Goal: Transaction & Acquisition: Purchase product/service

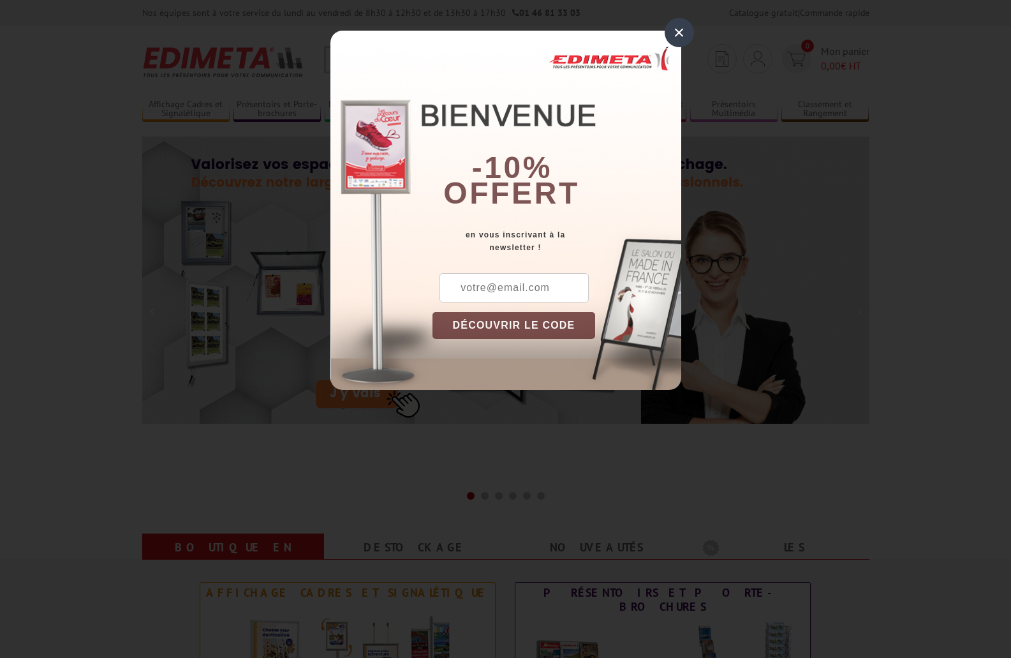
click at [672, 32] on div "×" at bounding box center [679, 32] width 29 height 29
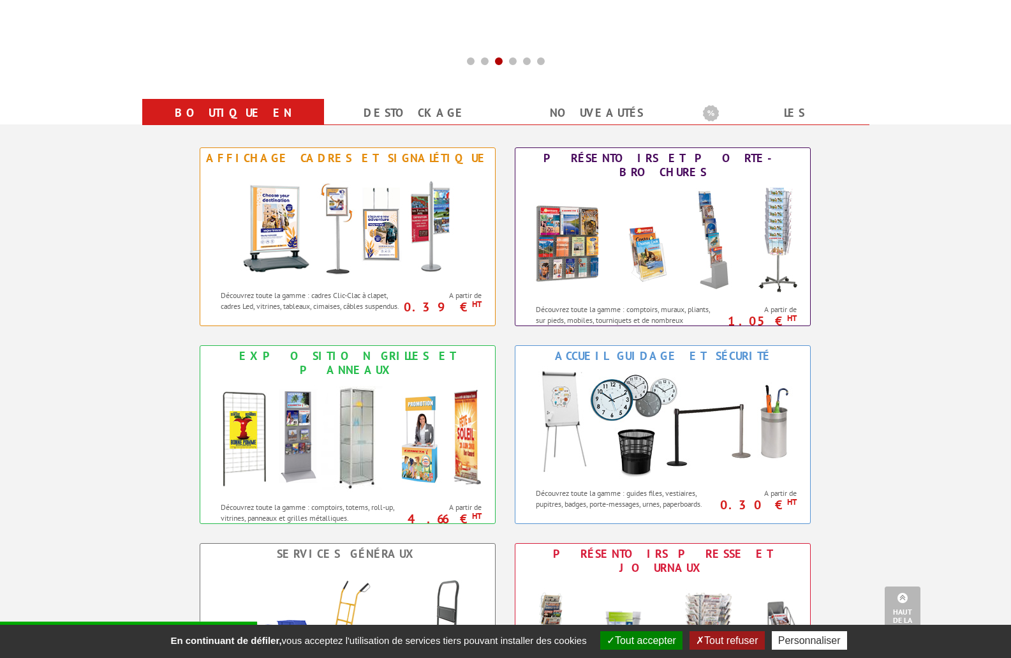
scroll to position [383, 0]
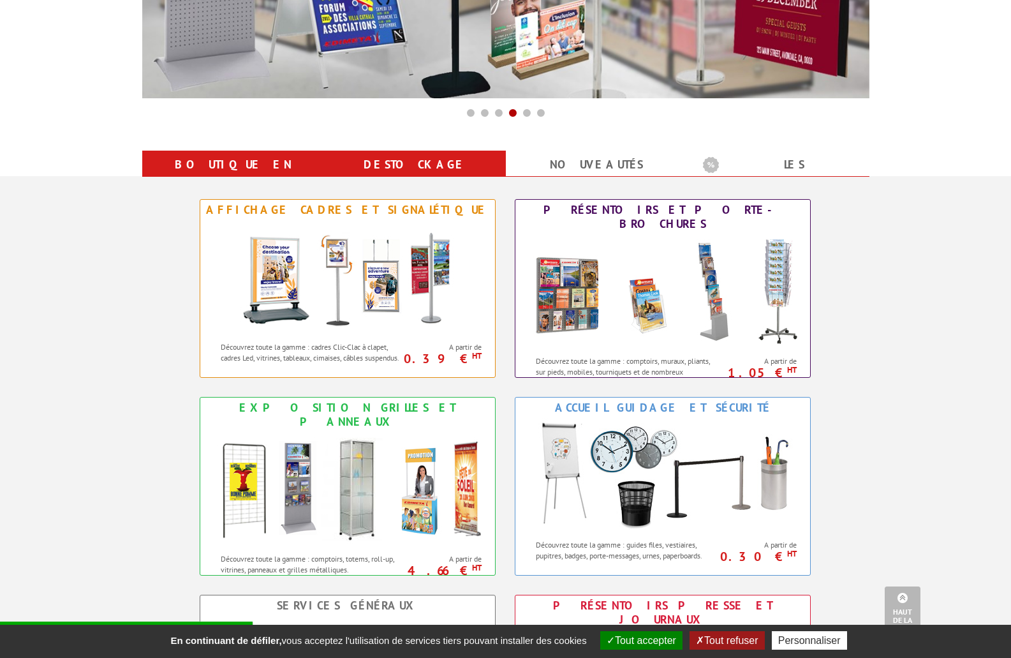
click at [405, 165] on link "Destockage" at bounding box center [414, 164] width 151 height 23
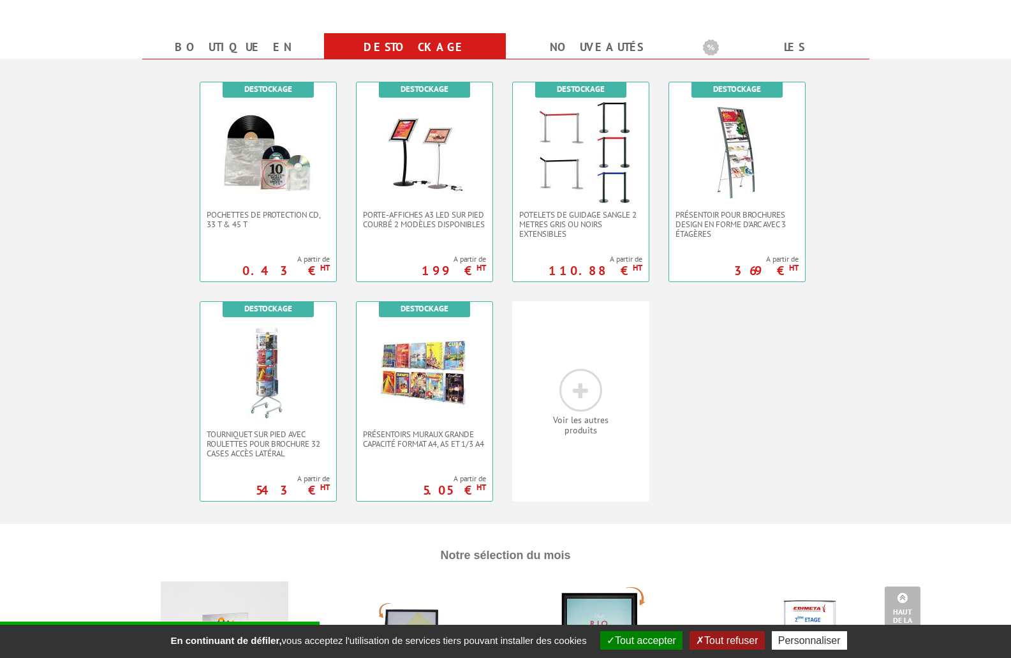
scroll to position [510, 0]
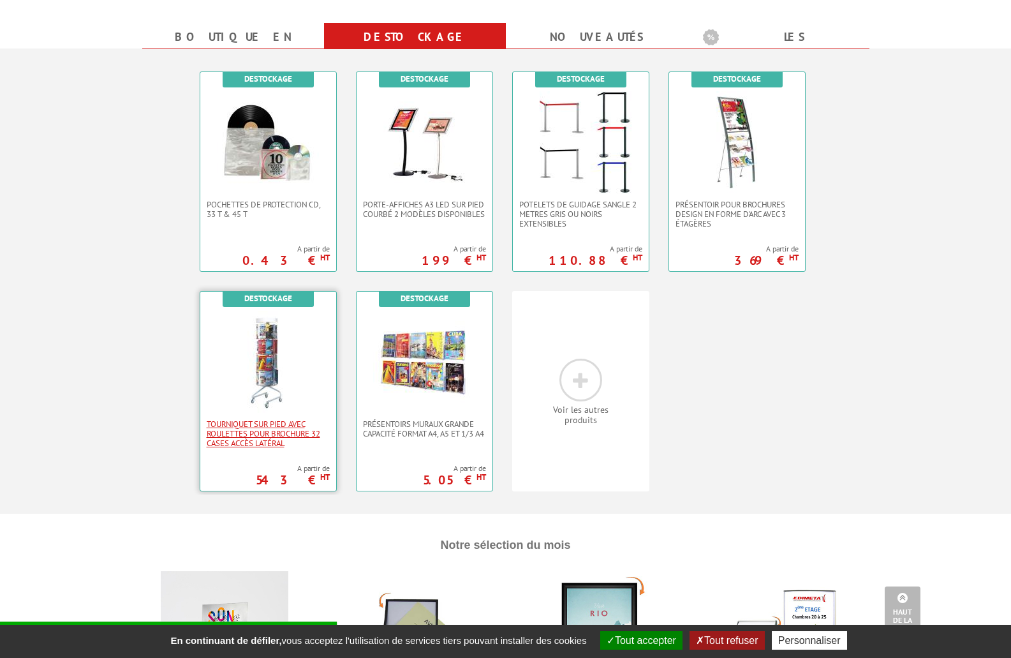
click at [247, 430] on span "Tourniquet sur pied avec roulettes pour brochure 32 cases accès latéral" at bounding box center [268, 433] width 123 height 29
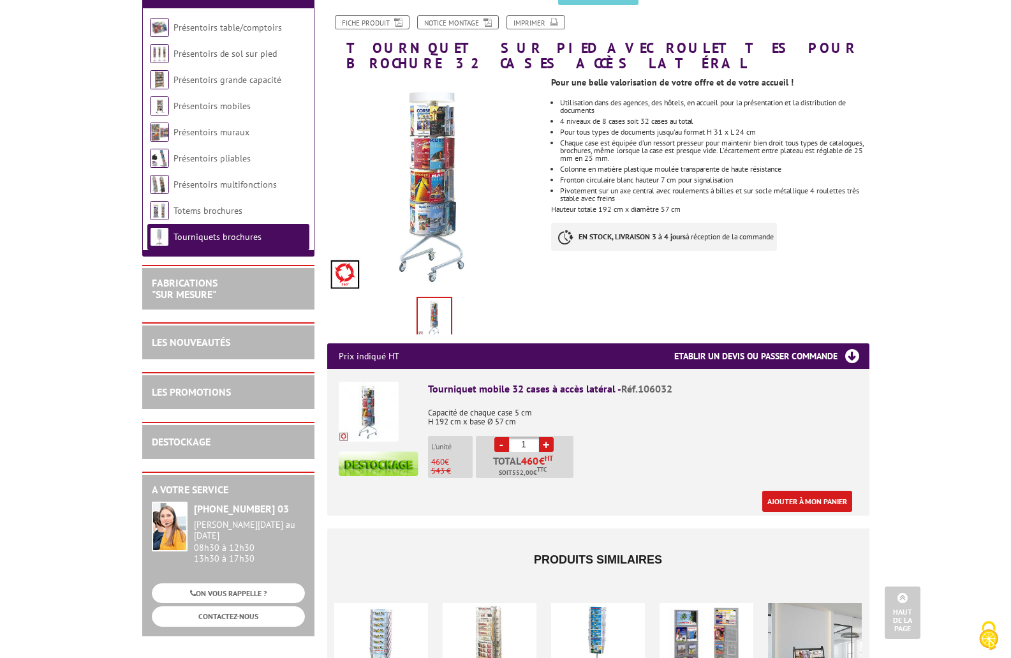
scroll to position [128, 0]
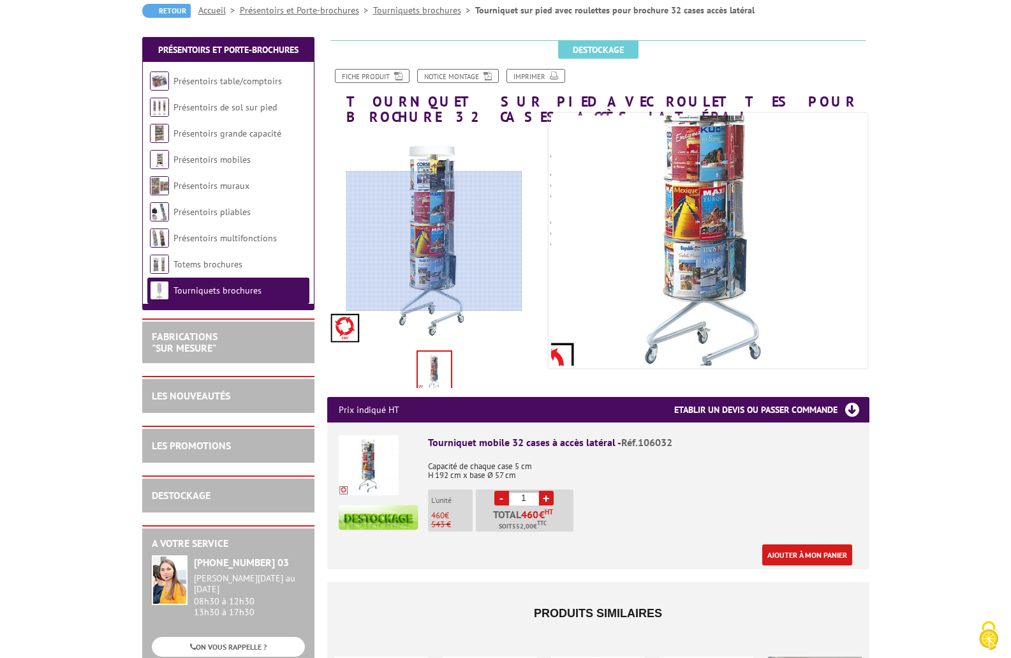
click at [434, 241] on div at bounding box center [434, 241] width 176 height 140
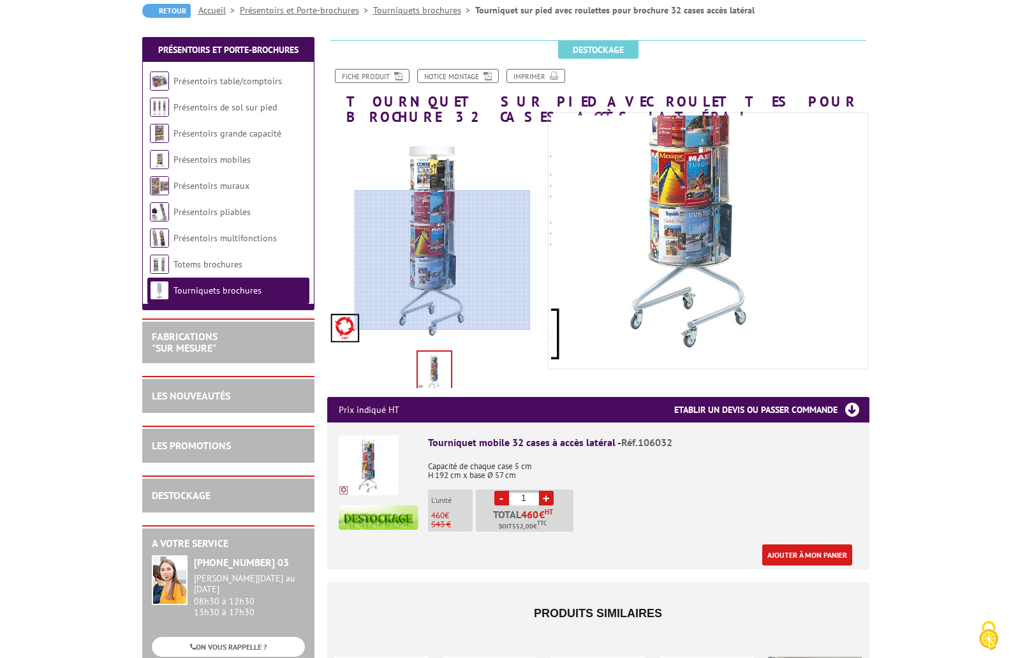
click at [443, 297] on div at bounding box center [443, 260] width 176 height 140
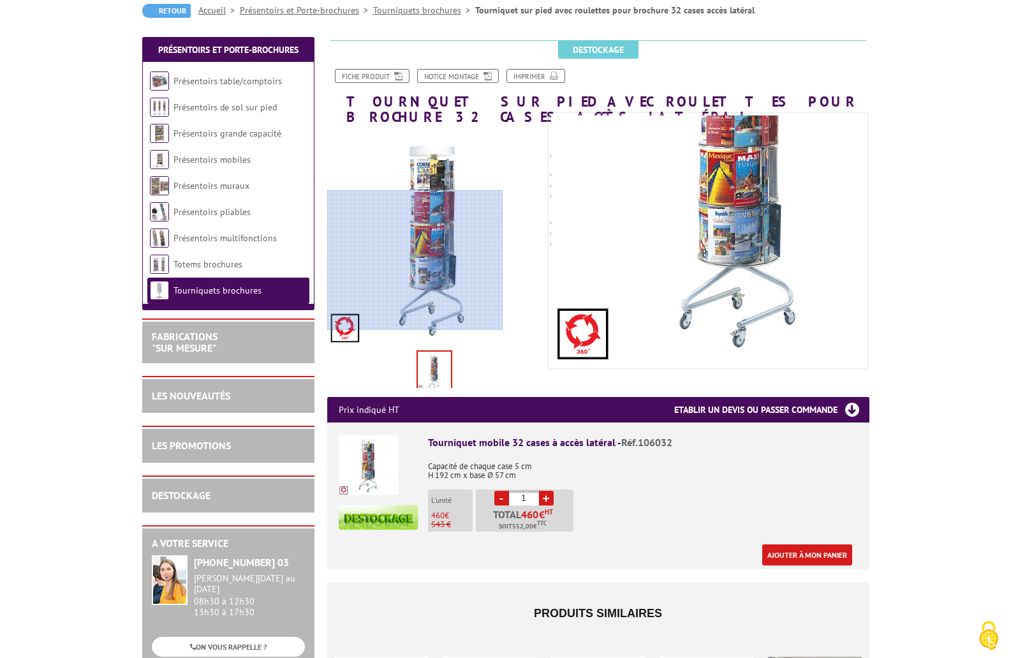
click at [344, 315] on div at bounding box center [415, 260] width 176 height 140
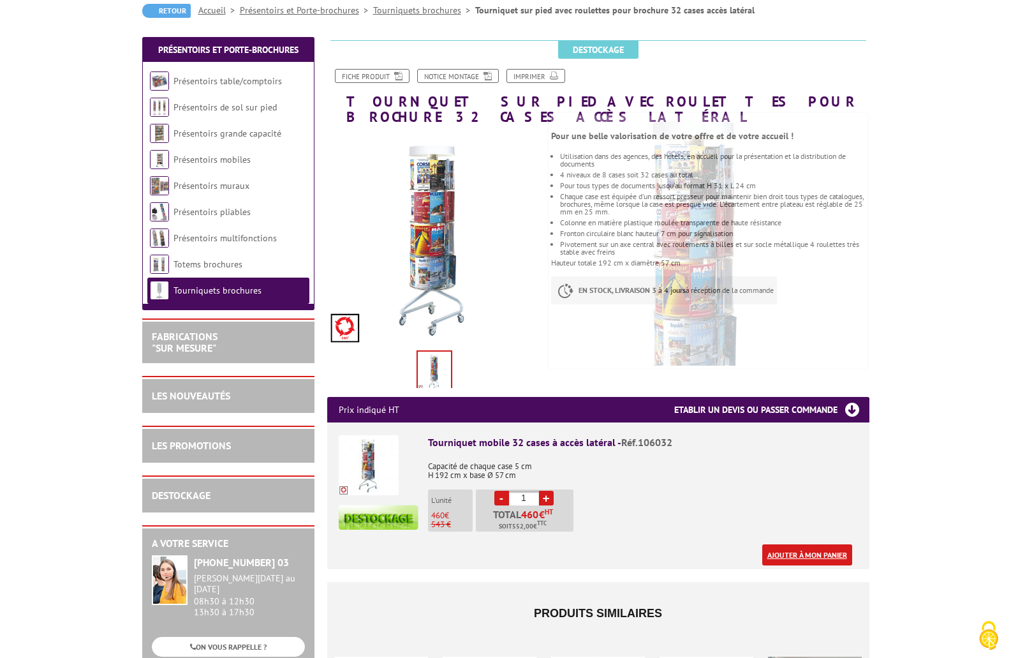
click at [813, 544] on link "Ajouter à mon panier" at bounding box center [807, 554] width 90 height 21
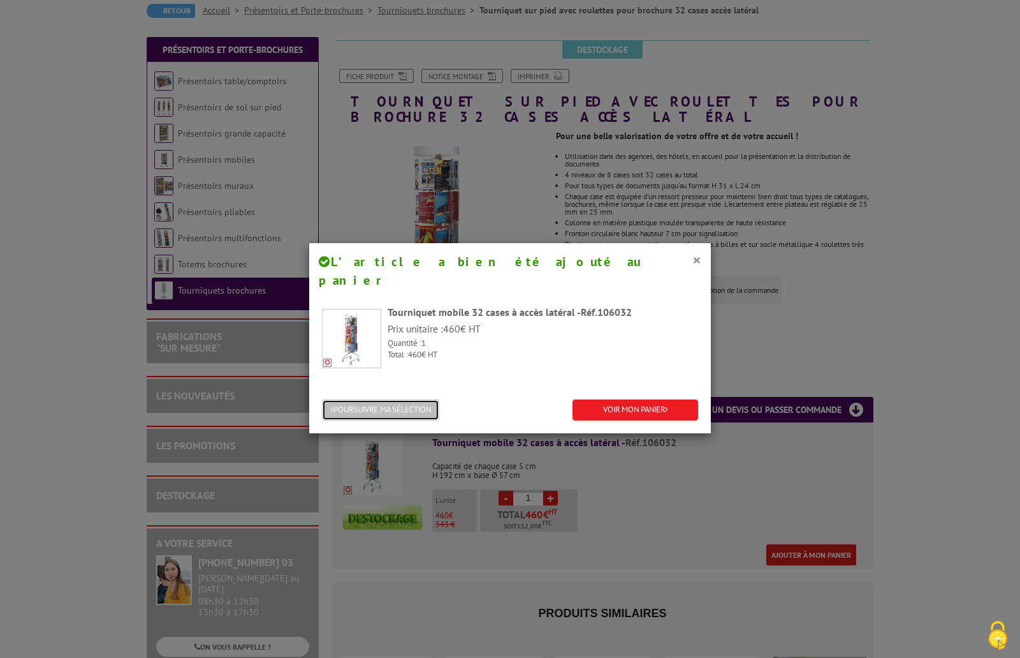
click at [403, 399] on button "POURSUIVRE MA SÉLECTION" at bounding box center [380, 409] width 117 height 21
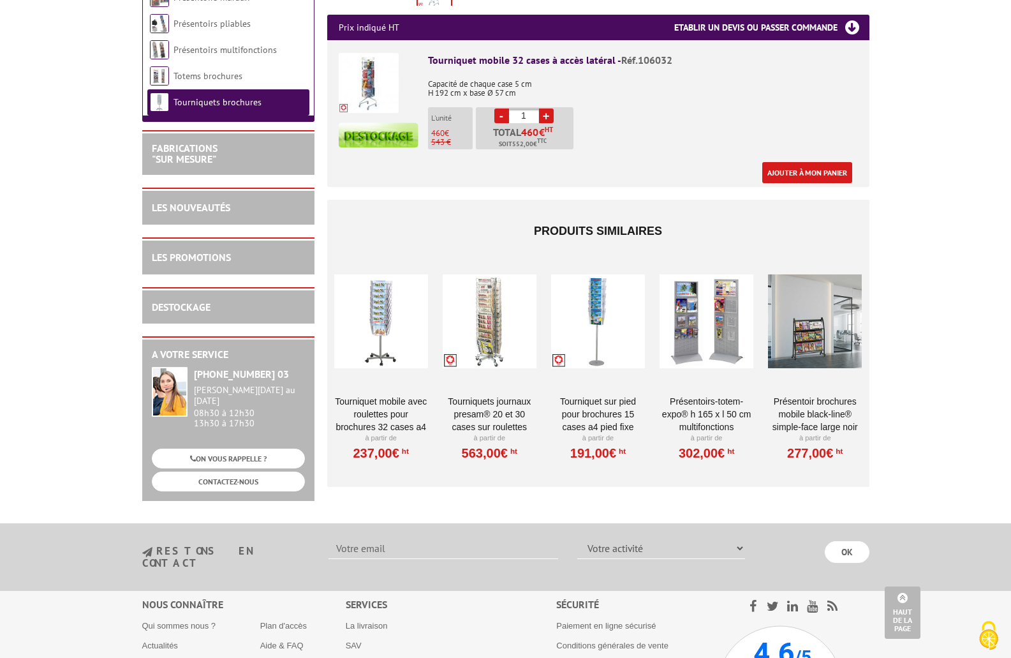
scroll to position [510, 0]
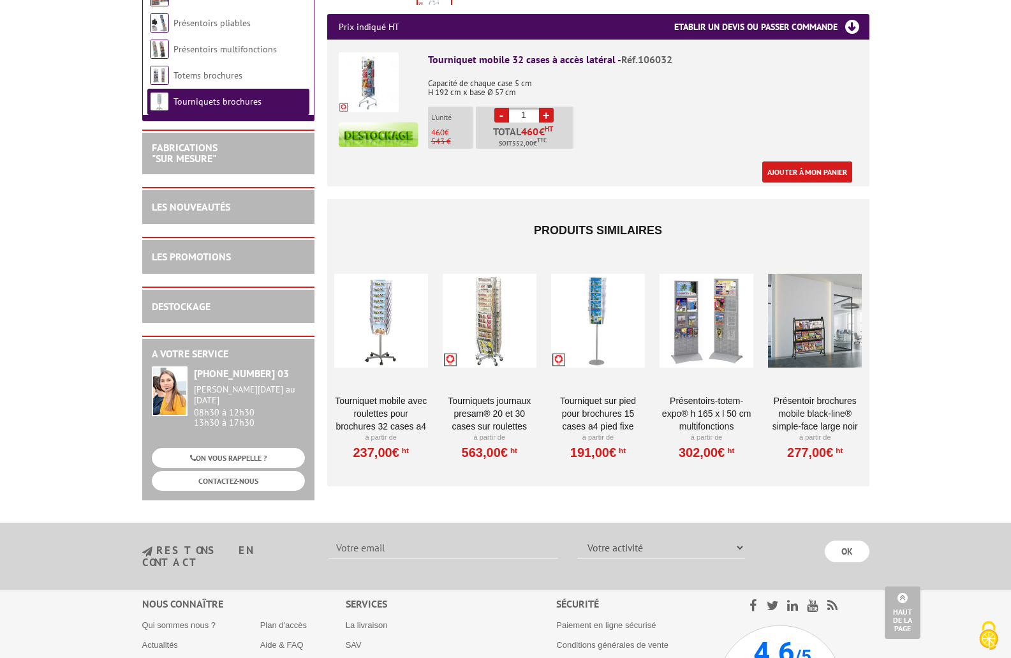
click at [585, 395] on link "Tourniquet sur pied pour brochures 15 cases A4 Pied fixe" at bounding box center [598, 413] width 94 height 38
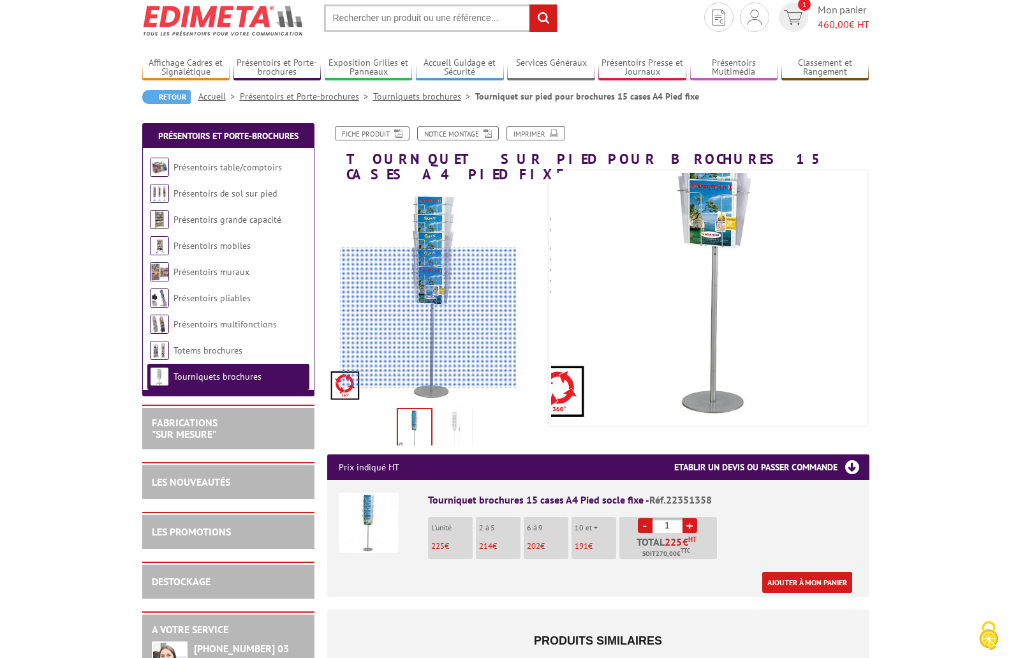
scroll to position [64, 0]
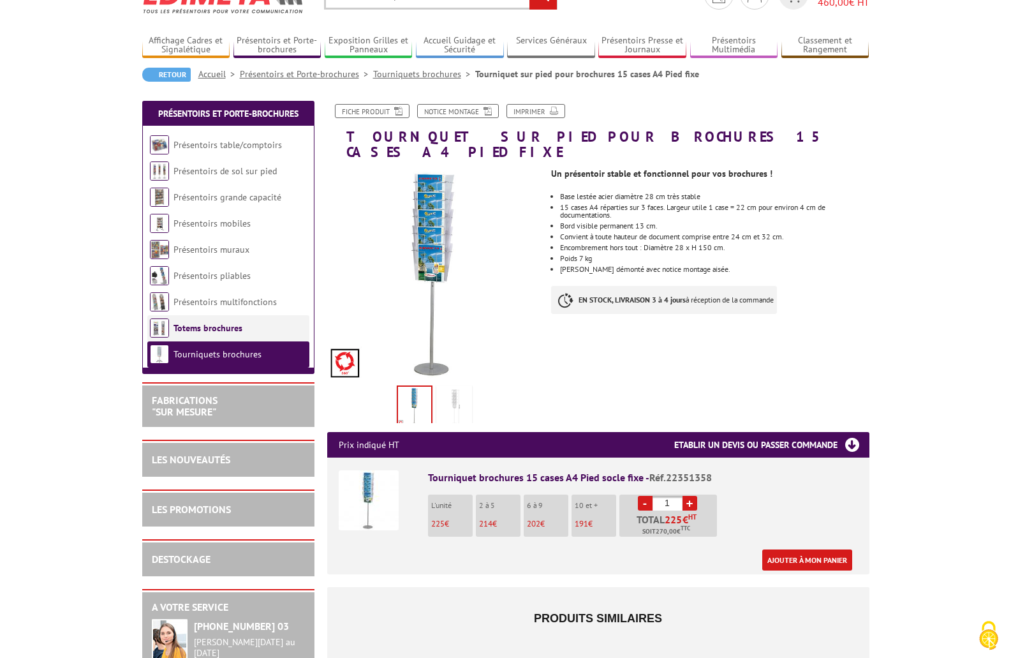
click at [188, 326] on link "Totems brochures" at bounding box center [207, 327] width 69 height 11
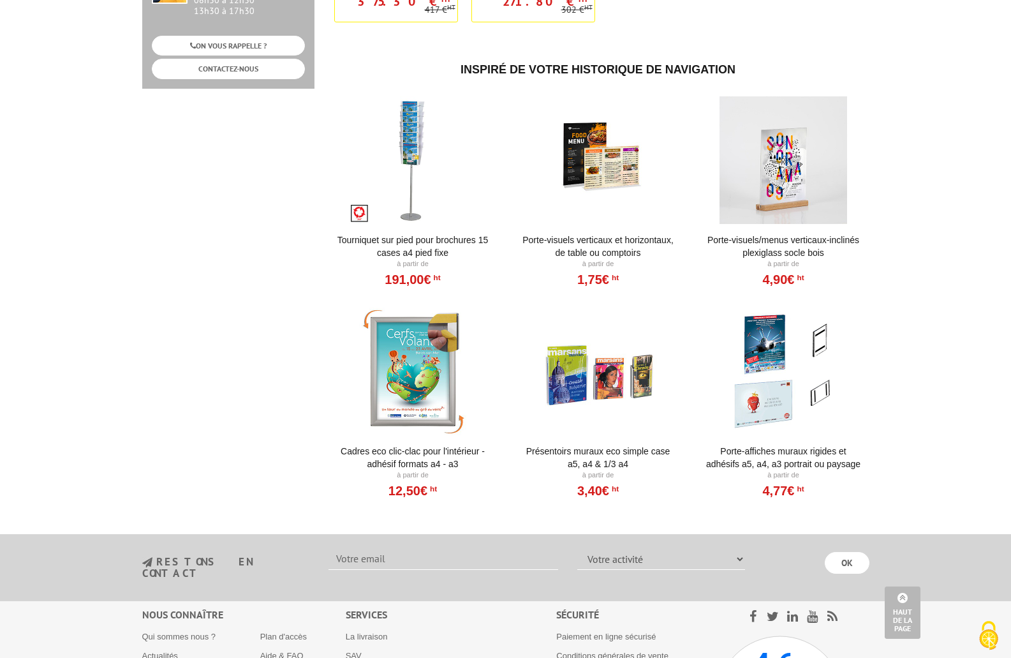
scroll to position [765, 0]
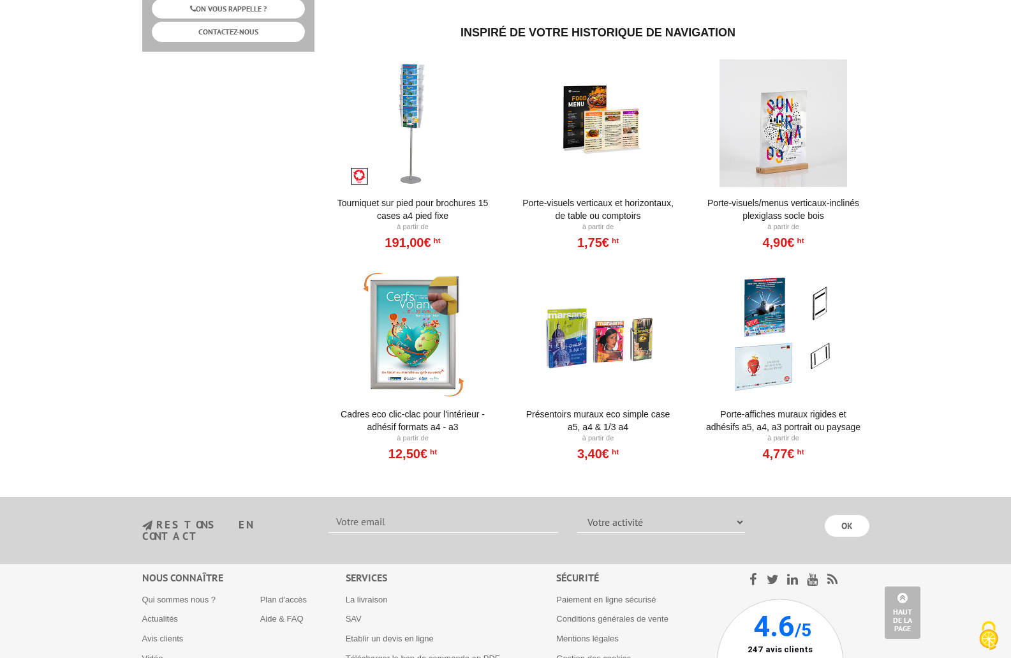
click at [411, 422] on link "Cadres Eco Clic-Clac pour l'intérieur - Adhésif formats A4 - A3" at bounding box center [413, 421] width 158 height 26
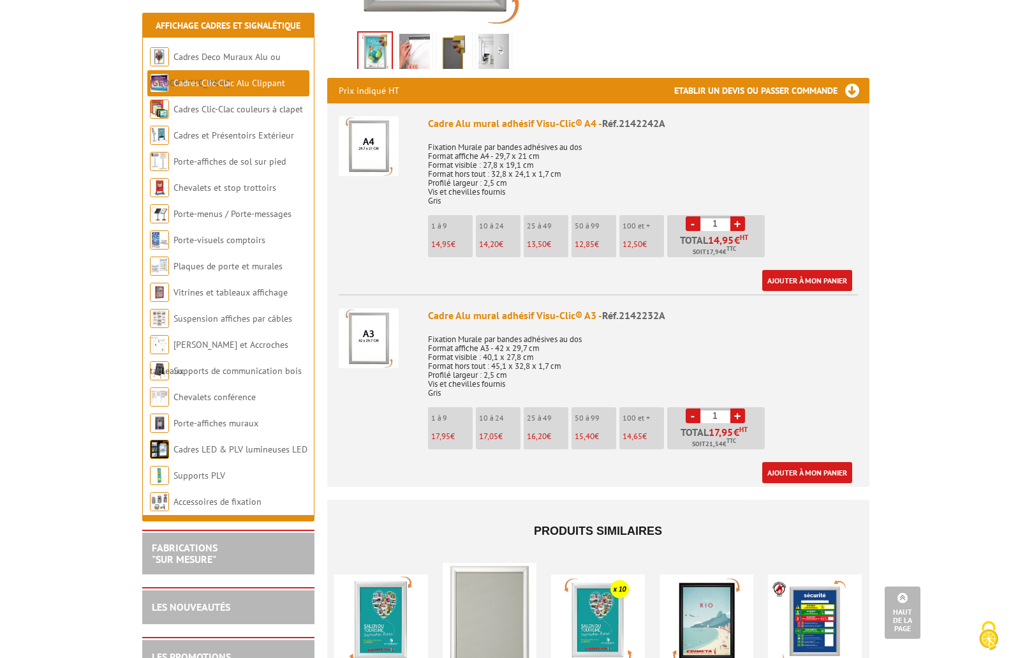
scroll to position [446, 0]
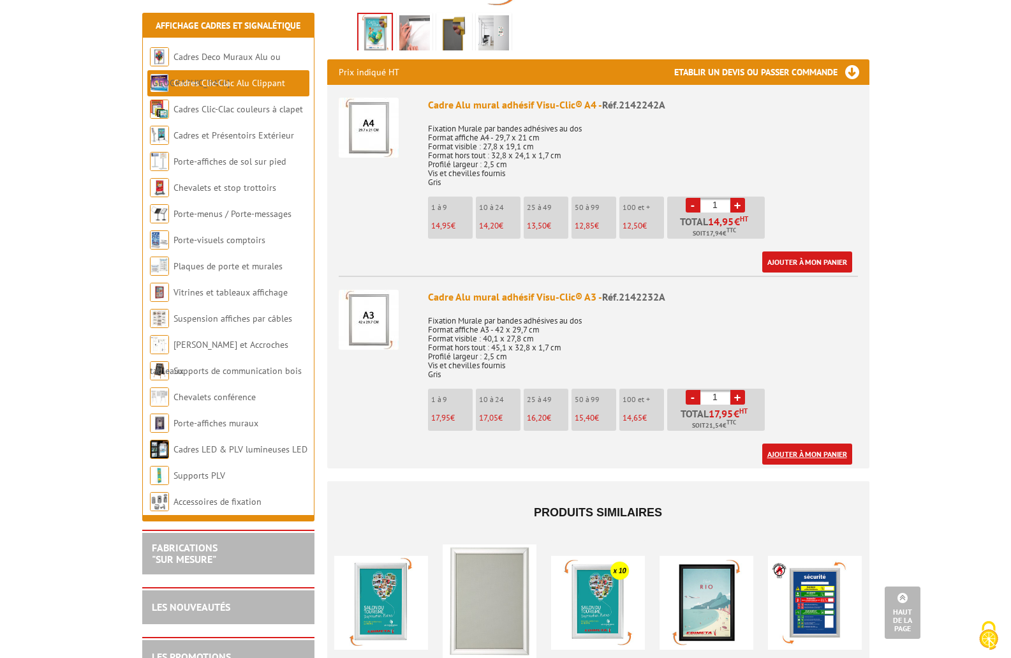
click at [805, 443] on link "Ajouter à mon panier" at bounding box center [807, 453] width 90 height 21
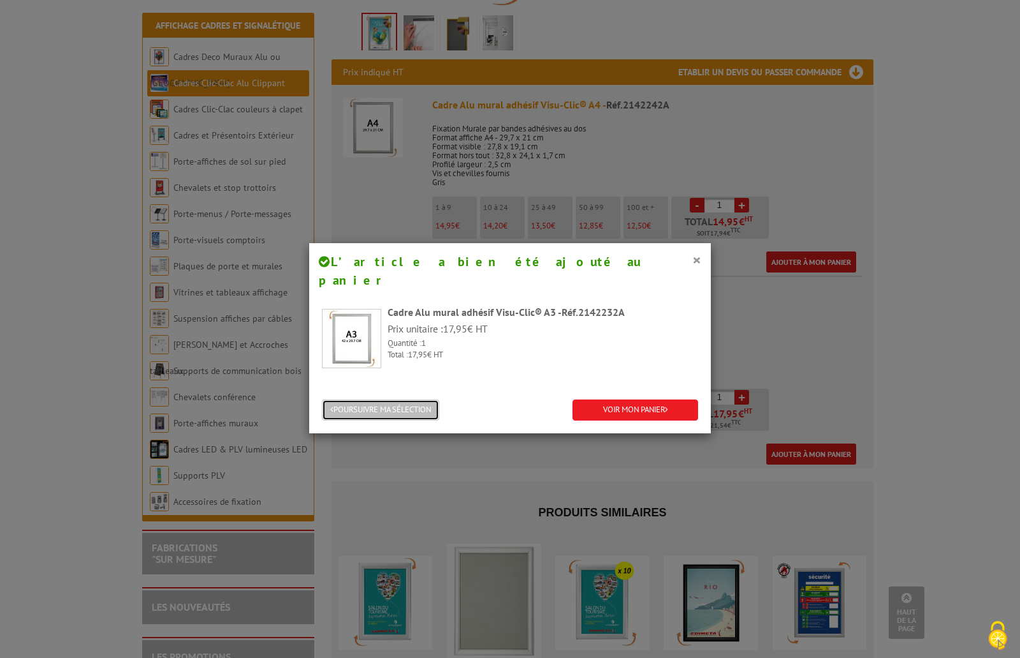
click at [380, 399] on button "POURSUIVRE MA SÉLECTION" at bounding box center [380, 409] width 117 height 21
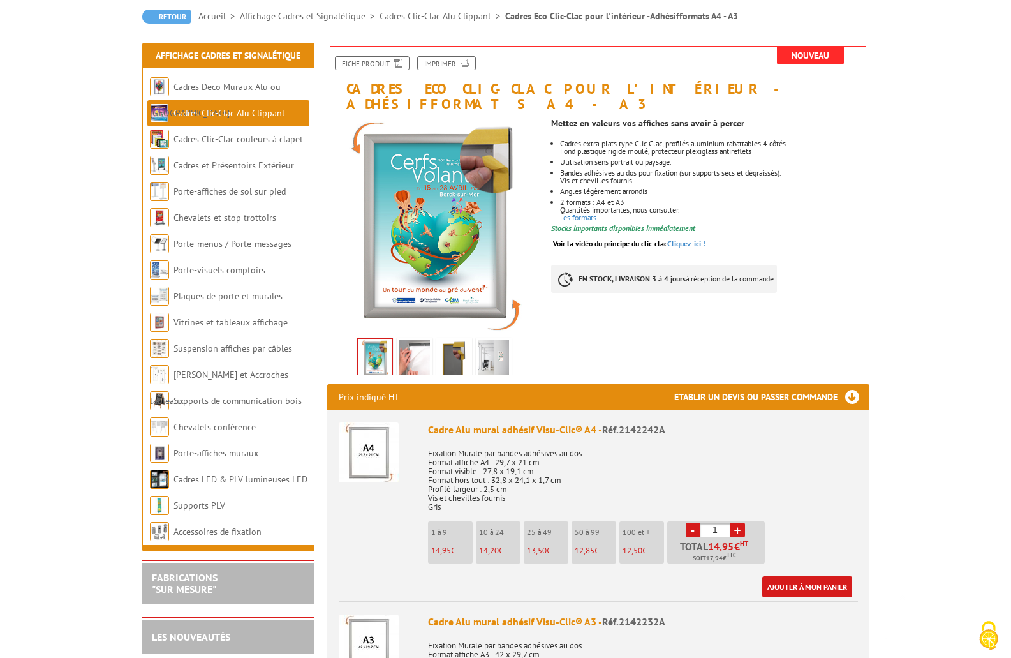
scroll to position [0, 0]
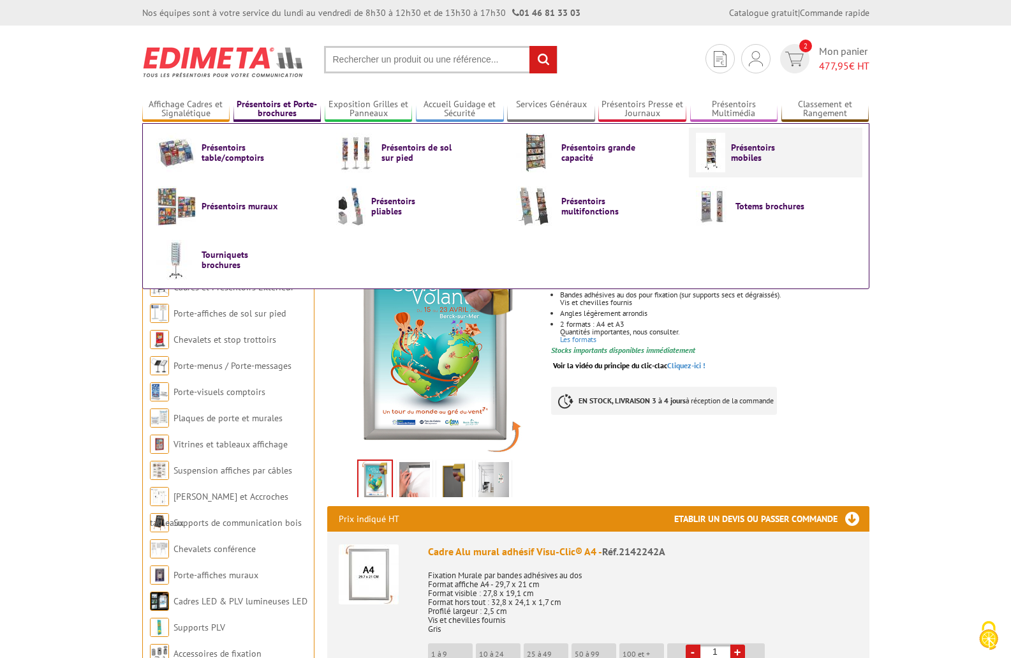
click at [758, 152] on span "Présentoirs mobiles" at bounding box center [769, 152] width 77 height 20
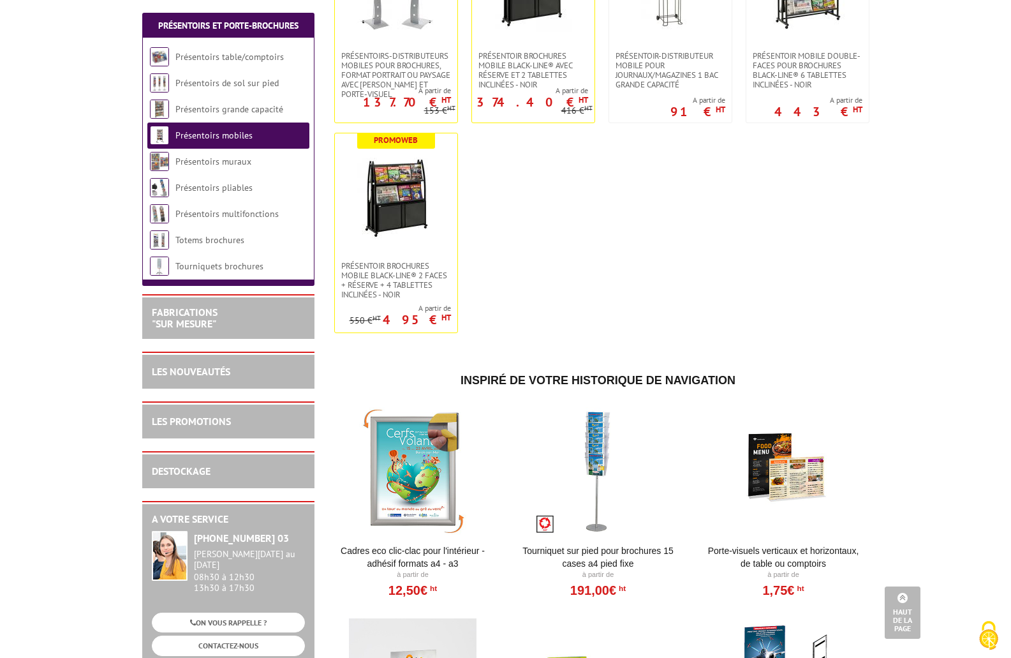
scroll to position [638, 0]
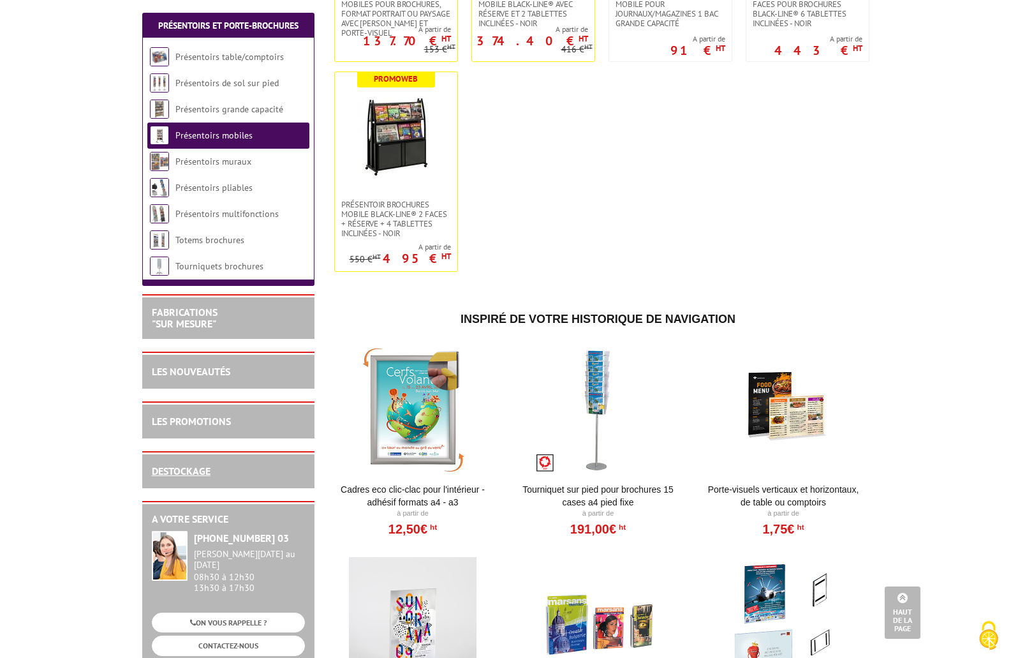
click at [183, 474] on link "DESTOCKAGE" at bounding box center [181, 470] width 59 height 13
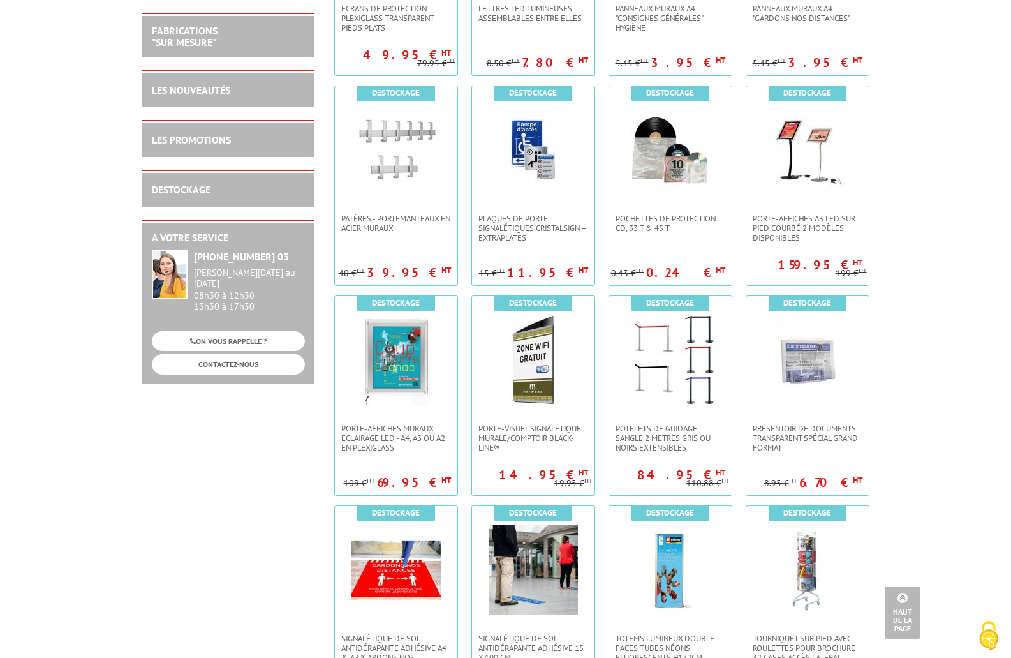
scroll to position [574, 0]
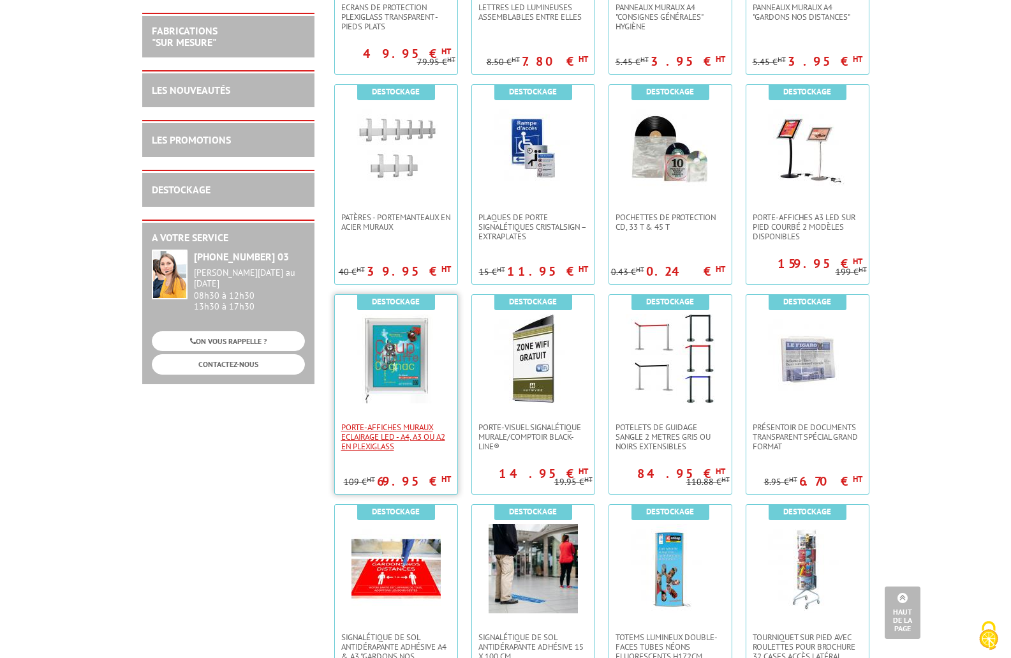
click at [383, 429] on span "Porte-Affiches Muraux Eclairage LED - A4, A3 ou A2 en plexiglass" at bounding box center [396, 436] width 110 height 29
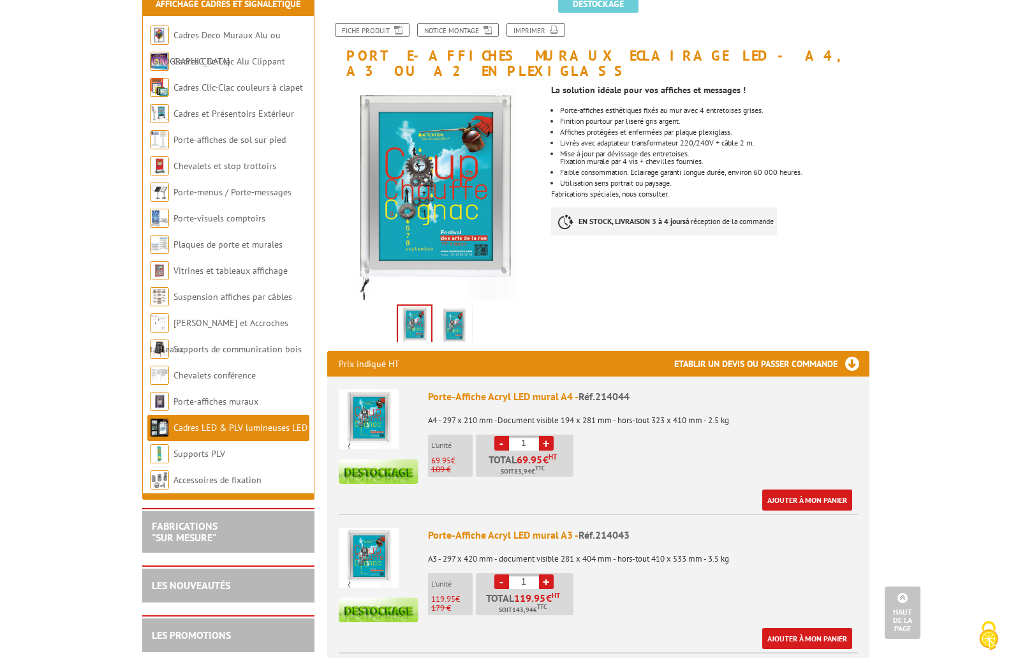
scroll to position [64, 0]
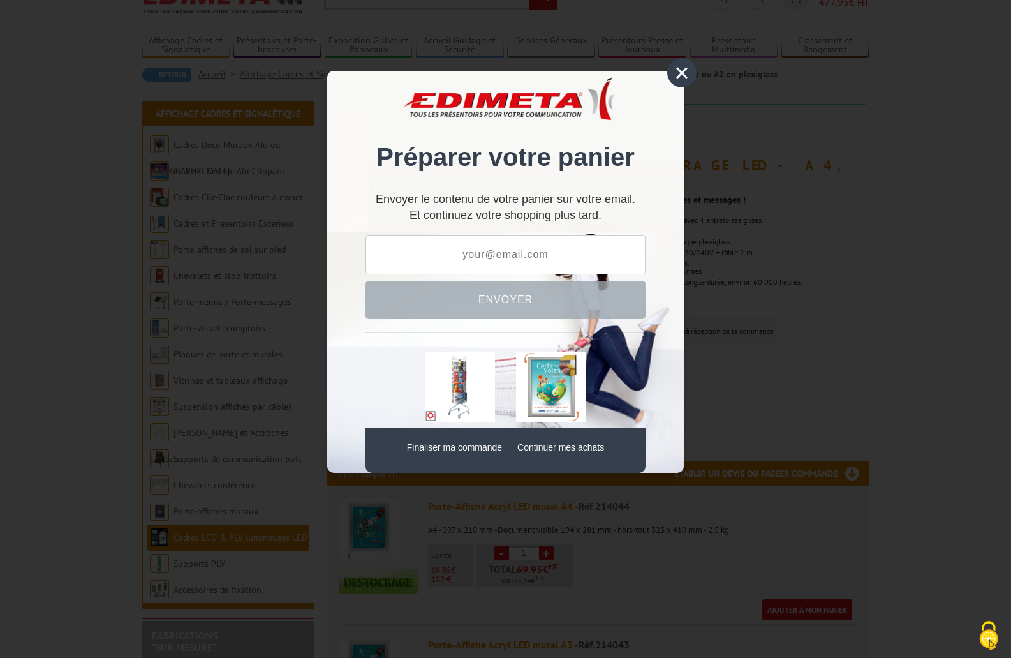
click at [573, 443] on link "Continuer mes achats" at bounding box center [560, 447] width 87 height 10
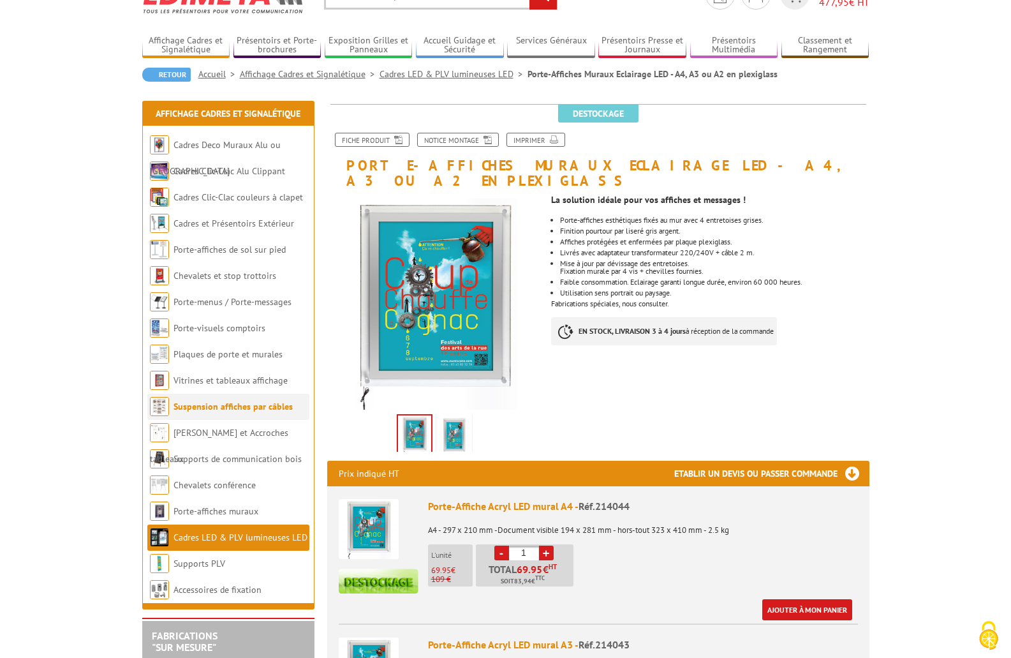
click at [185, 405] on link "Suspension affiches par câbles" at bounding box center [232, 406] width 119 height 11
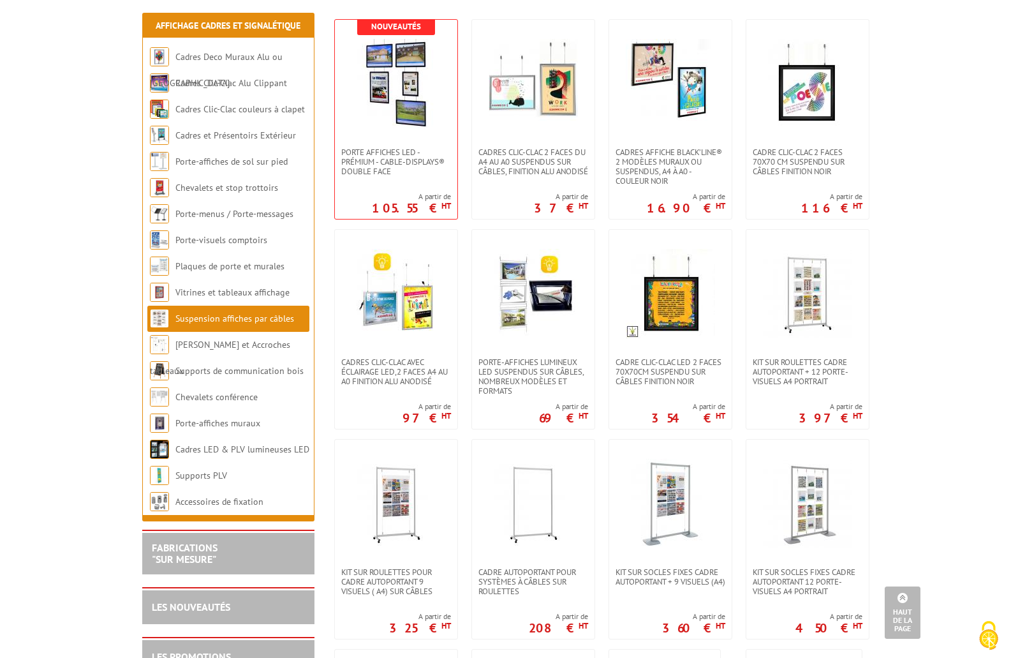
scroll to position [191, 0]
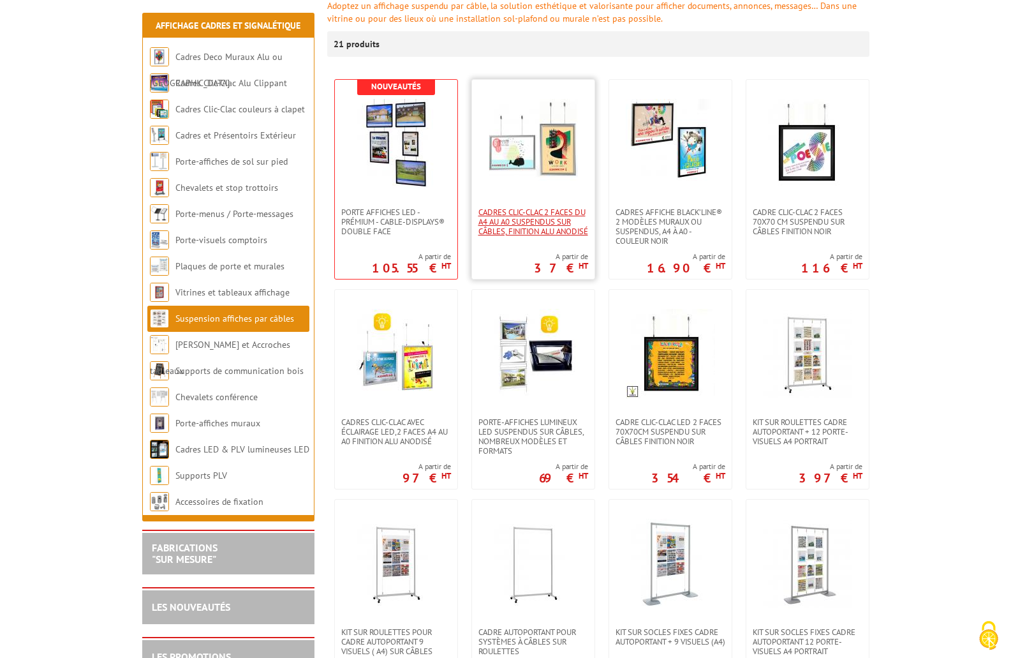
click at [519, 221] on span "Cadres Clic-Clac 2 faces du A4 au A0 suspendus sur câbles, finition alu anodisé" at bounding box center [533, 221] width 110 height 29
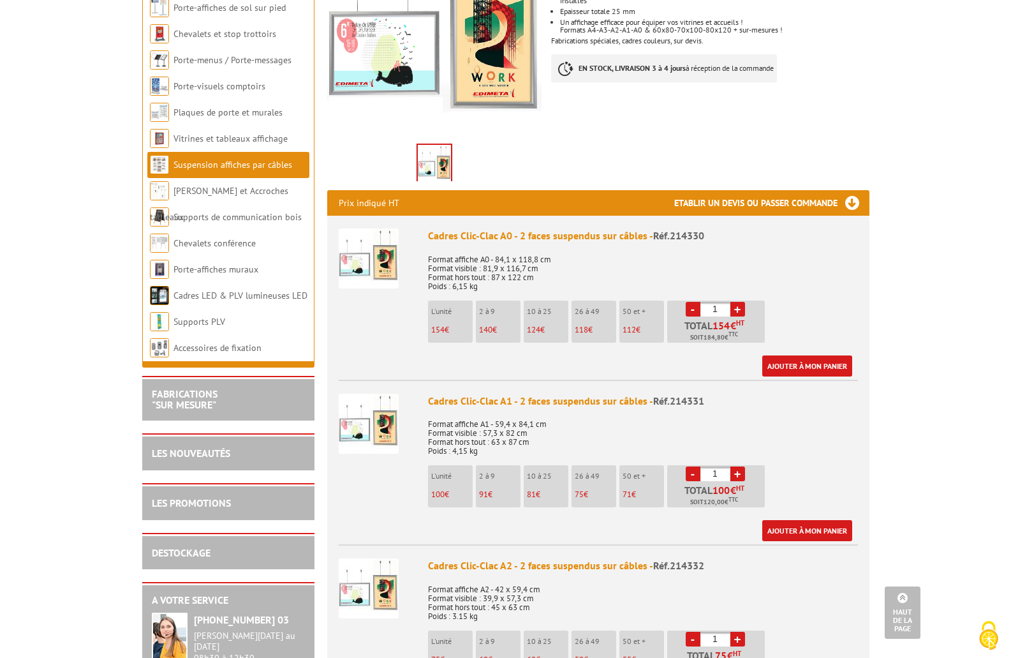
scroll to position [128, 0]
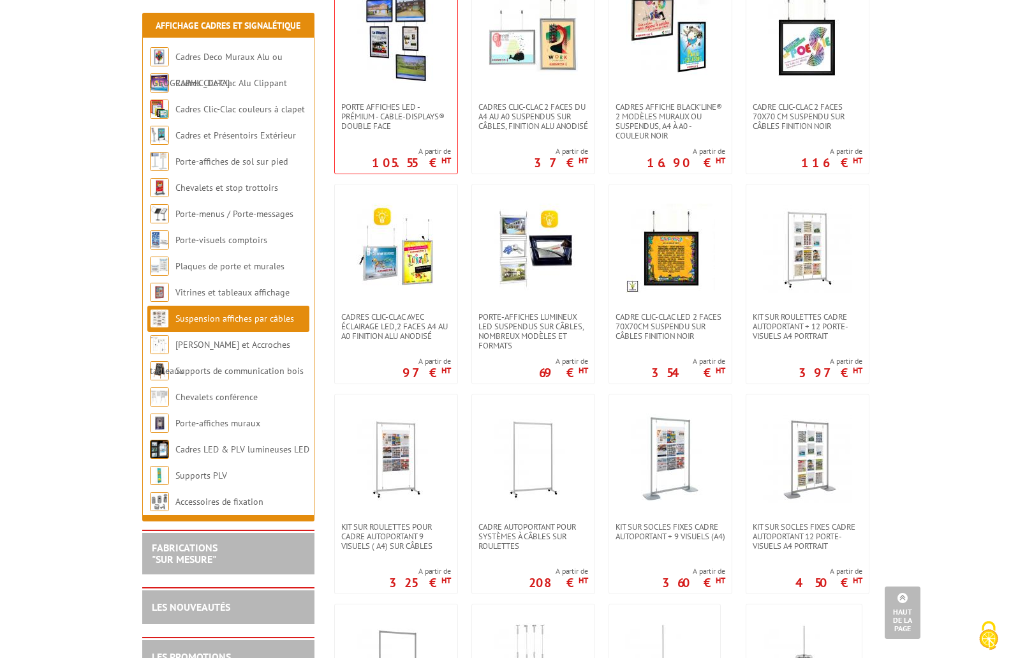
scroll to position [319, 0]
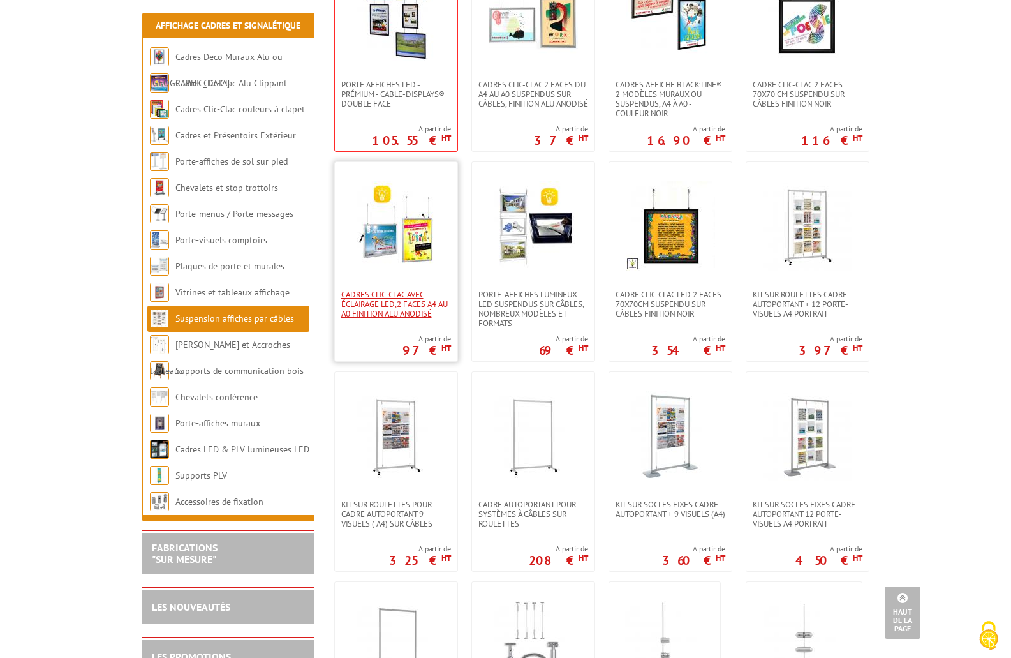
click at [376, 301] on span "Cadres clic-clac avec éclairage LED,2 Faces A4 au A0 finition Alu Anodisé" at bounding box center [396, 304] width 110 height 29
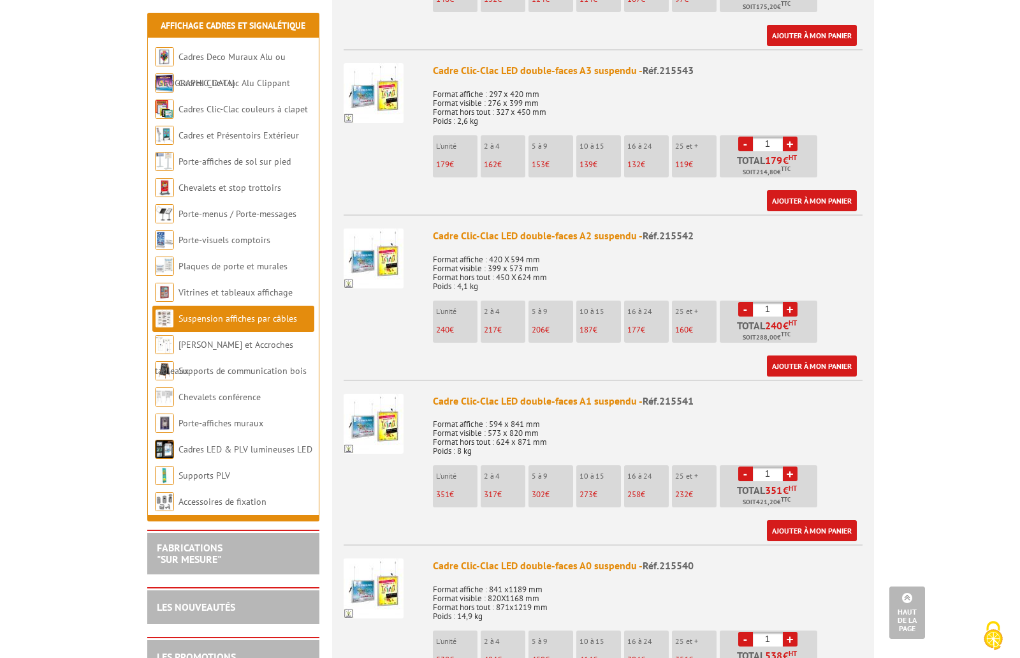
scroll to position [702, 0]
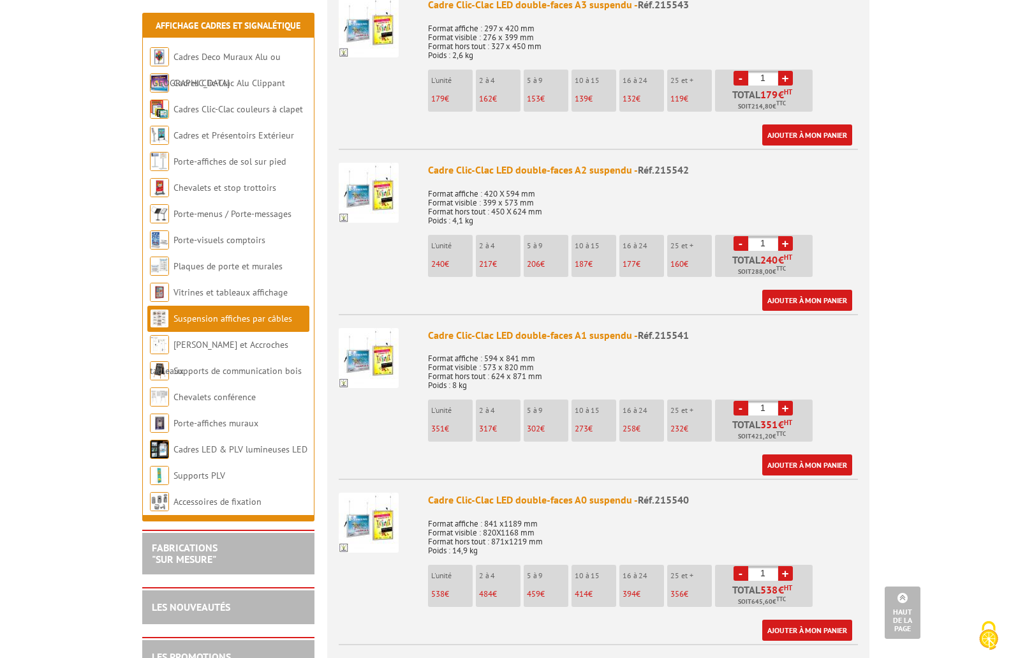
click at [786, 401] on link "+" at bounding box center [785, 408] width 15 height 15
type input "2"
click at [373, 344] on img at bounding box center [369, 358] width 60 height 60
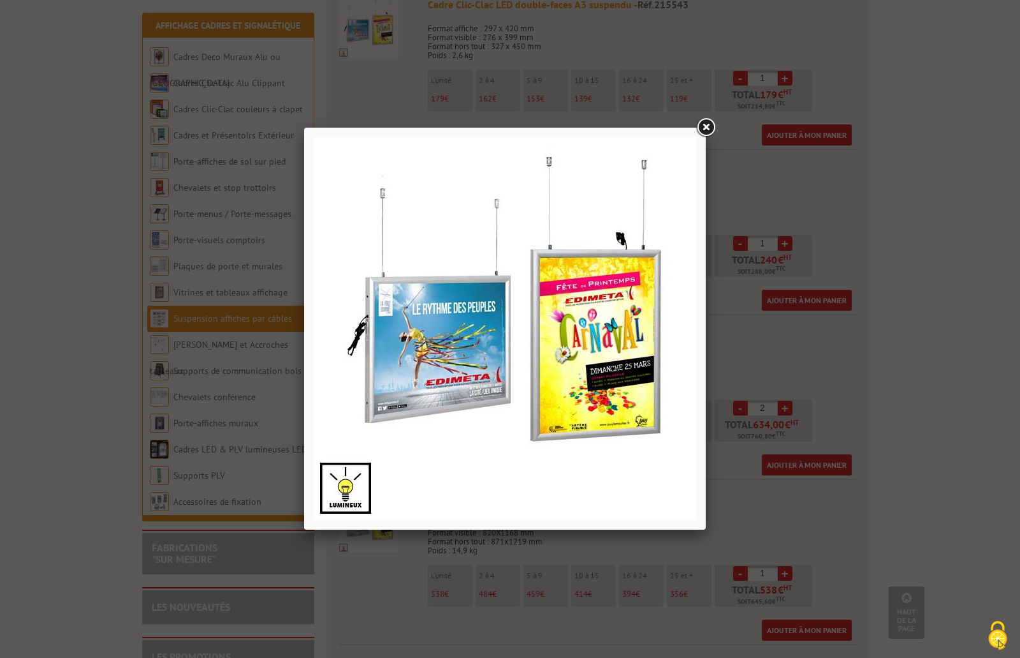
click at [712, 129] on link at bounding box center [706, 127] width 23 height 23
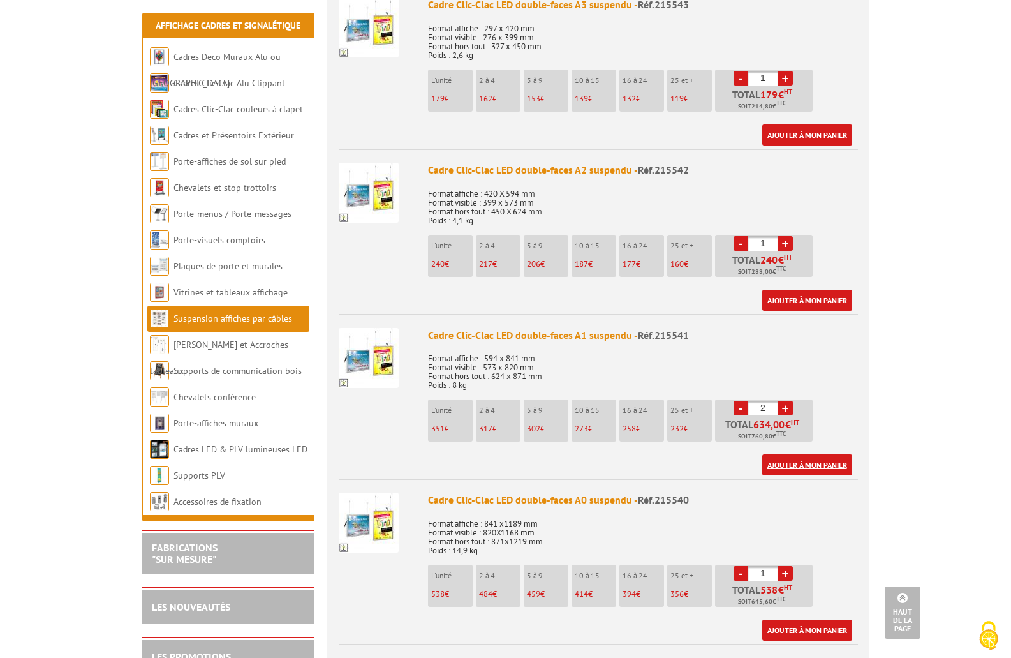
click at [809, 454] on link "Ajouter à mon panier" at bounding box center [807, 464] width 90 height 21
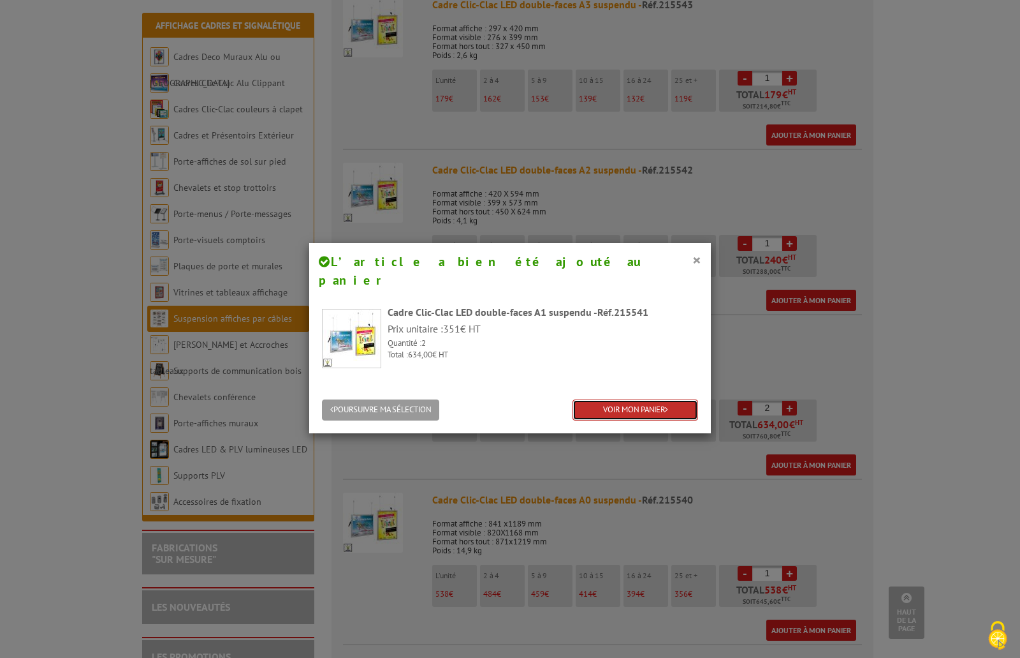
click at [633, 399] on link "VOIR MON PANIER" at bounding box center [636, 409] width 126 height 21
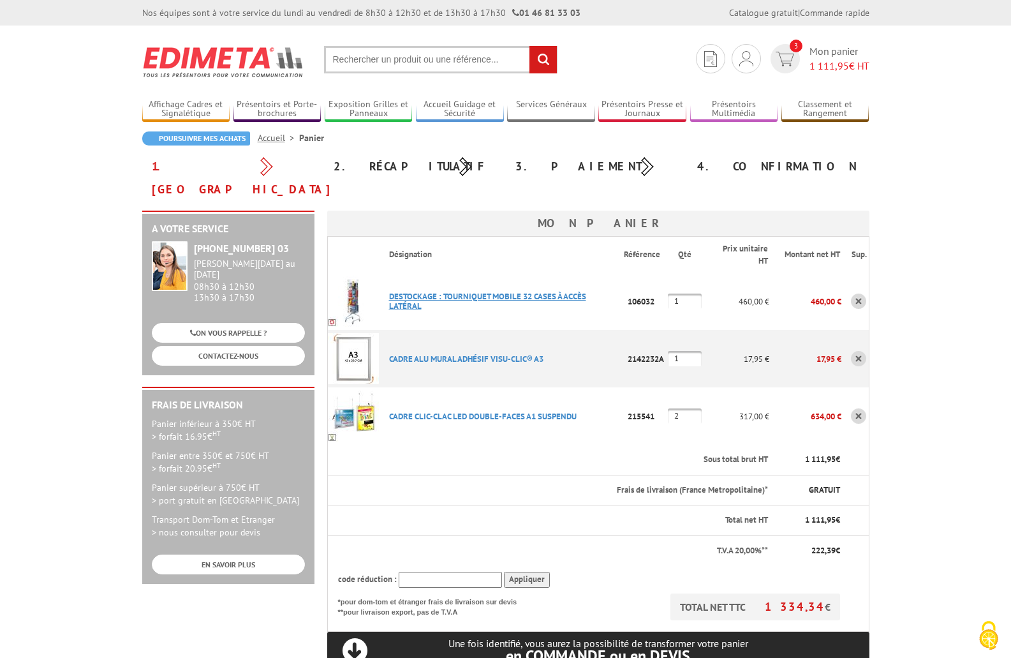
click at [418, 291] on link "DESTOCKAGE : TOURNIQUET MOBILE 32 CASES à ACCèS LATéRAL" at bounding box center [487, 301] width 197 height 20
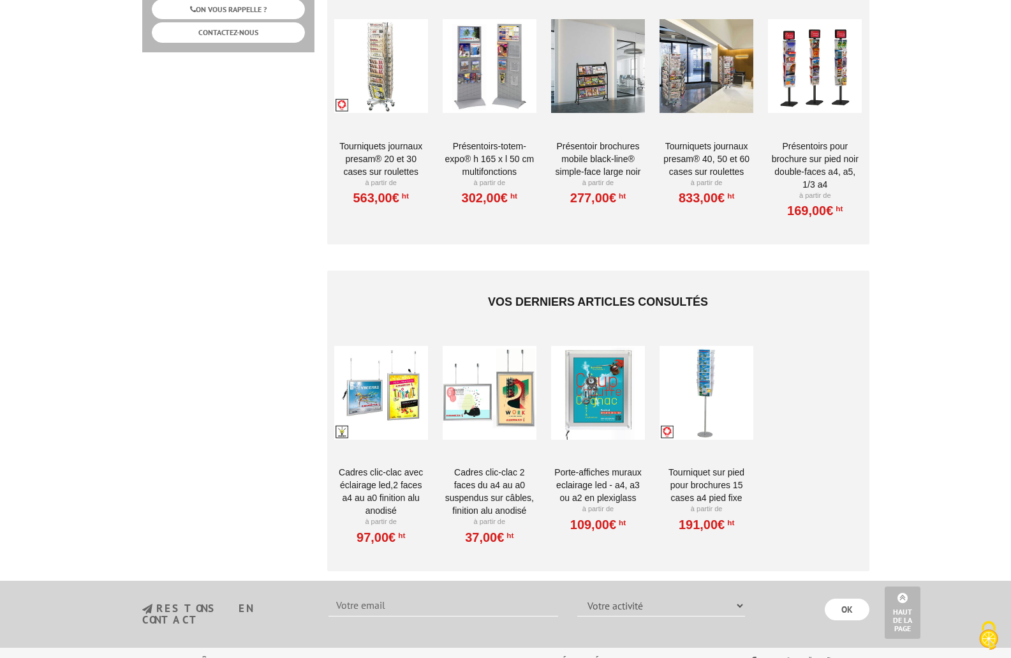
scroll to position [765, 0]
click at [476, 479] on link "Cadres Clic-Clac 2 faces du A4 au A0 suspendus sur câbles, finition alu anodisé" at bounding box center [490, 490] width 94 height 51
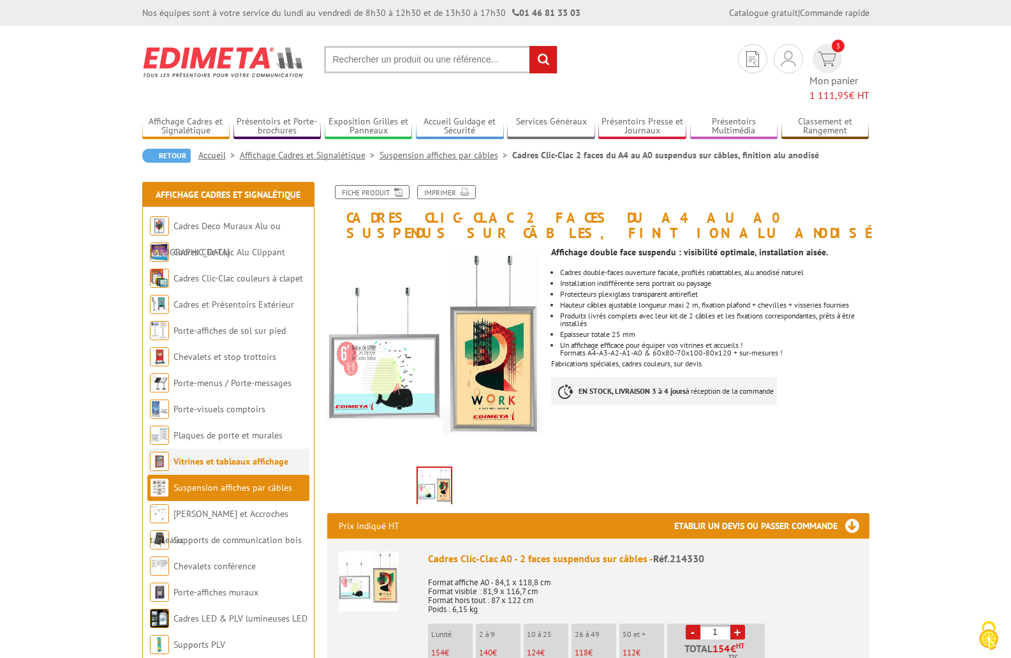
click at [198, 455] on link "Vitrines et tableaux affichage" at bounding box center [230, 460] width 115 height 11
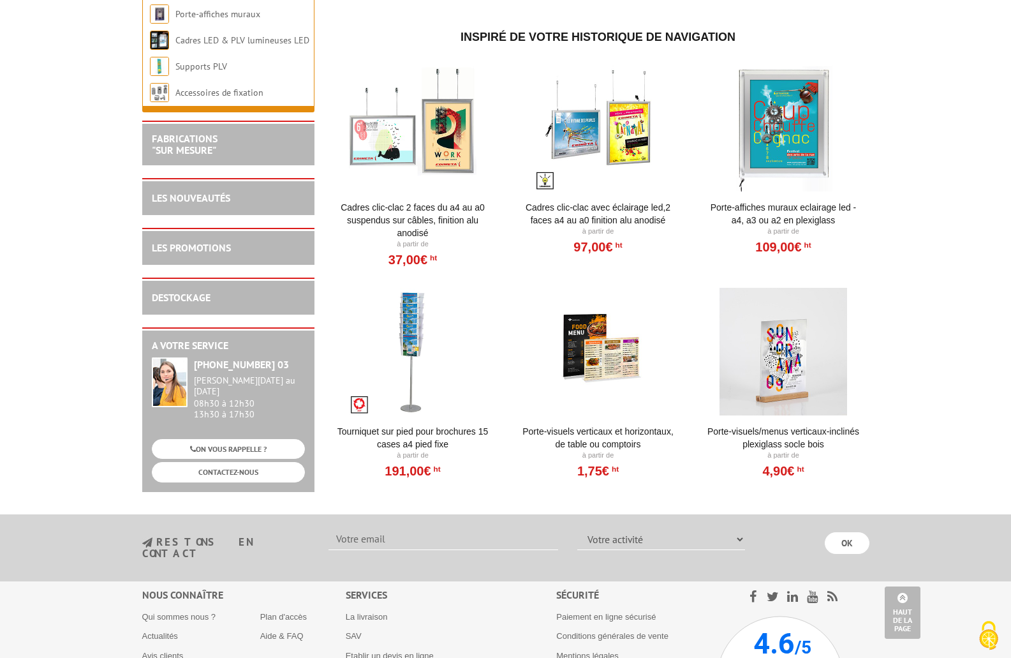
scroll to position [1531, 0]
click at [798, 440] on link "Porte-Visuels/Menus verticaux-inclinés plexiglass socle bois" at bounding box center [784, 437] width 158 height 26
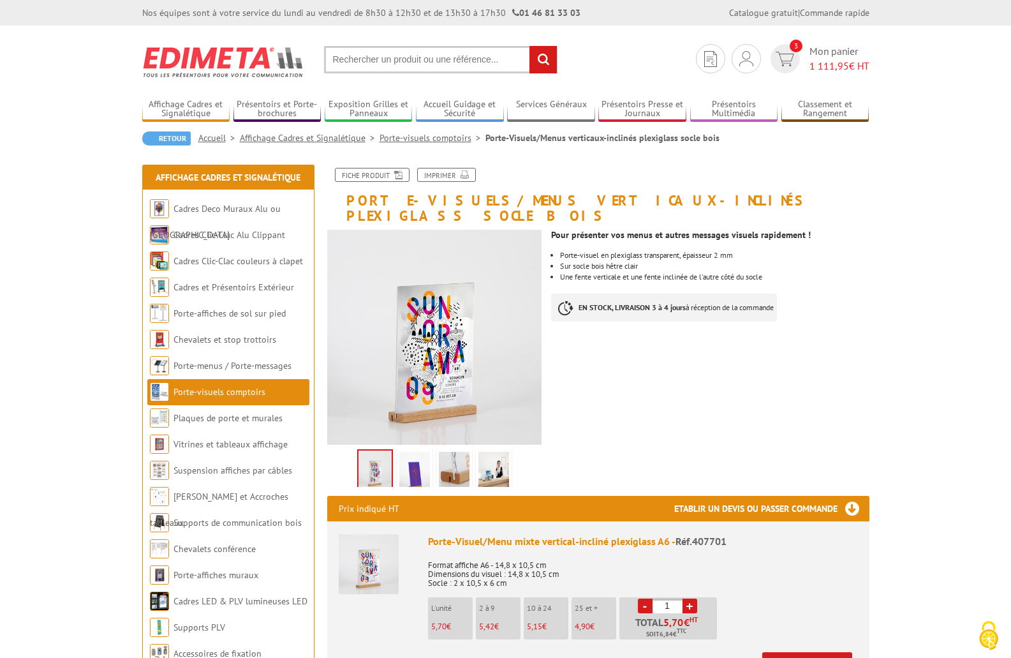
click at [415, 454] on img at bounding box center [414, 472] width 31 height 40
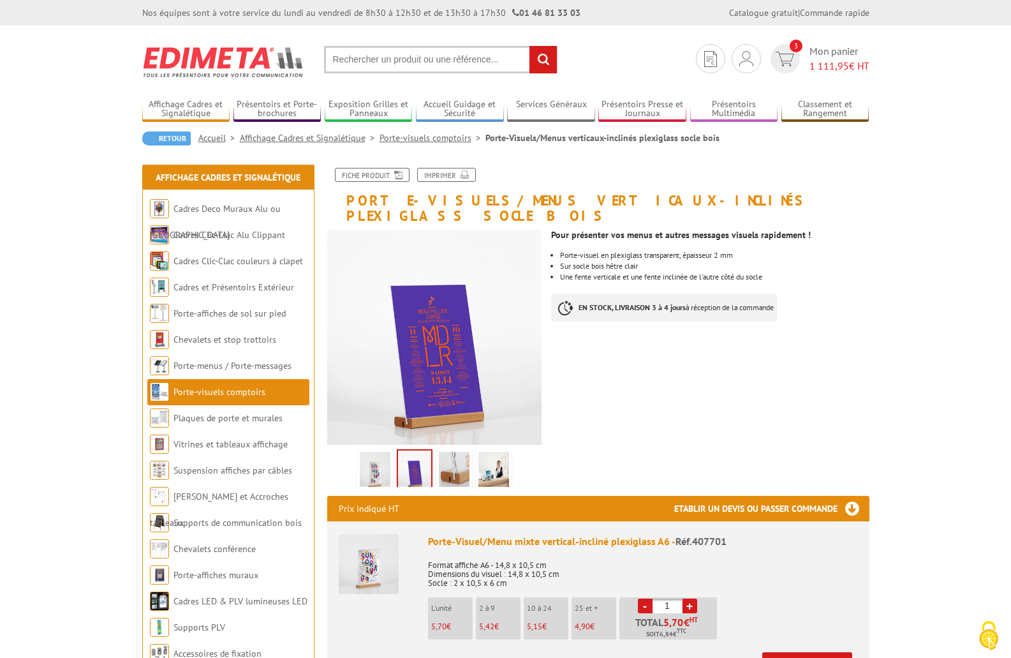
click at [450, 456] on img at bounding box center [454, 472] width 31 height 40
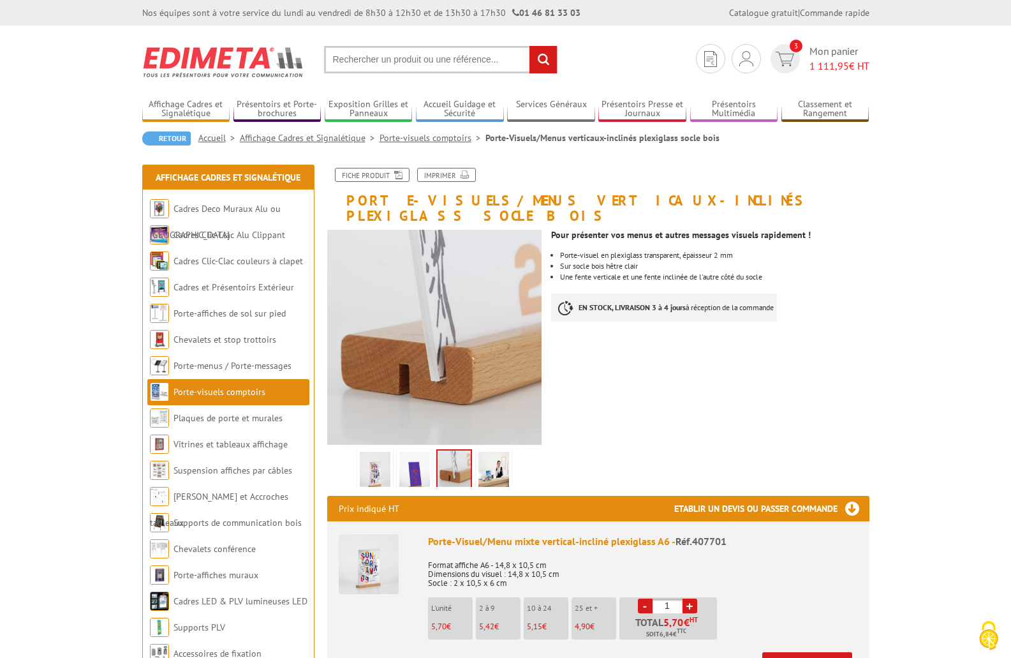
click at [492, 452] on img at bounding box center [493, 472] width 31 height 40
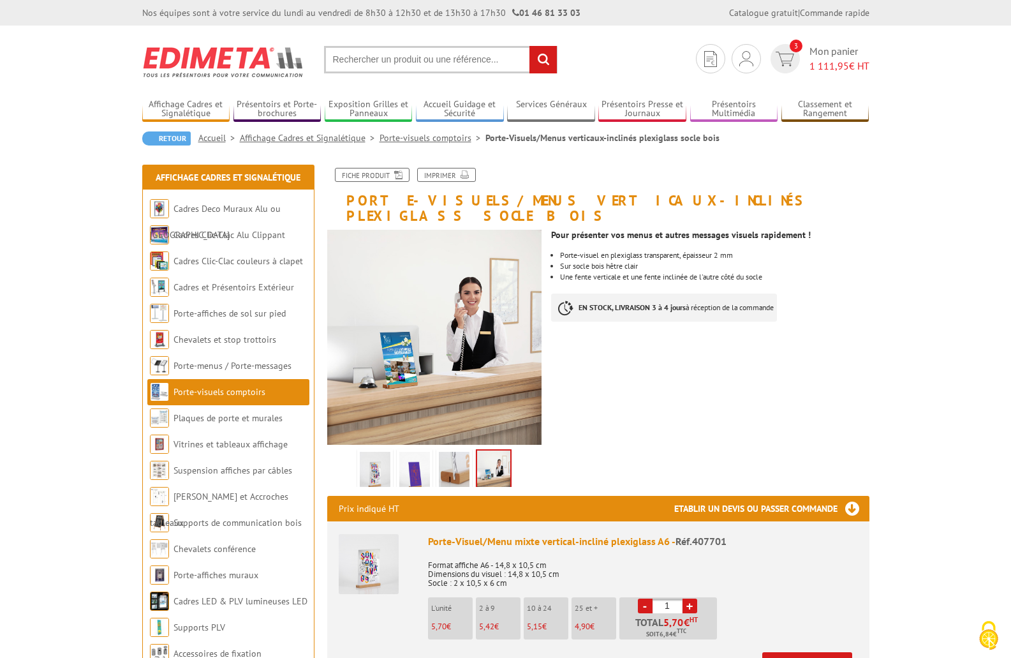
click at [366, 453] on img at bounding box center [375, 472] width 31 height 40
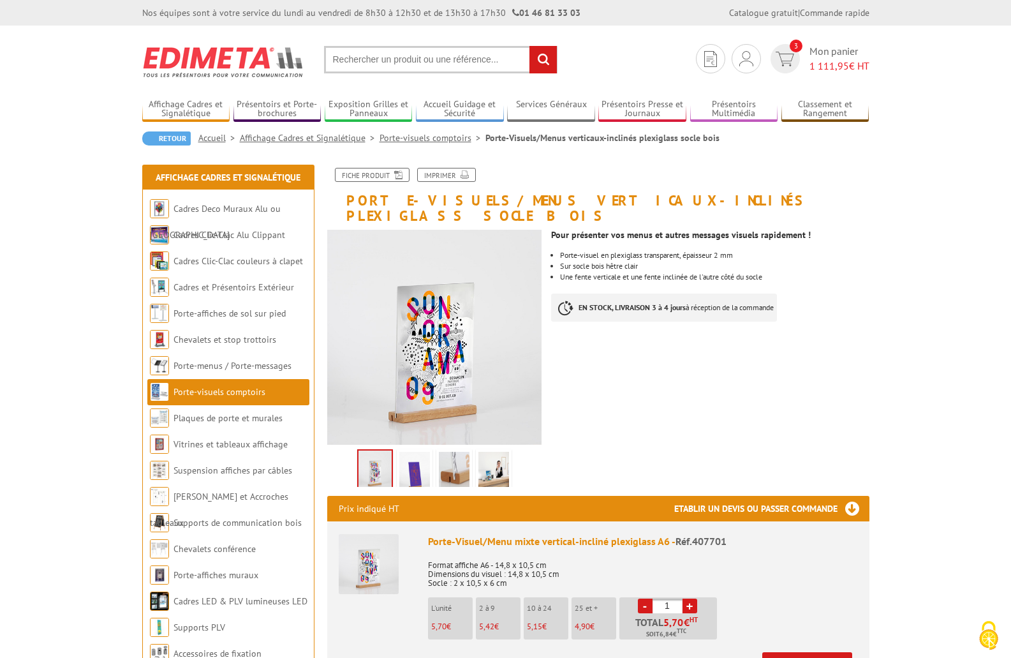
click at [688, 598] on link "+" at bounding box center [689, 605] width 15 height 15
type input "4"
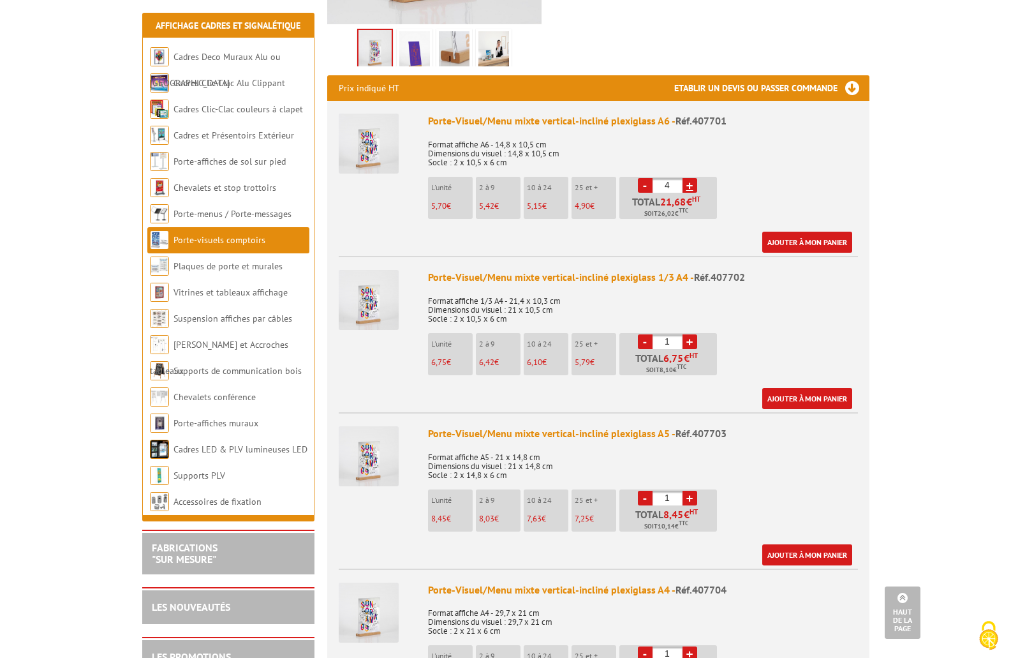
scroll to position [319, 0]
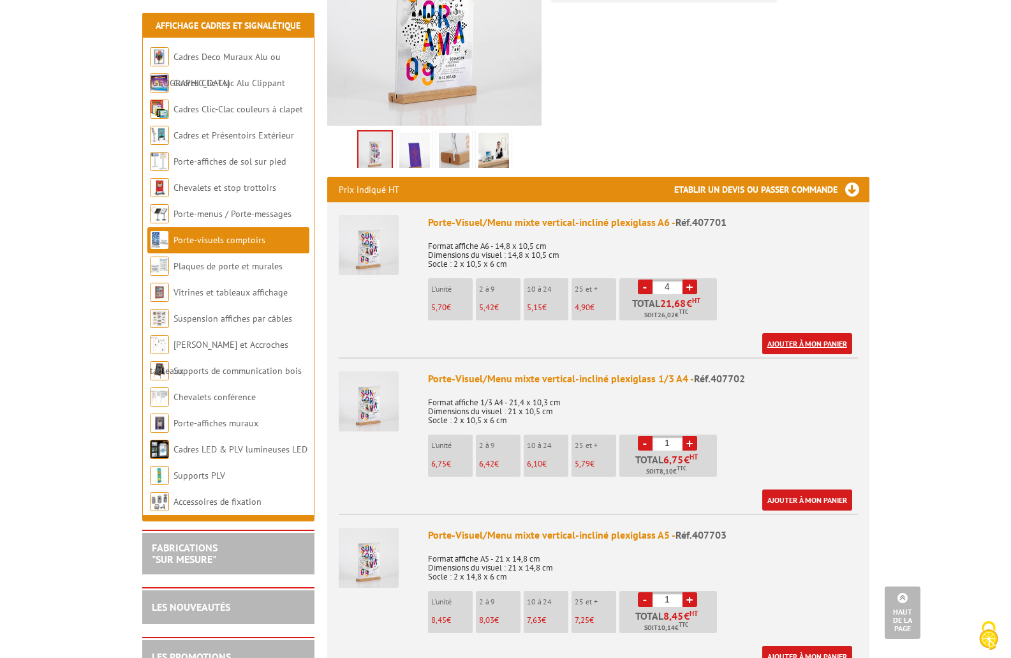
click at [800, 333] on link "Ajouter à mon panier" at bounding box center [807, 343] width 90 height 21
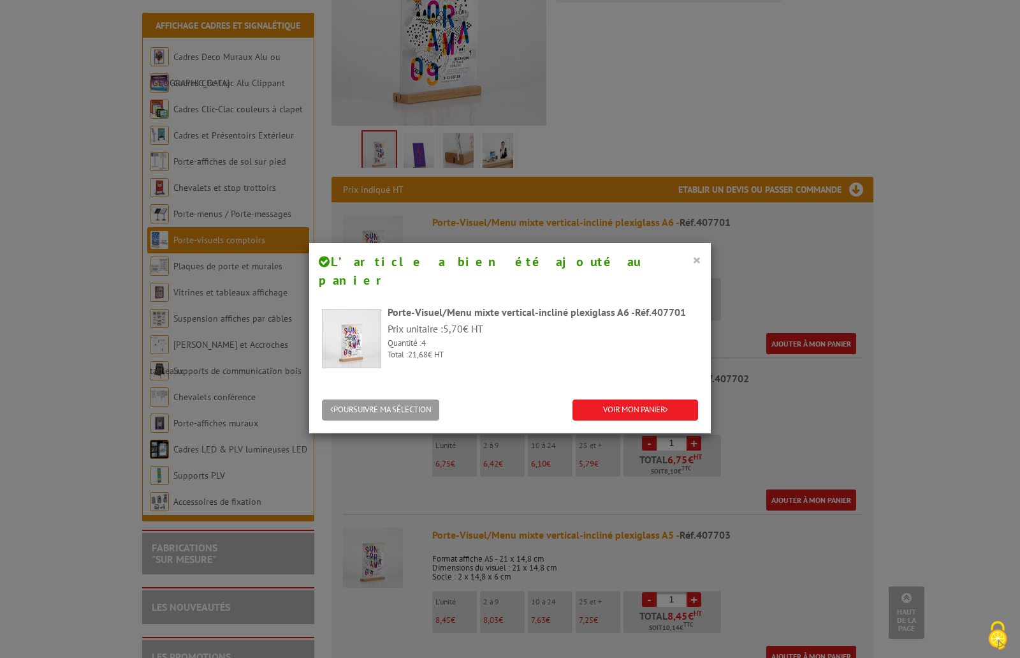
click at [693, 261] on button "×" at bounding box center [697, 259] width 9 height 17
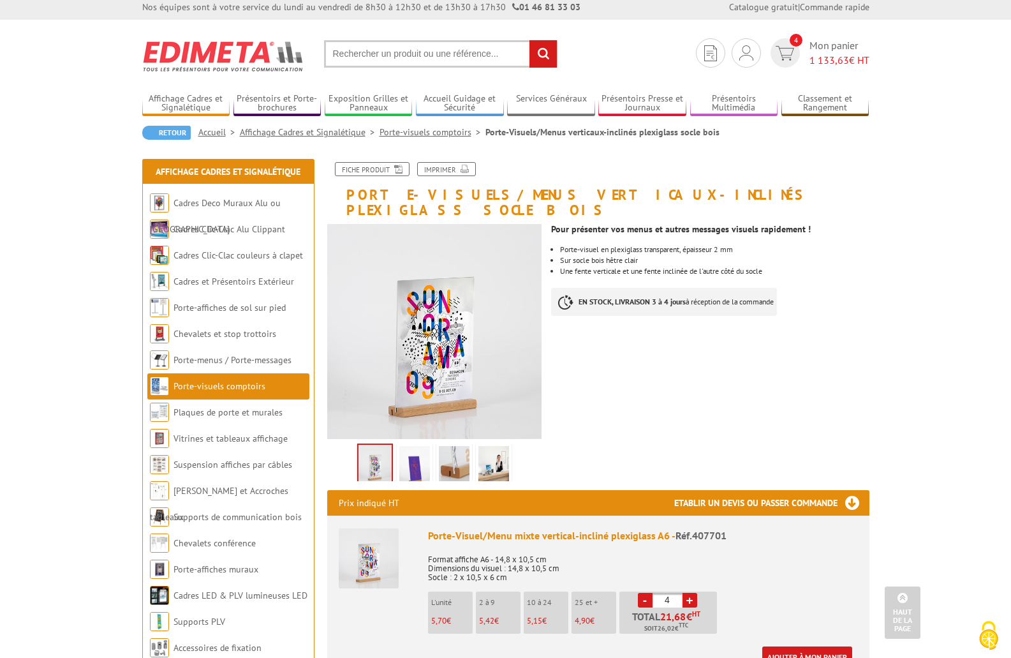
scroll to position [0, 0]
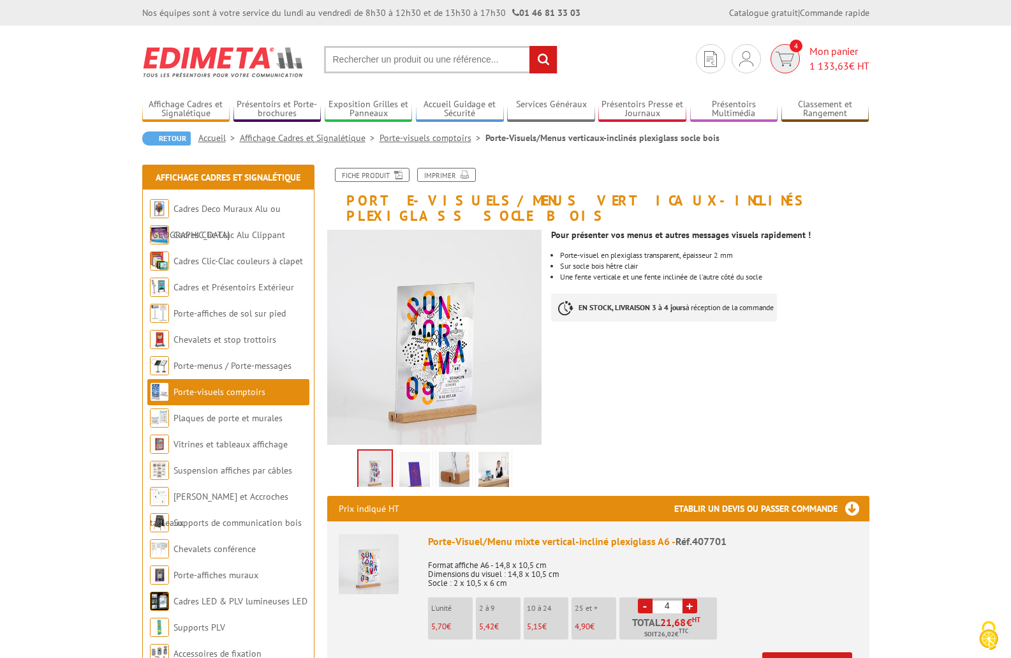
click at [779, 55] on img at bounding box center [785, 59] width 18 height 15
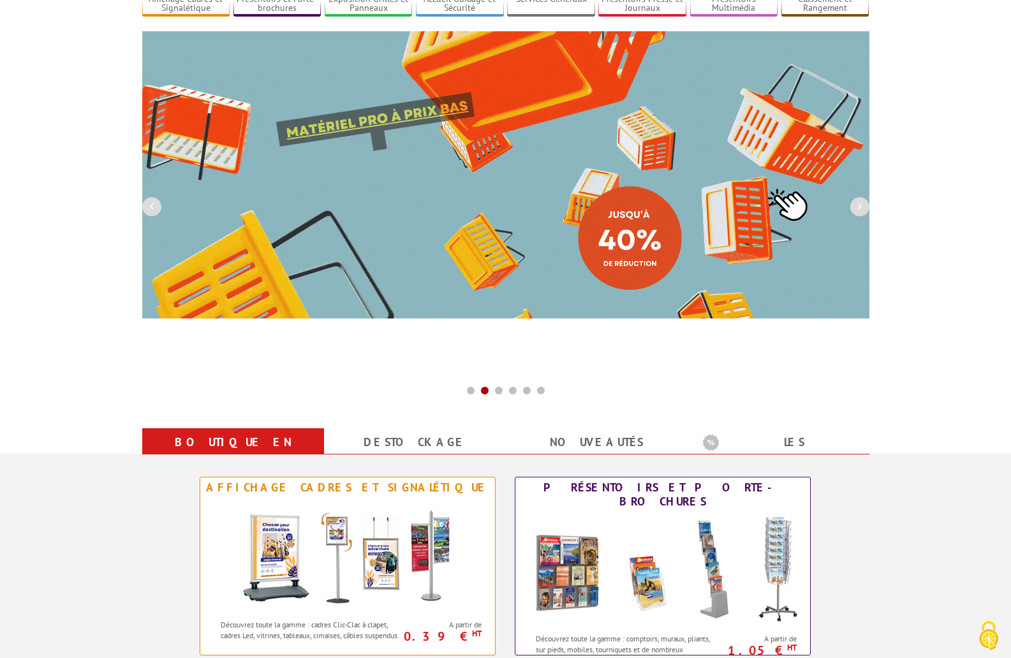
scroll to position [128, 0]
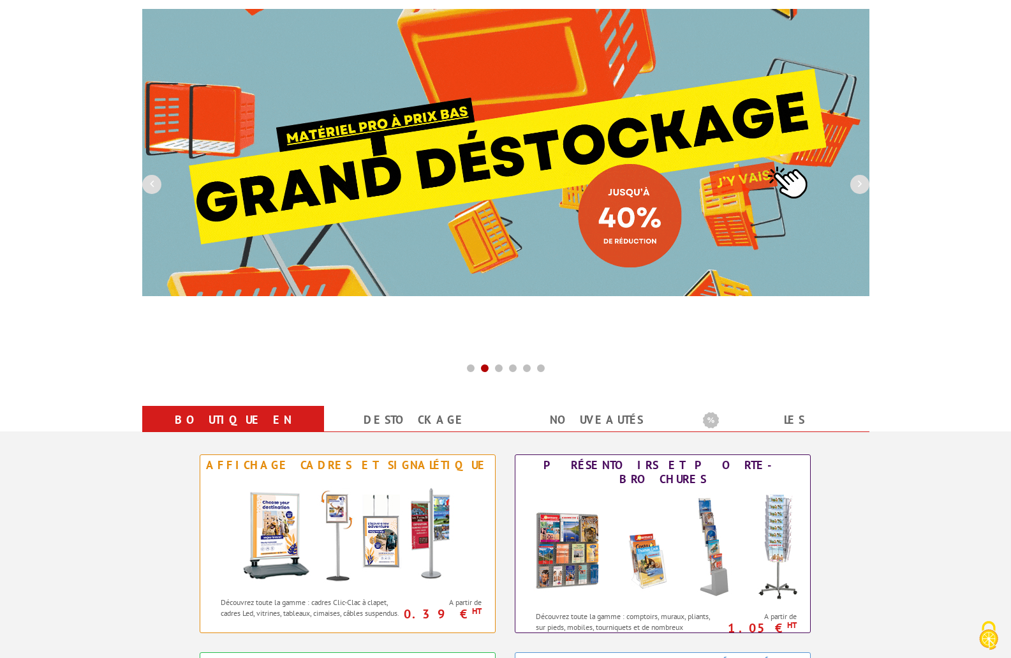
click at [567, 140] on img at bounding box center [505, 152] width 727 height 287
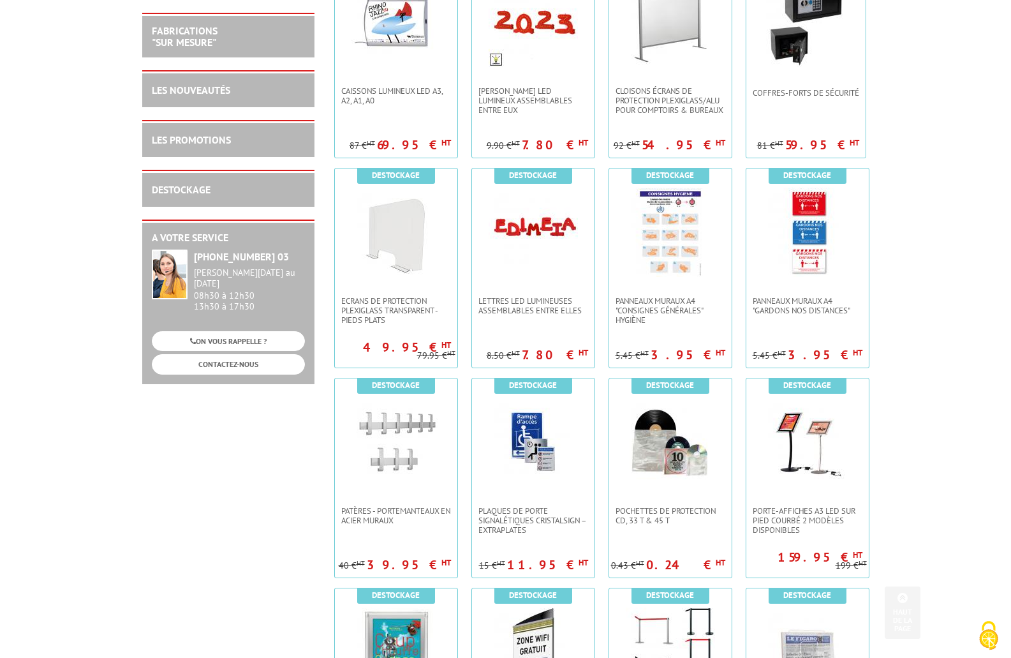
scroll to position [319, 0]
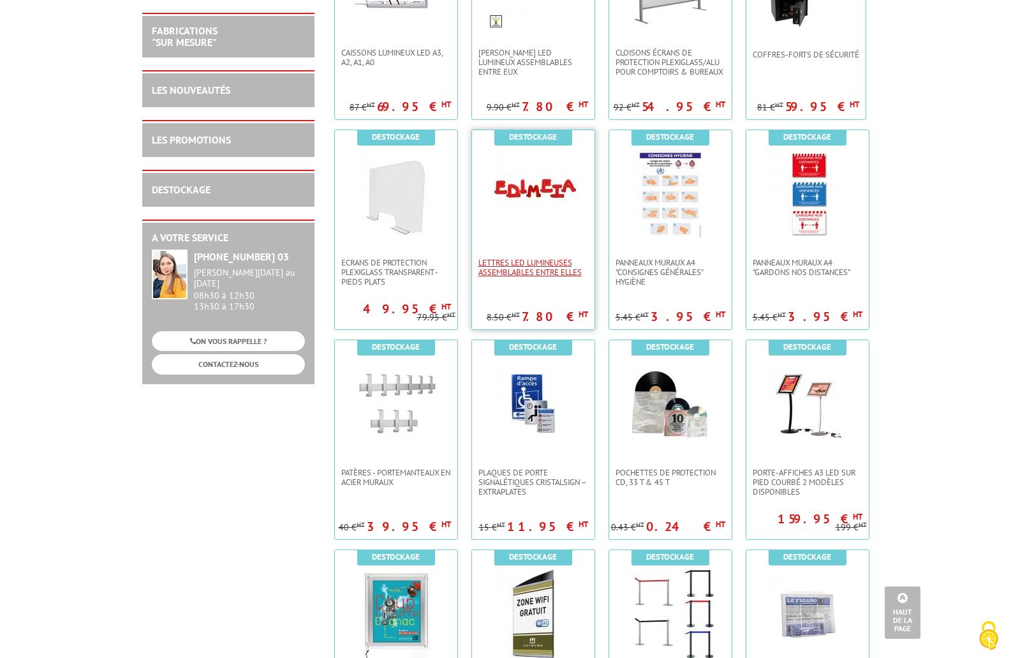
click at [517, 269] on span "Lettres LED lumineuses assemblables entre elles" at bounding box center [533, 267] width 110 height 19
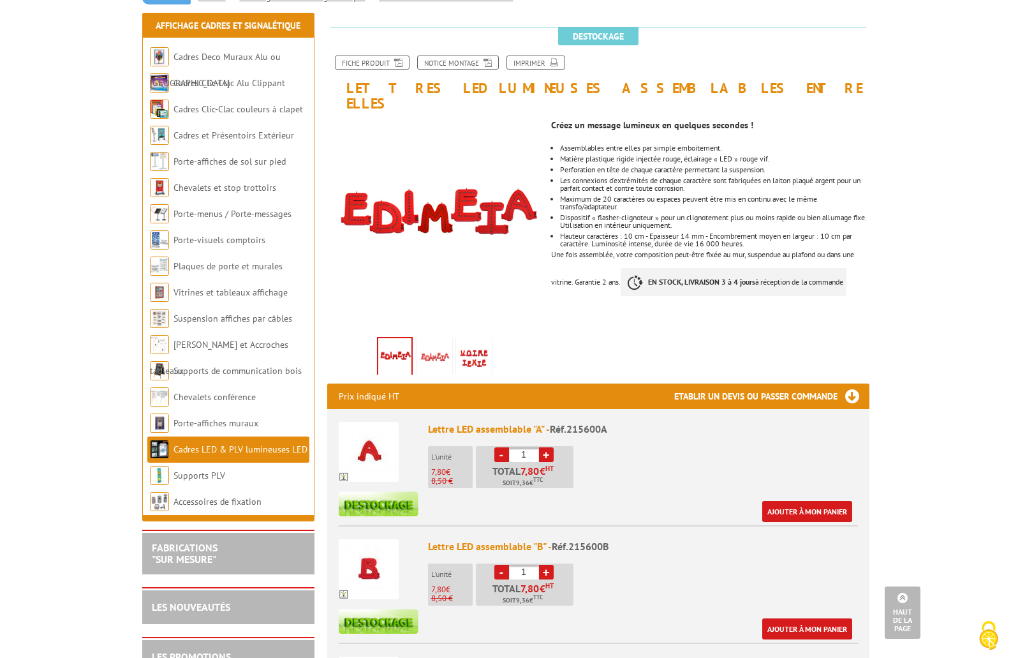
scroll to position [128, 0]
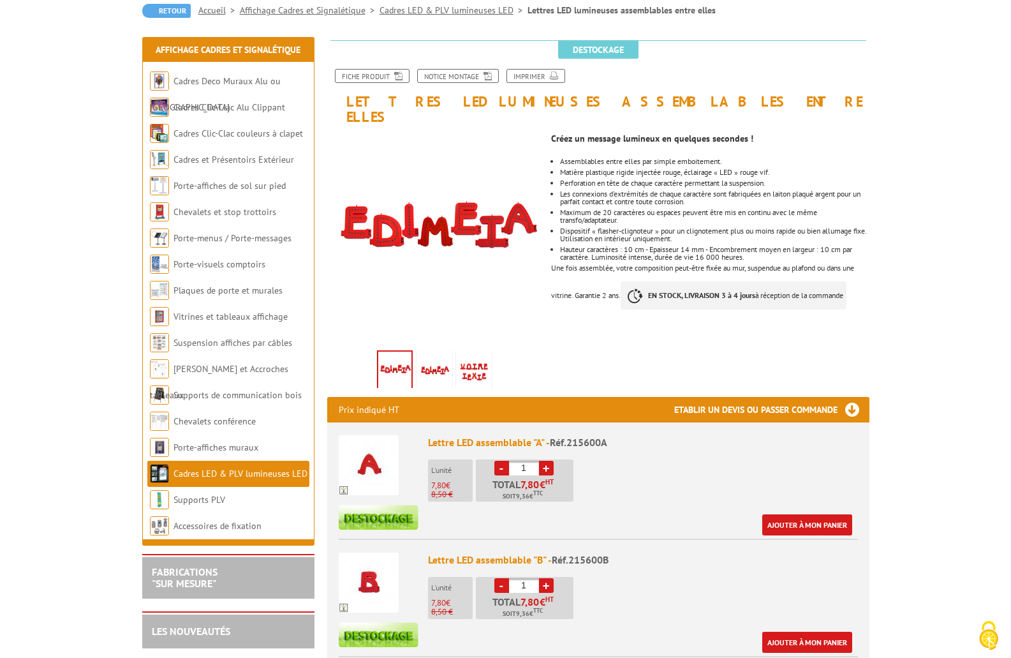
click at [436, 353] on img at bounding box center [434, 373] width 31 height 40
click at [469, 353] on img at bounding box center [474, 373] width 31 height 40
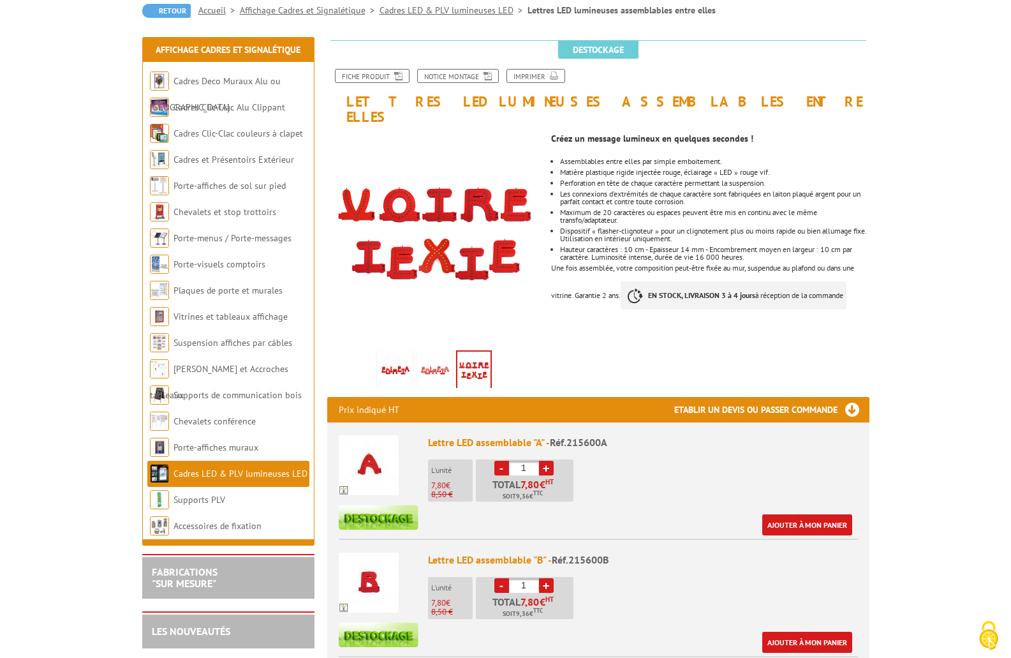
scroll to position [0, 0]
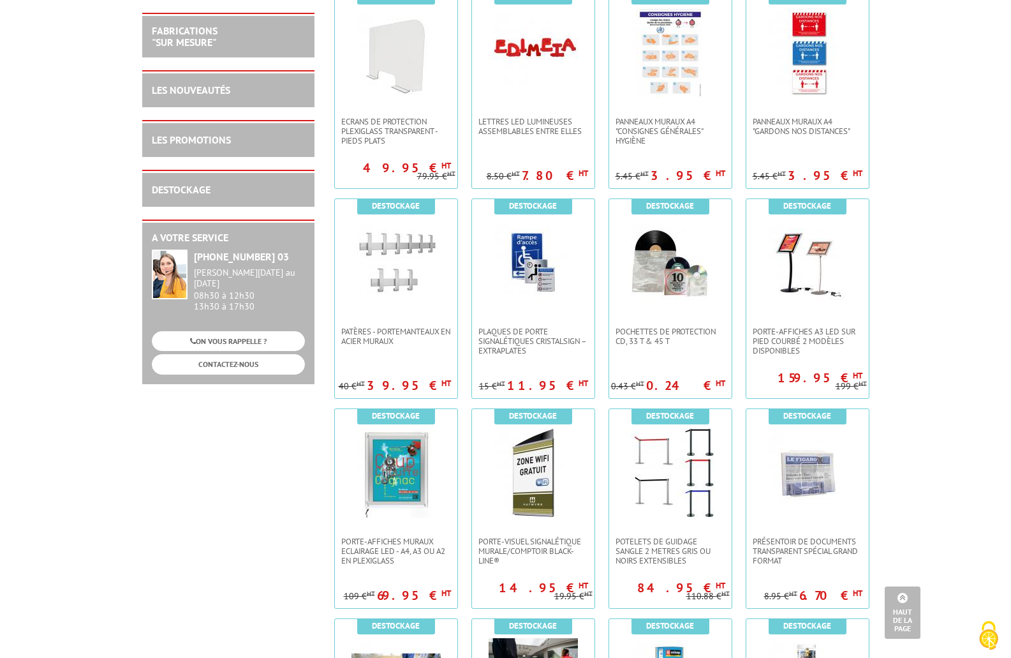
scroll to position [638, 0]
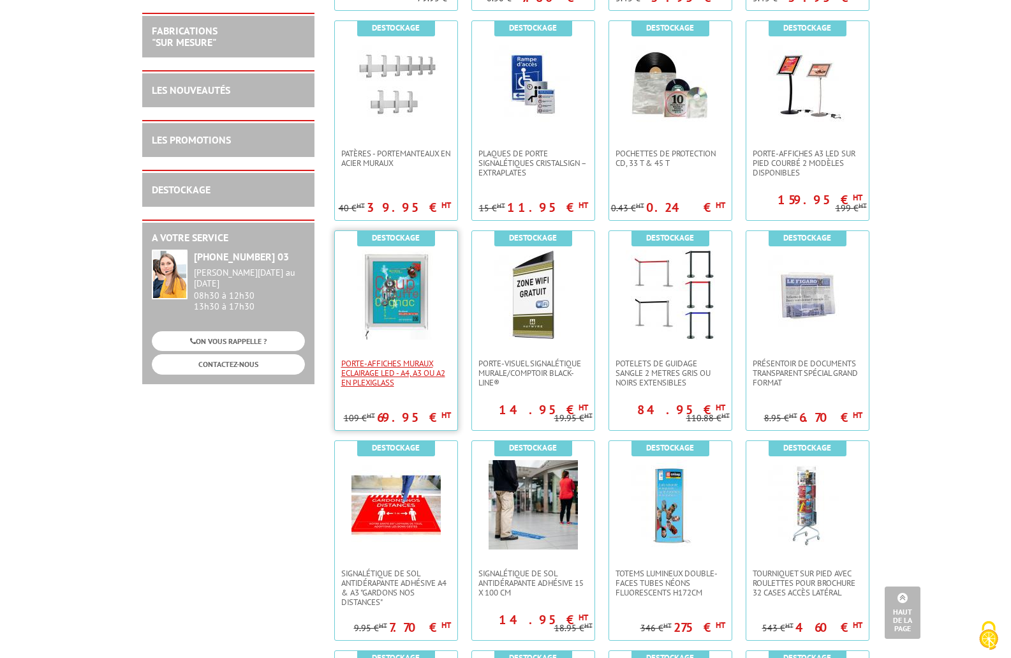
click at [386, 371] on span "Porte-Affiches Muraux Eclairage LED - A4, A3 ou A2 en plexiglass" at bounding box center [396, 372] width 110 height 29
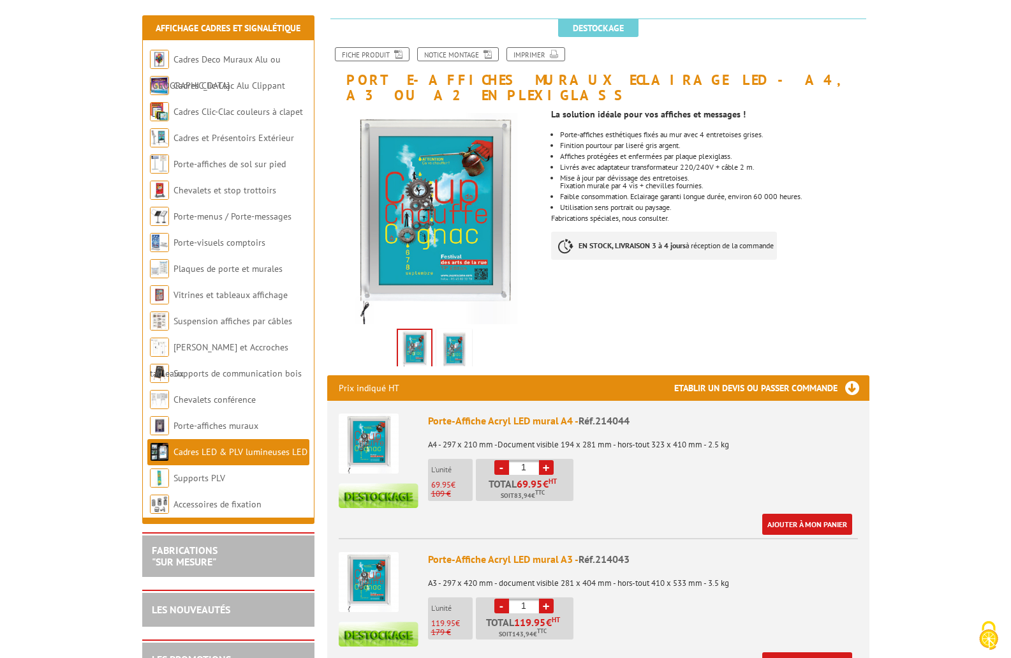
scroll to position [128, 0]
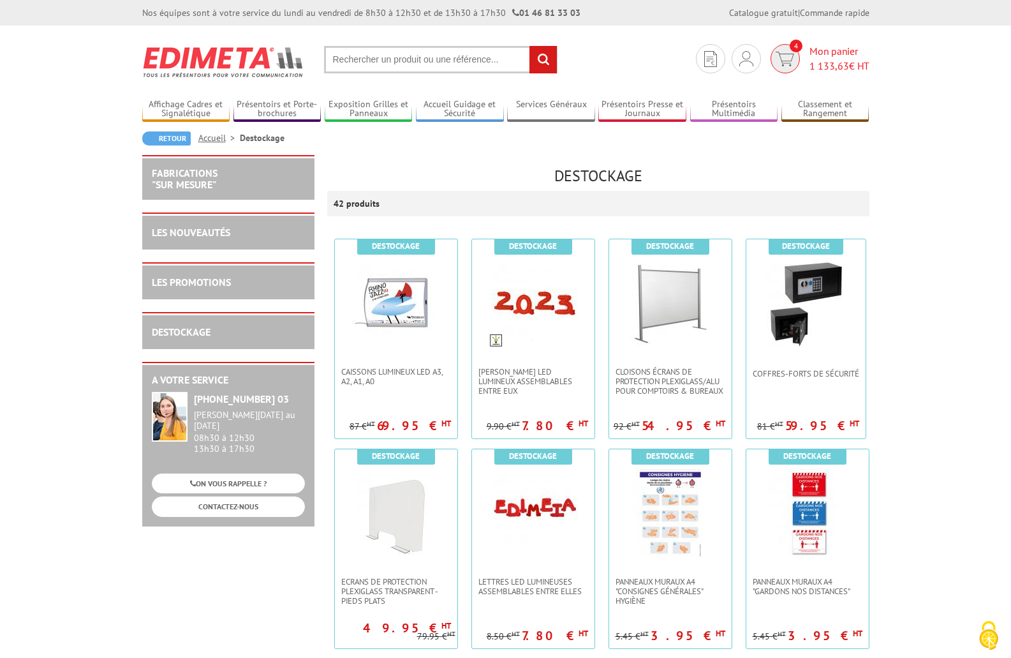
click at [781, 52] on img at bounding box center [785, 59] width 18 height 15
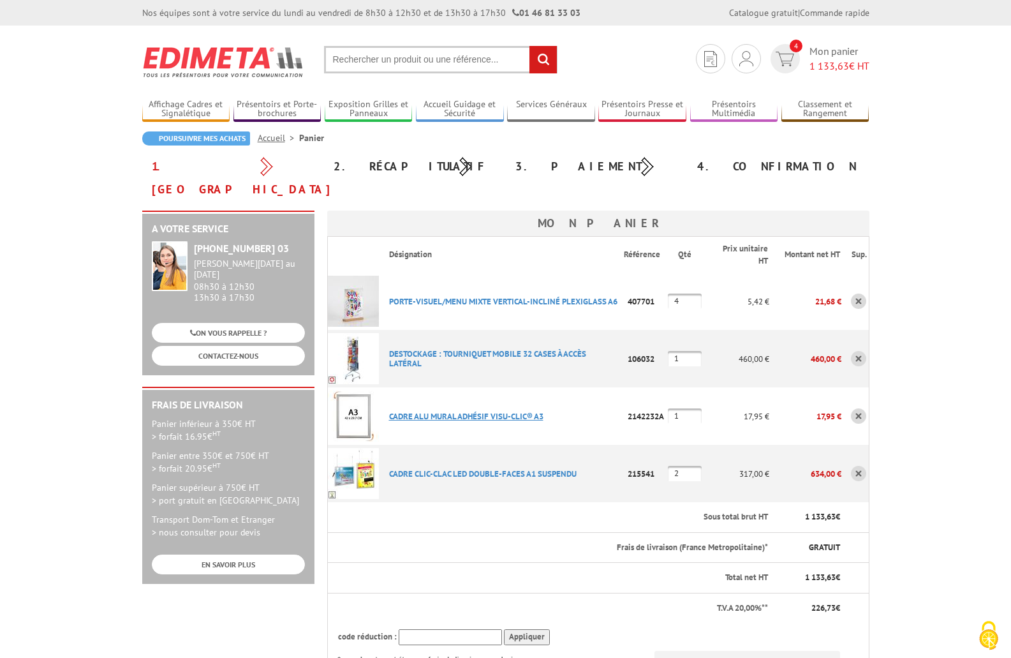
click at [422, 411] on link "CADRE ALU MURAL ADHéSIF VISU-CLIC® A3" at bounding box center [466, 416] width 154 height 11
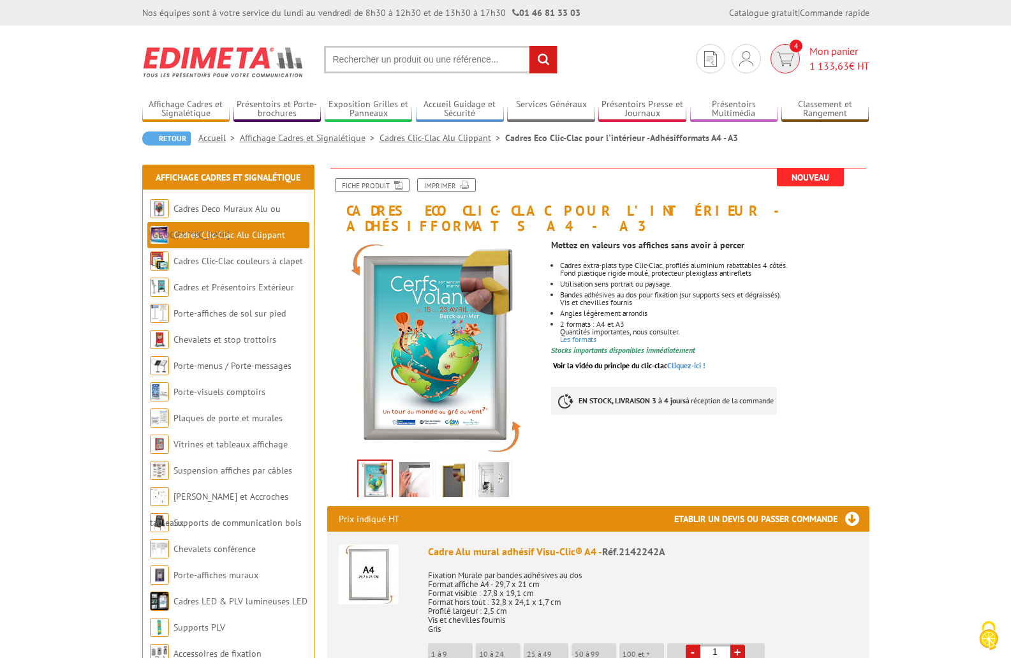
click at [788, 56] on img at bounding box center [785, 59] width 18 height 15
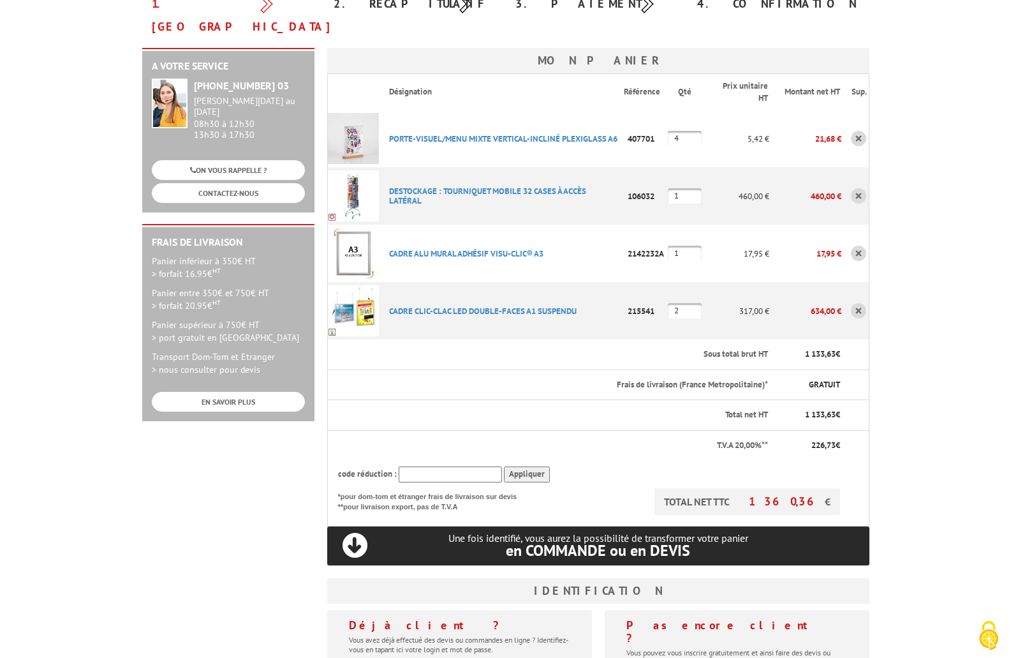
scroll to position [319, 0]
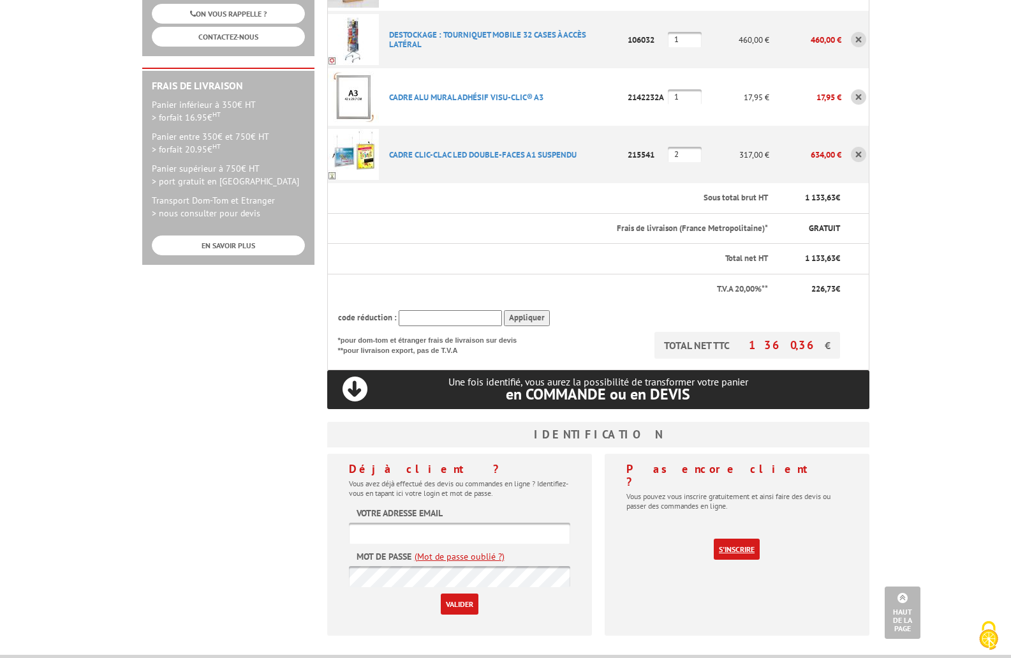
click at [741, 538] on link "S'inscrire" at bounding box center [737, 548] width 46 height 21
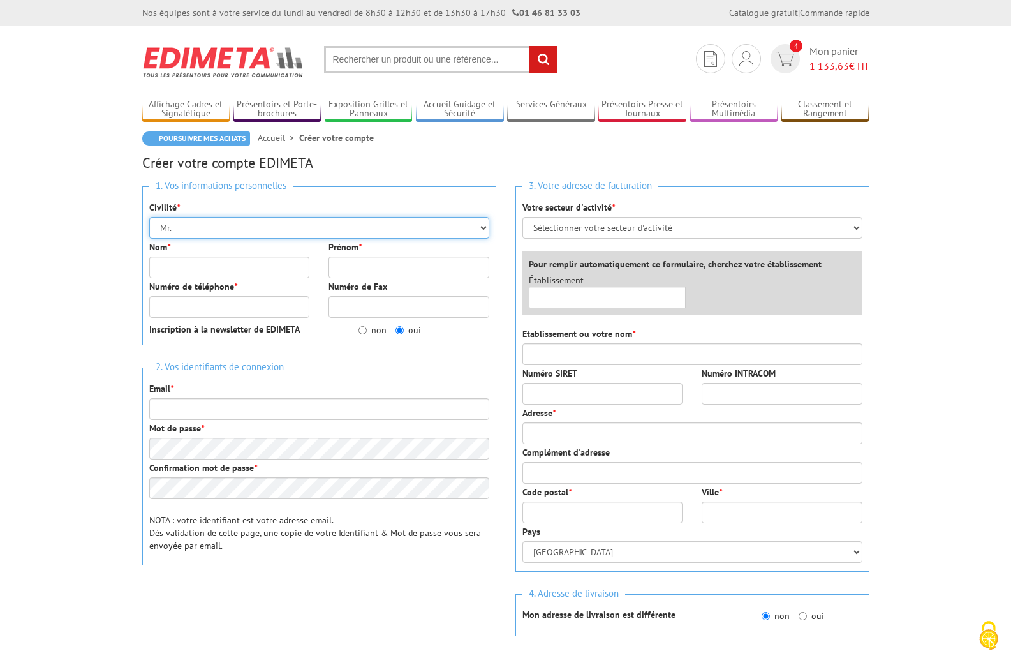
click at [256, 225] on select "Mr. Mme. Mlle." at bounding box center [319, 228] width 340 height 22
click at [242, 236] on select "Mr. Mme. Mlle." at bounding box center [319, 228] width 340 height 22
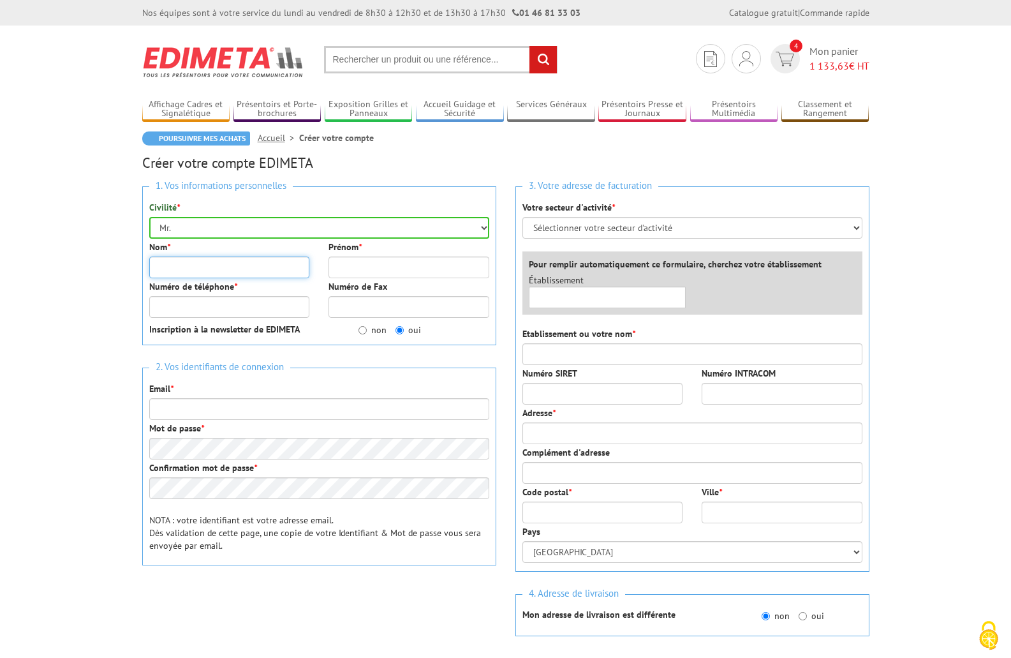
click at [228, 262] on input "Nom *" at bounding box center [229, 267] width 161 height 22
type input "PONCE"
type input "RA"
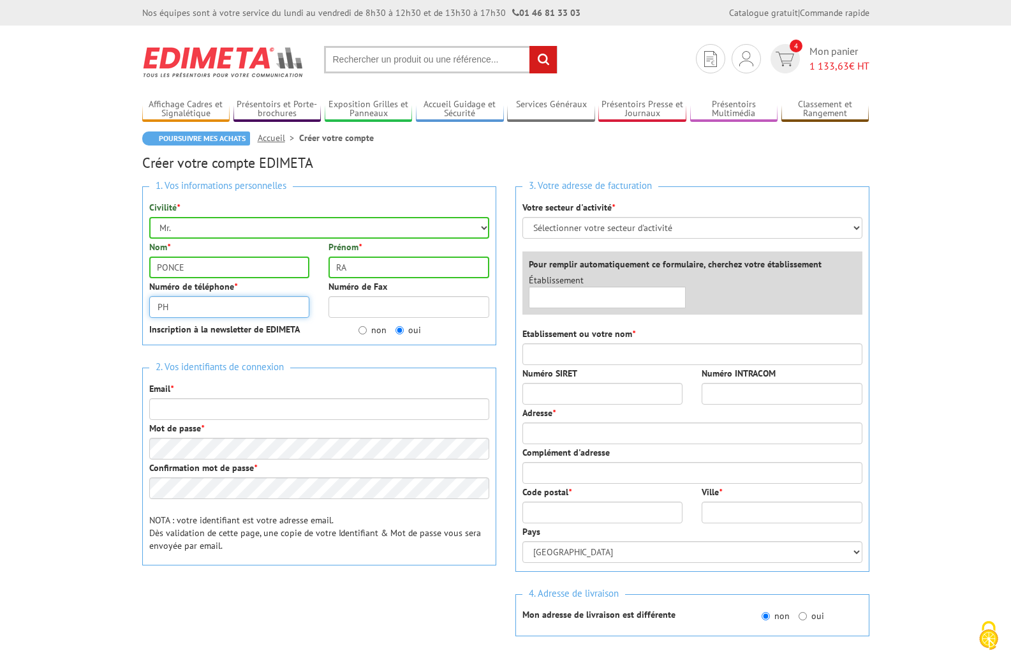
type input "PH"
click at [380, 264] on input "RA" at bounding box center [408, 267] width 161 height 22
type input "RAPHAEL"
type input "0662315182"
click at [364, 328] on input "non" at bounding box center [362, 330] width 8 height 8
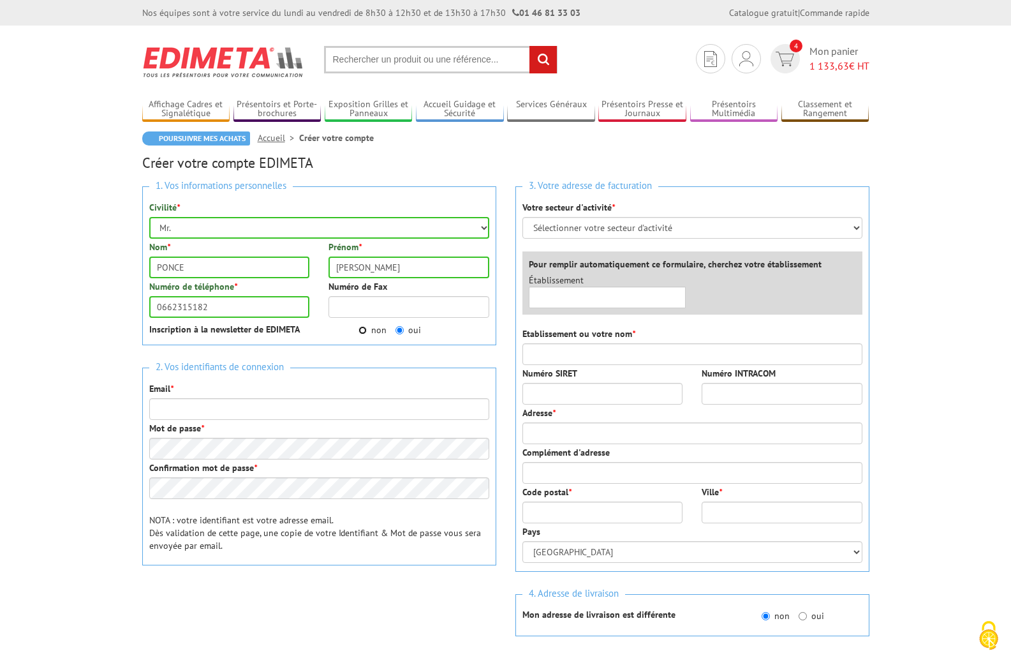
radio input "true"
click at [210, 405] on input "Email *" at bounding box center [319, 409] width 340 height 22
type input "D"
type input "direction@pareovoyages.com"
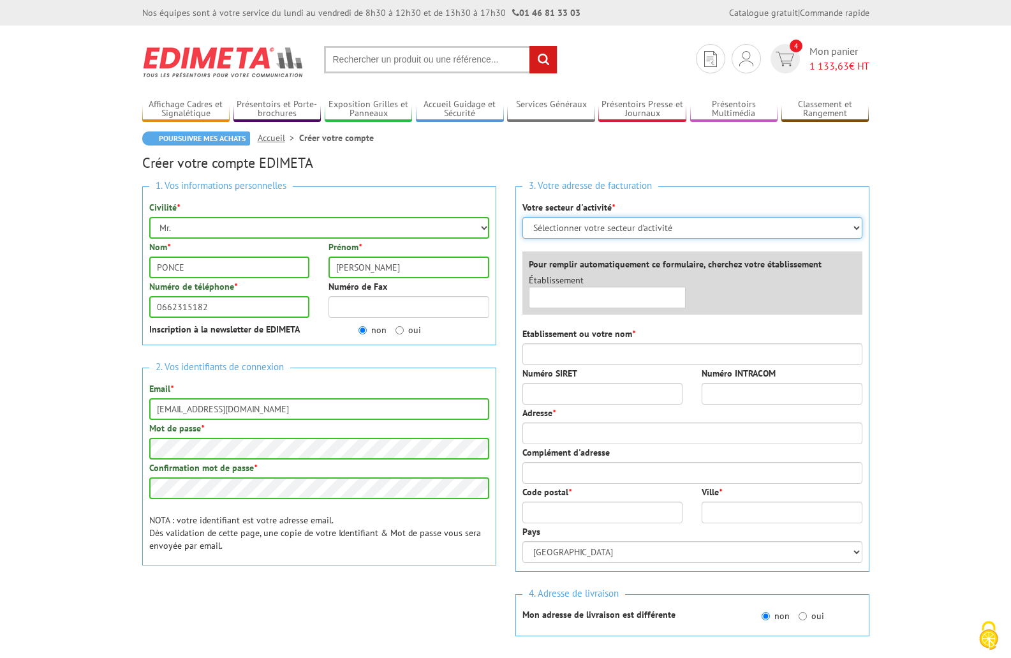
click at [623, 228] on select "Sélectionner votre secteur d'activité Administrations et collectivités Magasins…" at bounding box center [692, 228] width 340 height 22
select select "877"
click at [522, 217] on select "Sélectionner votre secteur d'activité Administrations et collectivités Magasins…" at bounding box center [692, 228] width 340 height 22
click at [615, 298] on input "text" at bounding box center [608, 297] width 158 height 22
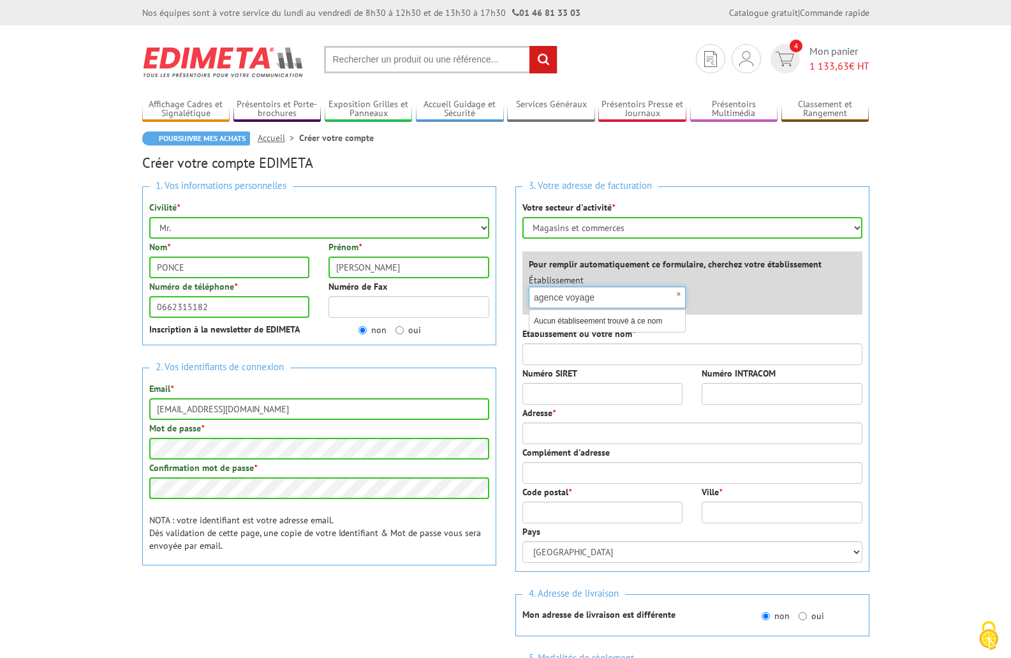
drag, startPoint x: 615, startPoint y: 299, endPoint x: 476, endPoint y: 292, distance: 138.6
click at [476, 292] on div "1. Vos informations personnelles Civilité * Mr. Mme. Mlle. Nom * PONCE Prénom *…" at bounding box center [506, 468] width 746 height 583
type input "PAREO VOYAGES"
click at [545, 348] on input "Etablissement ou votre nom *" at bounding box center [692, 354] width 340 height 22
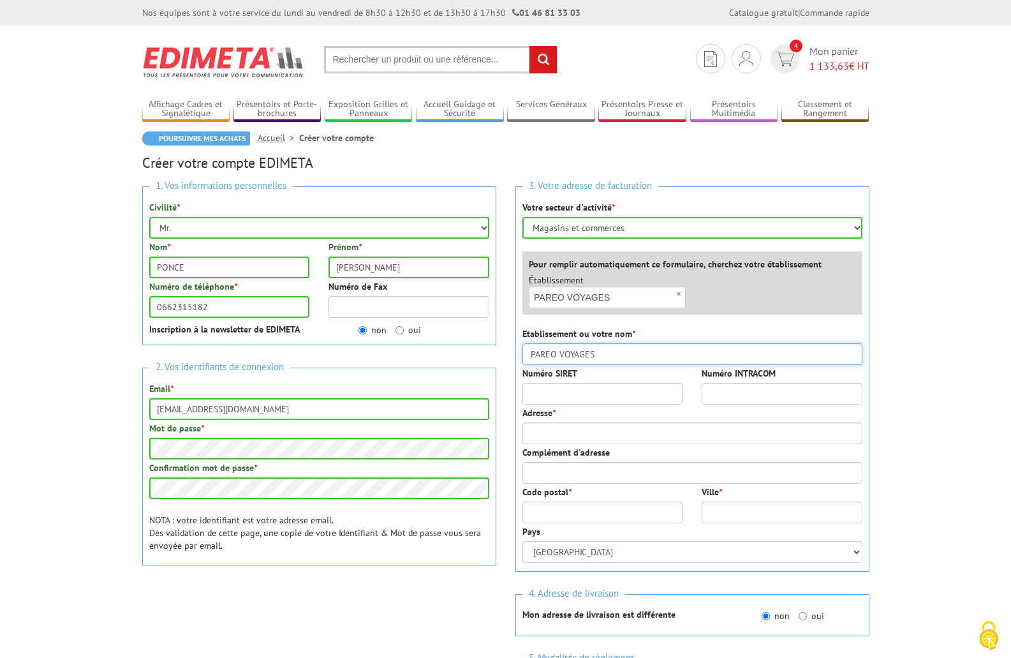
type input "PAREO VOYAGES"
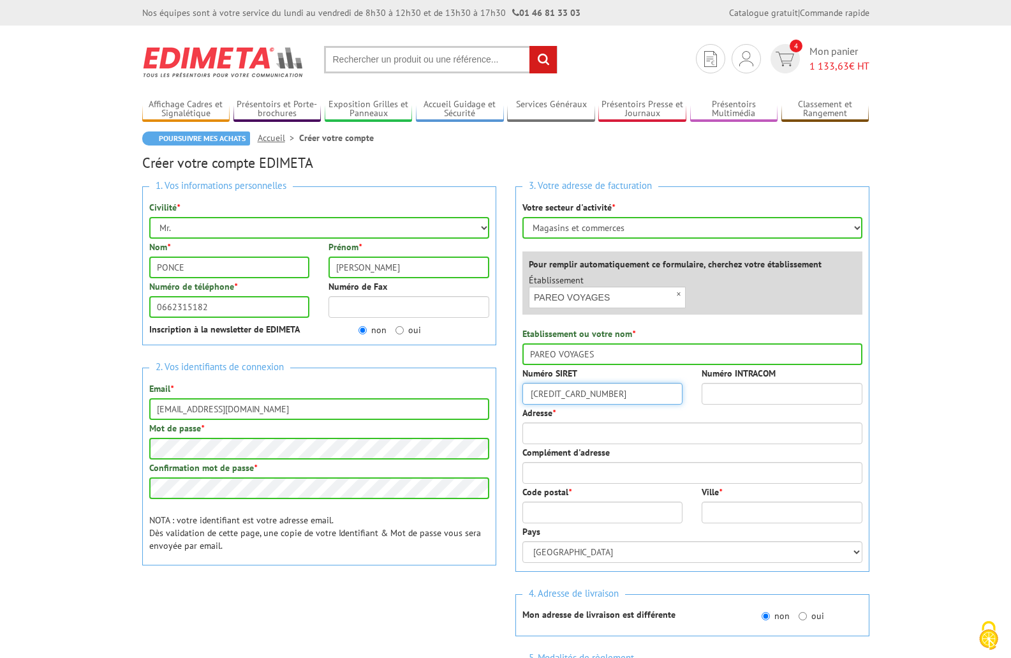
type input "50890844900046"
type input "FR67508908449"
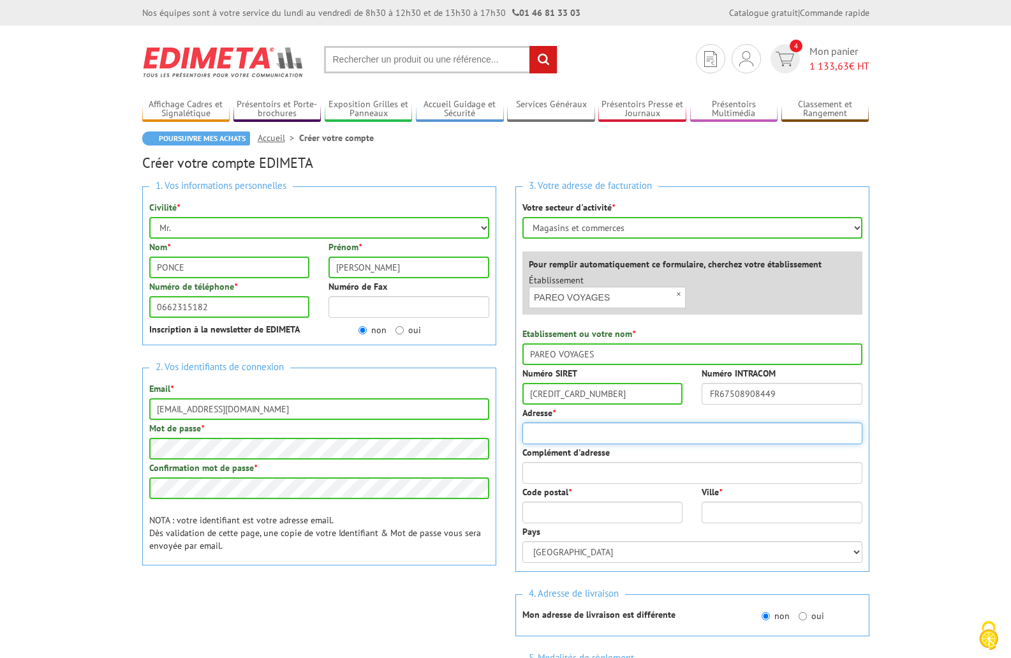
click at [550, 427] on input "Adresse *" at bounding box center [692, 433] width 340 height 22
type input "42 RUE HECTOR GUIMARD"
type input "66000"
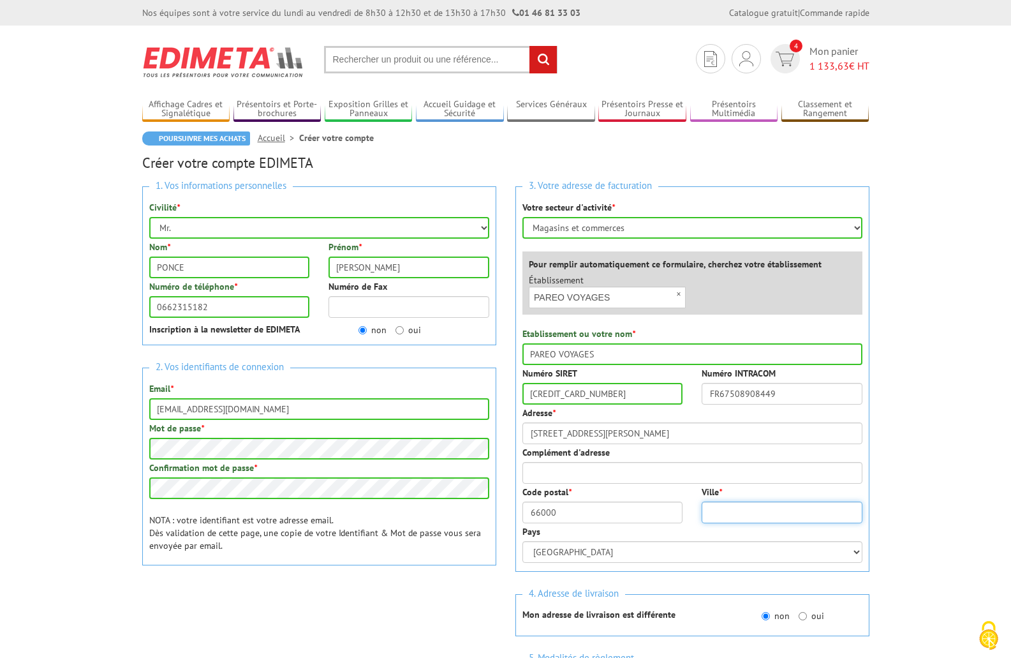
type input "PERPIGNAN"
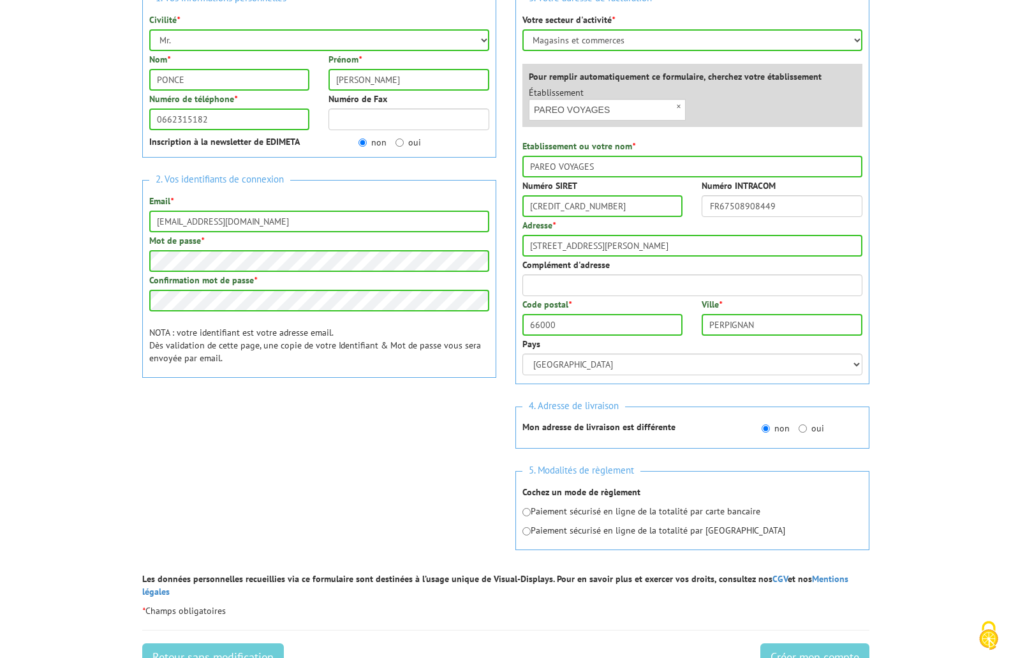
scroll to position [191, 0]
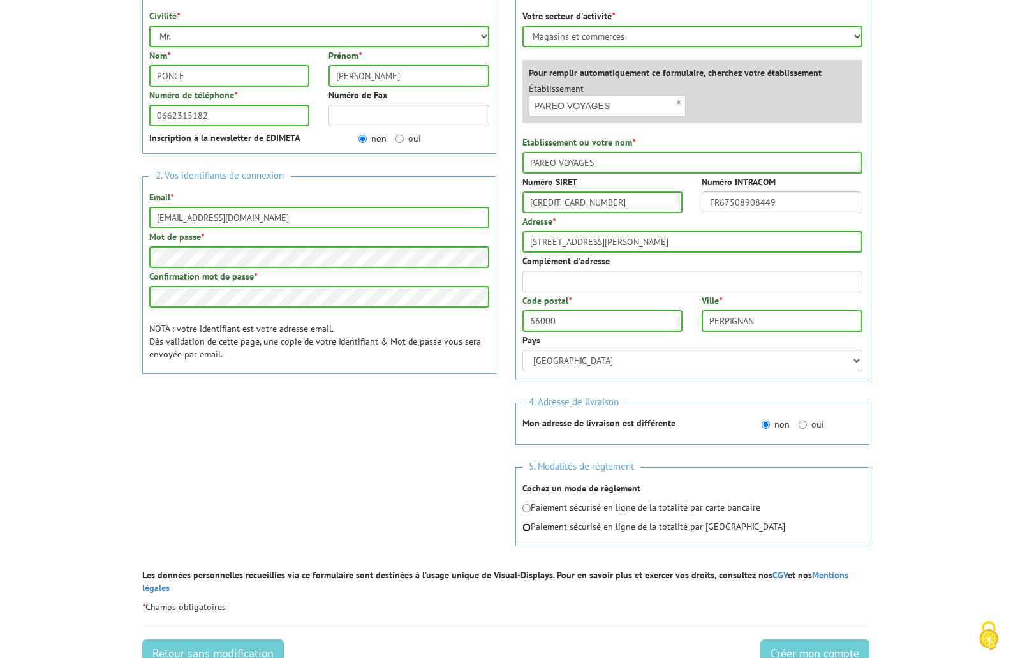
click at [527, 526] on input "radio" at bounding box center [526, 527] width 8 height 8
radio input "true"
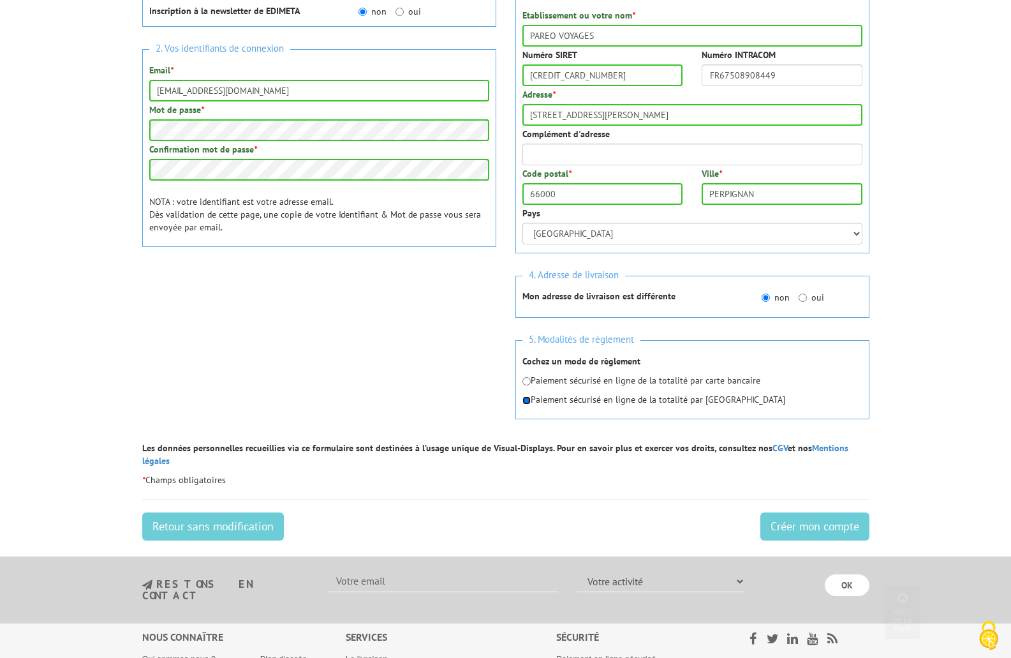
scroll to position [319, 0]
click at [800, 511] on input "Créer mon compte" at bounding box center [814, 525] width 109 height 28
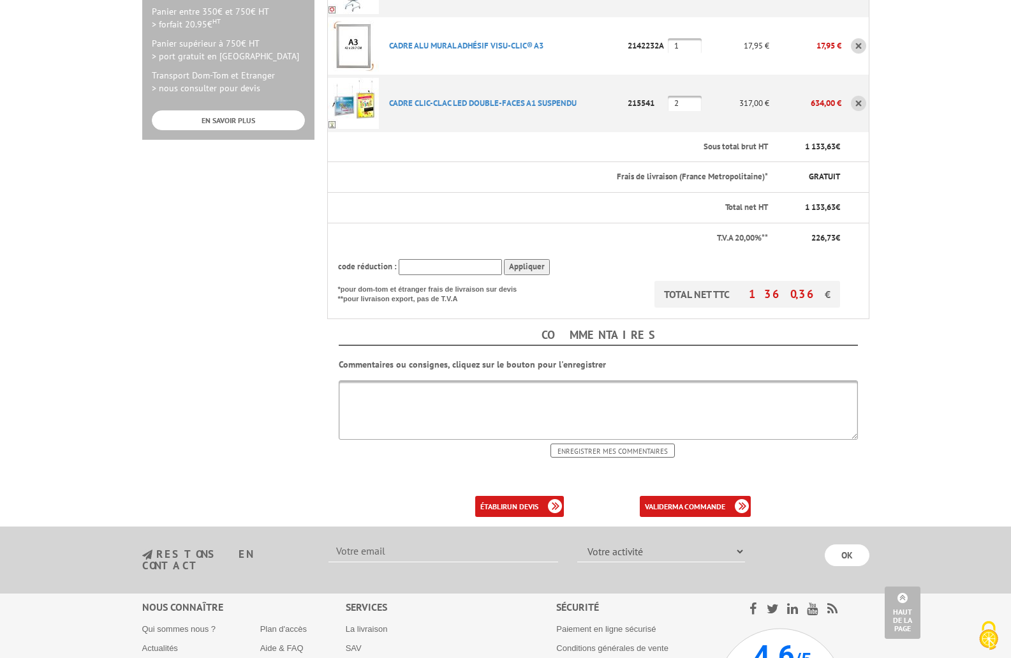
scroll to position [446, 0]
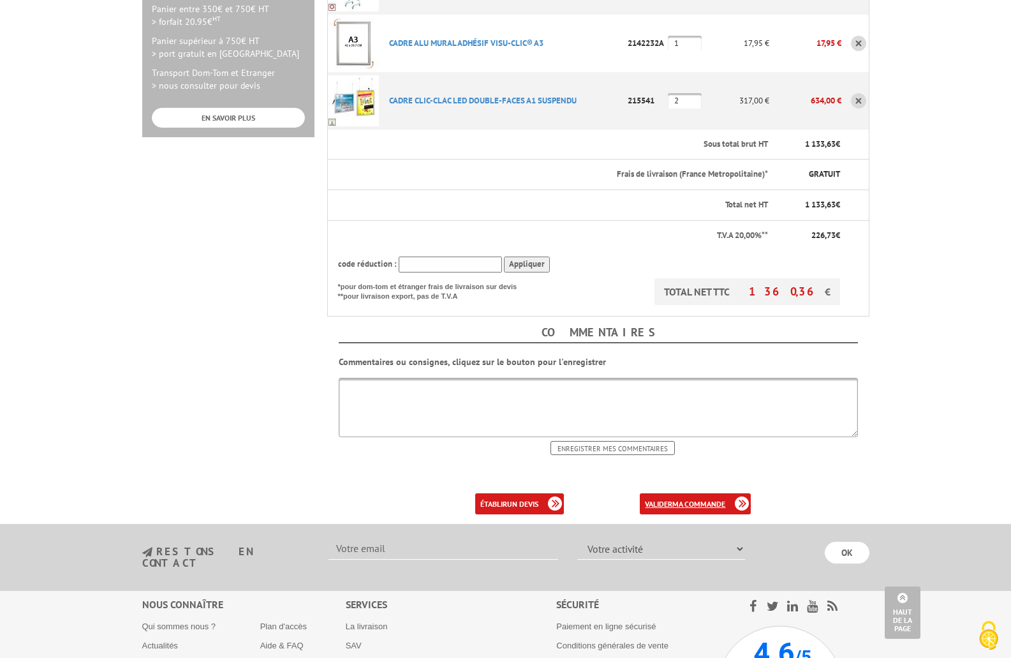
click at [702, 499] on b "ma commande" at bounding box center [698, 504] width 53 height 10
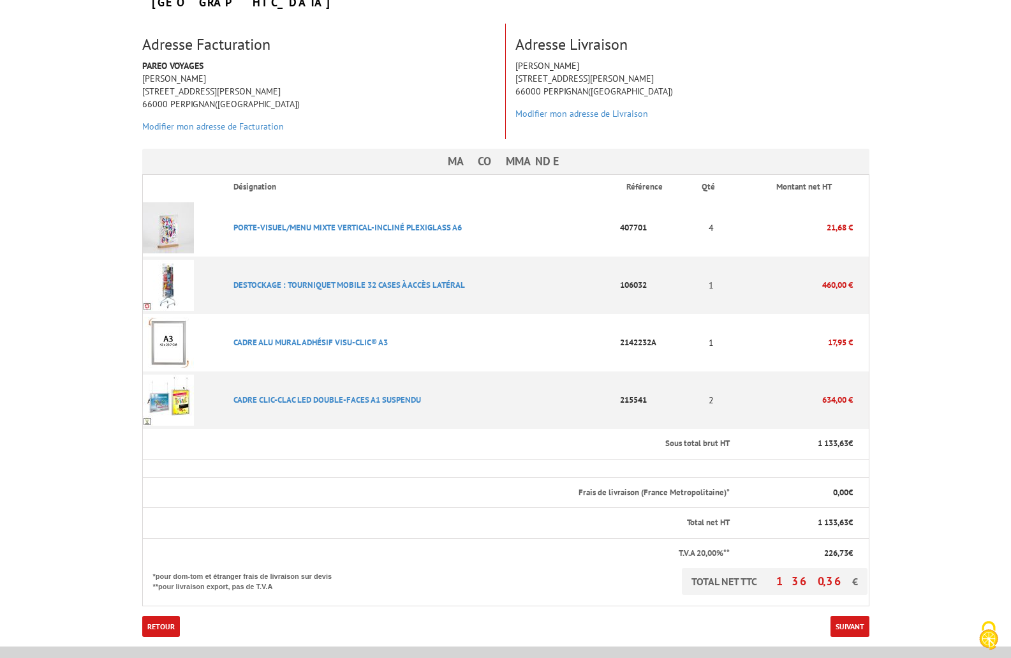
scroll to position [191, 0]
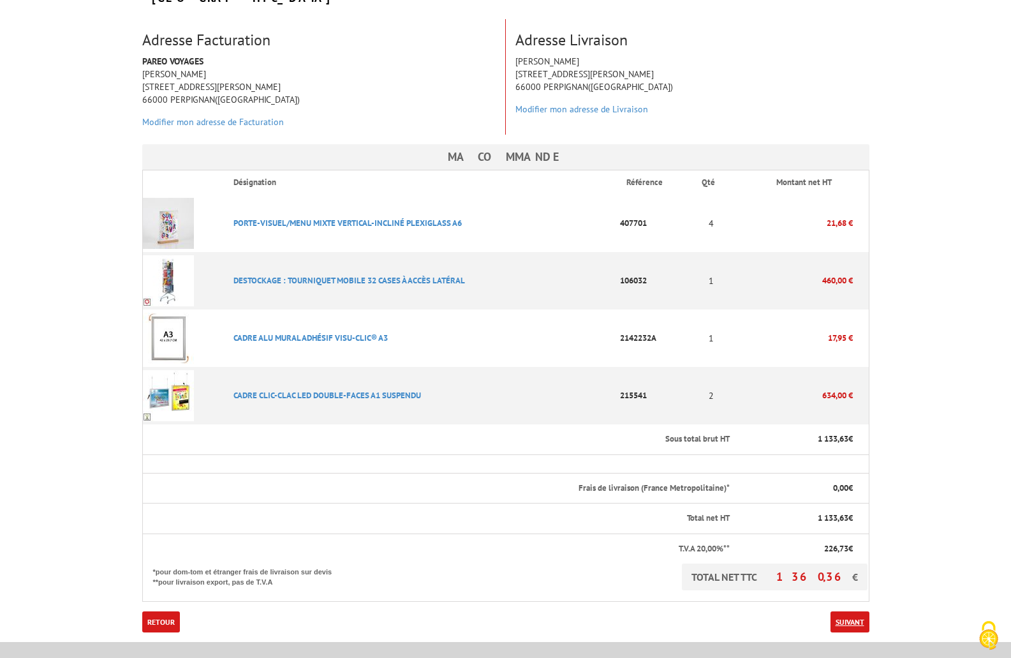
click at [848, 611] on link "Suivant" at bounding box center [849, 621] width 39 height 21
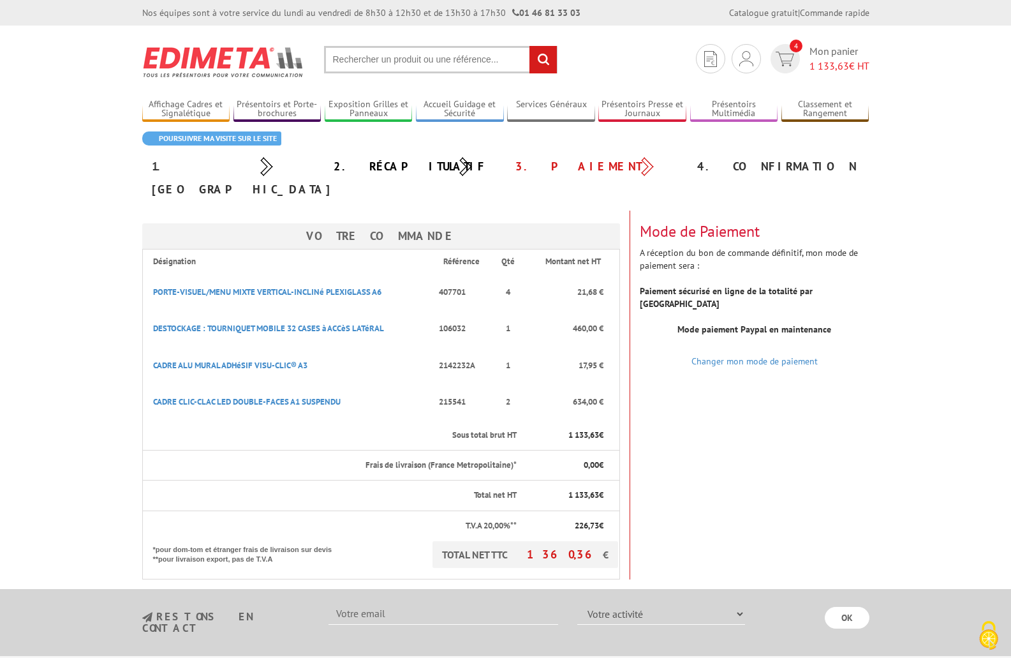
click at [705, 285] on strong "Paiement sécurisé en ligne de la totalité par [GEOGRAPHIC_DATA]" at bounding box center [726, 297] width 173 height 24
click at [726, 228] on div "Mode de Paiement A réception du bon de commande définitif, mon mode de paiement…" at bounding box center [754, 286] width 249 height 152
click at [756, 165] on div "4. Confirmation" at bounding box center [778, 166] width 182 height 23
click at [773, 355] on link "Changer mon mode de paiement" at bounding box center [754, 360] width 126 height 11
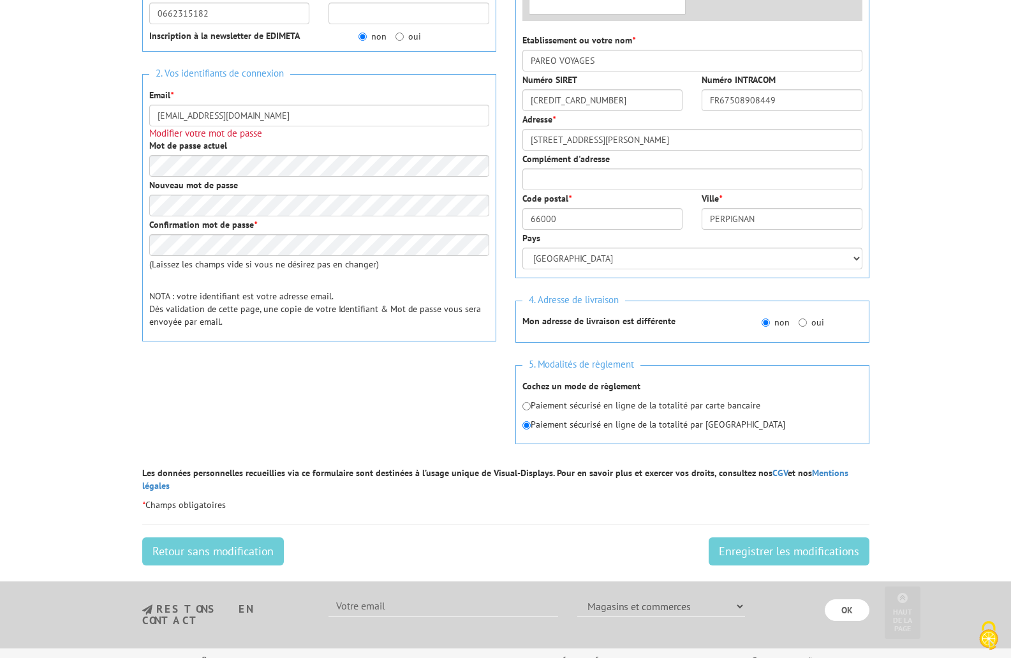
scroll to position [383, 0]
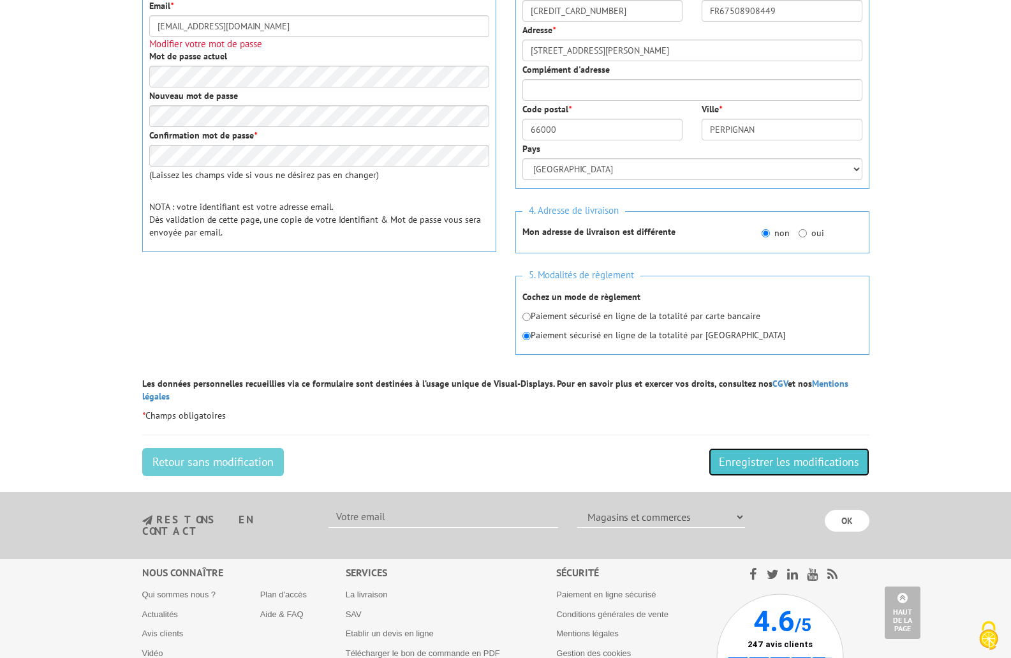
click at [756, 453] on input "Enregistrer les modifications" at bounding box center [789, 462] width 161 height 28
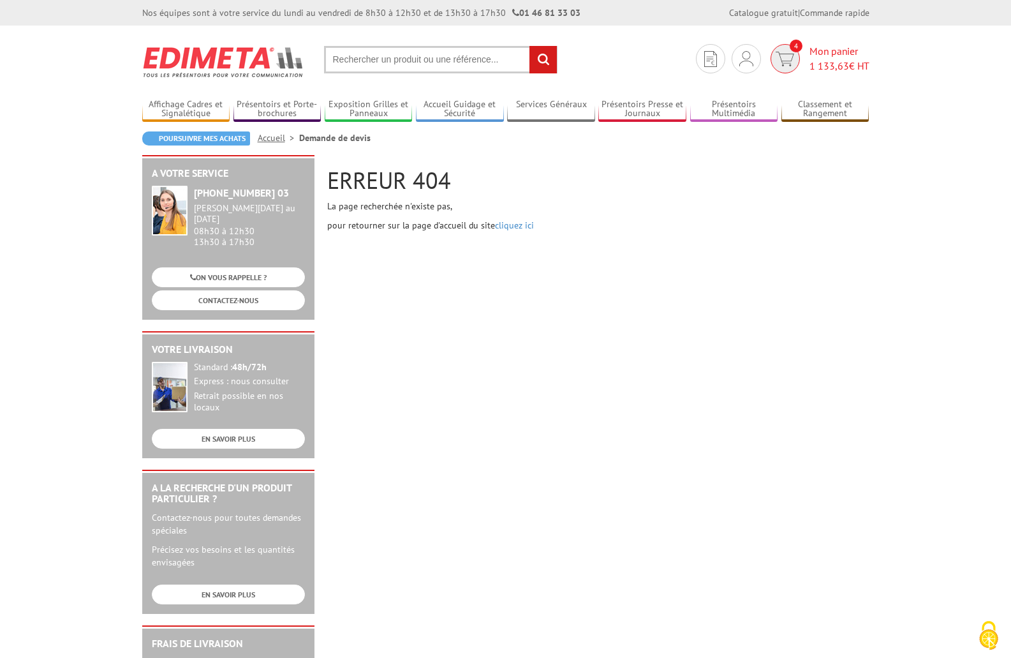
click at [784, 56] on img at bounding box center [785, 59] width 18 height 15
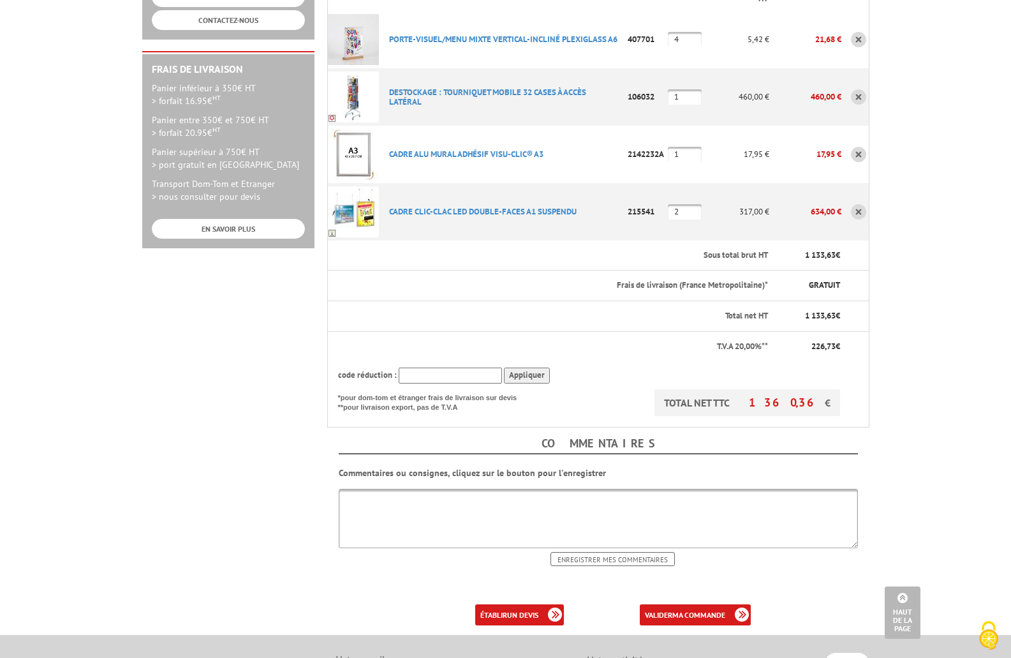
scroll to position [510, 0]
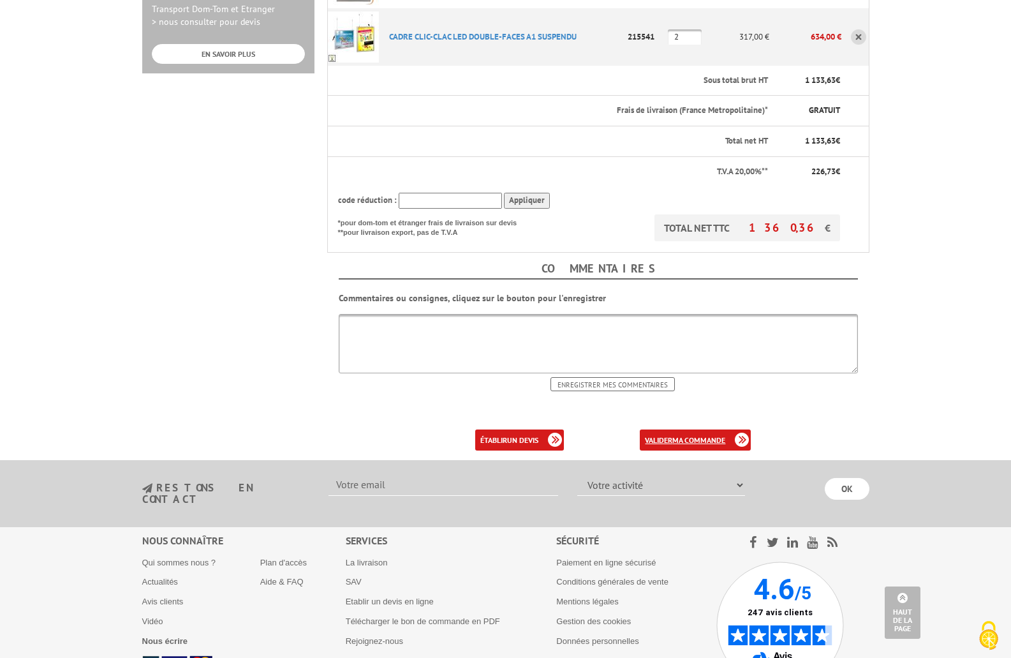
click at [679, 435] on b "ma commande" at bounding box center [698, 440] width 53 height 10
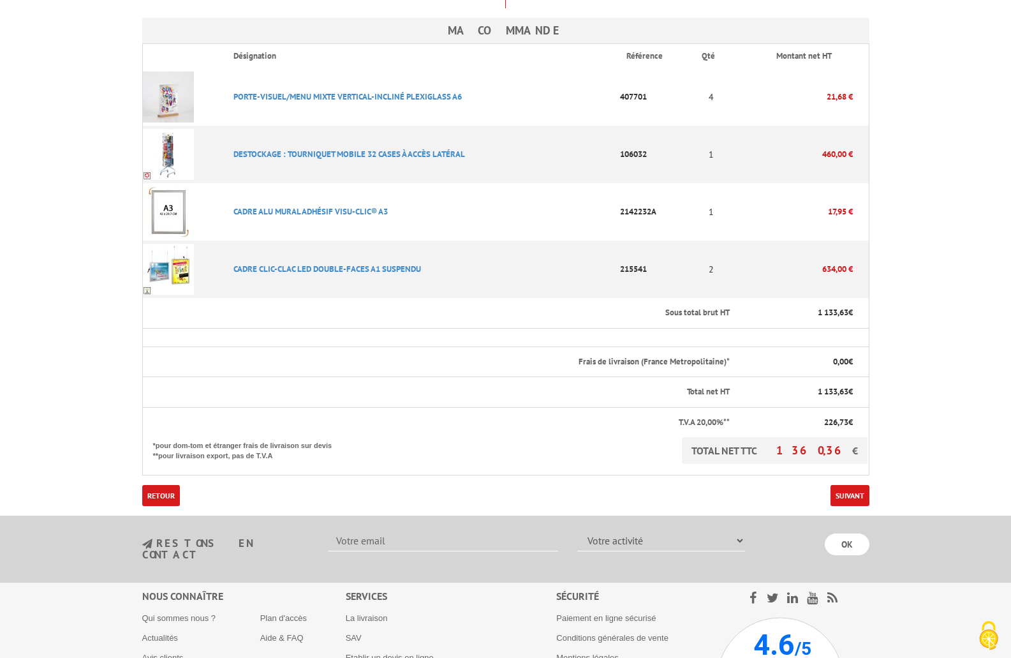
scroll to position [319, 0]
click at [848, 483] on link "Suivant" at bounding box center [849, 493] width 39 height 21
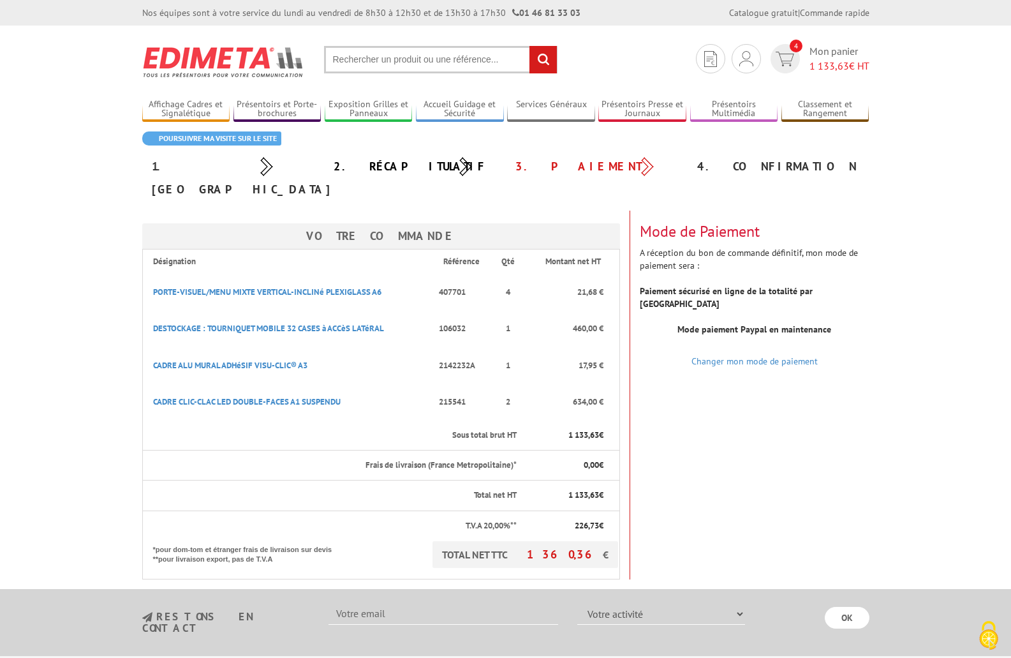
click at [757, 285] on strong "Paiement sécurisé en ligne de la totalité par [GEOGRAPHIC_DATA]" at bounding box center [726, 297] width 173 height 24
click at [732, 323] on b "Mode paiement Paypal en maintenance" at bounding box center [754, 328] width 154 height 11
click at [720, 162] on div "4. Confirmation" at bounding box center [778, 166] width 182 height 23
click at [739, 355] on link "Changer mon mode de paiement" at bounding box center [754, 360] width 126 height 11
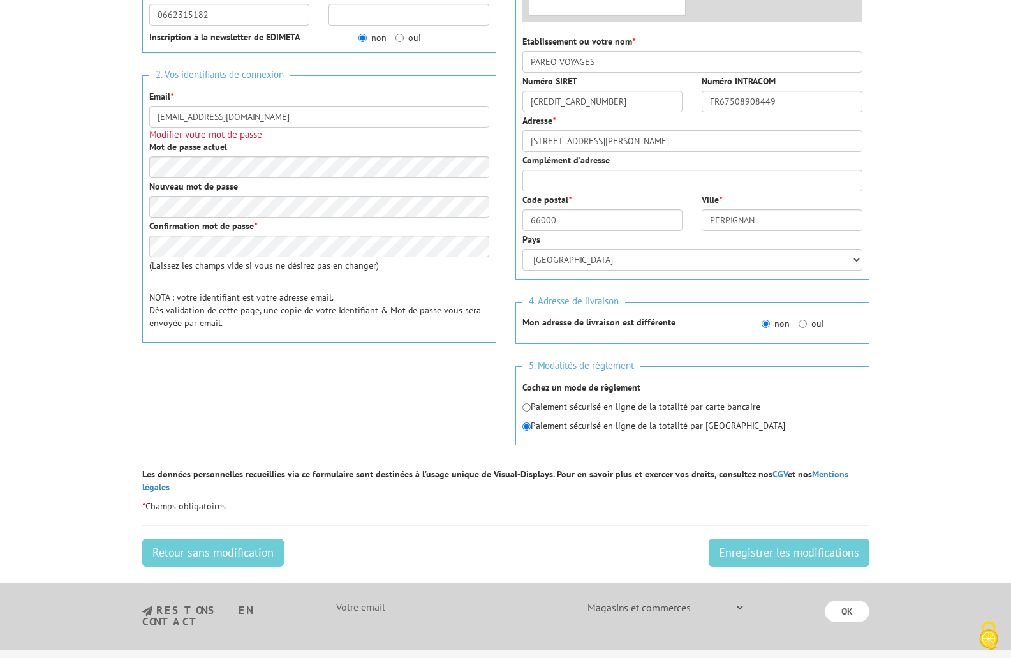
scroll to position [319, 0]
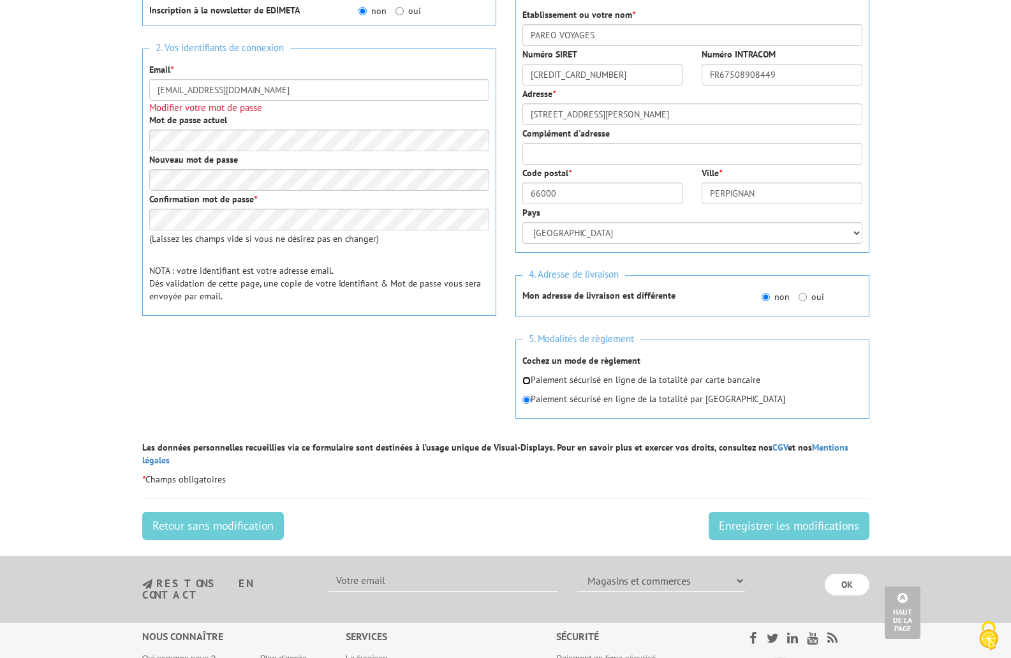
click at [522, 379] on input "radio" at bounding box center [526, 380] width 8 height 8
radio input "true"
click at [787, 511] on input "Enregistrer les modifications" at bounding box center [789, 525] width 161 height 28
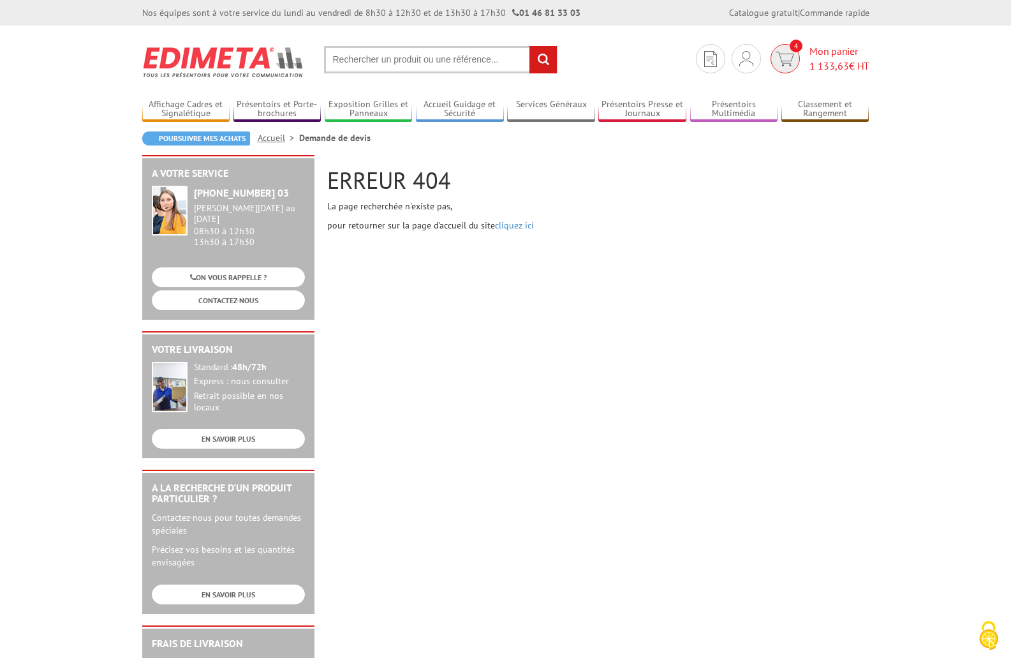
click at [787, 54] on img at bounding box center [785, 59] width 18 height 15
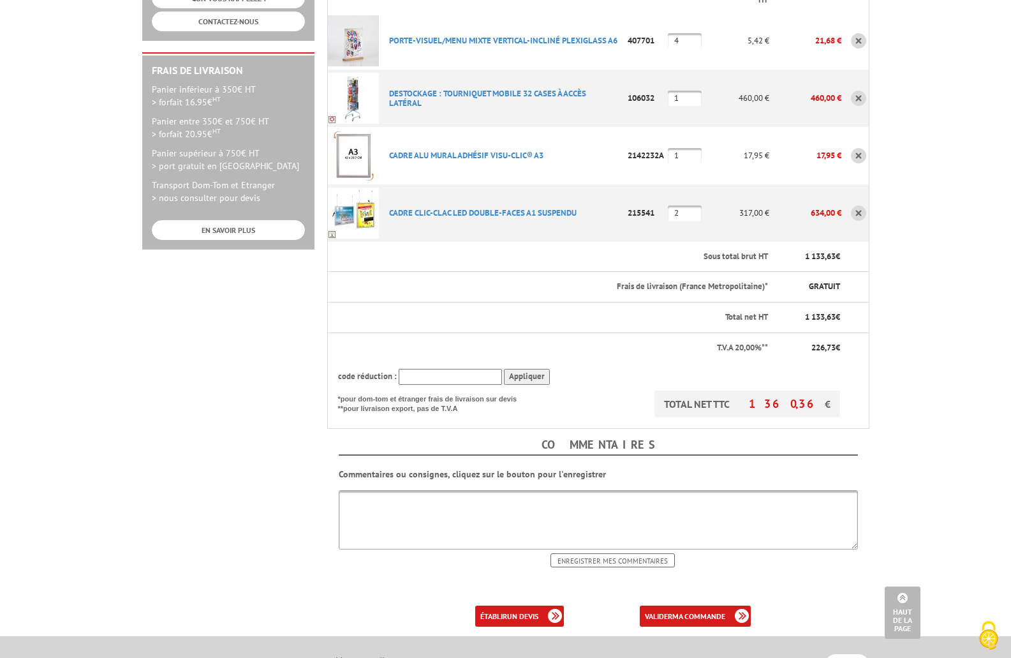
scroll to position [383, 0]
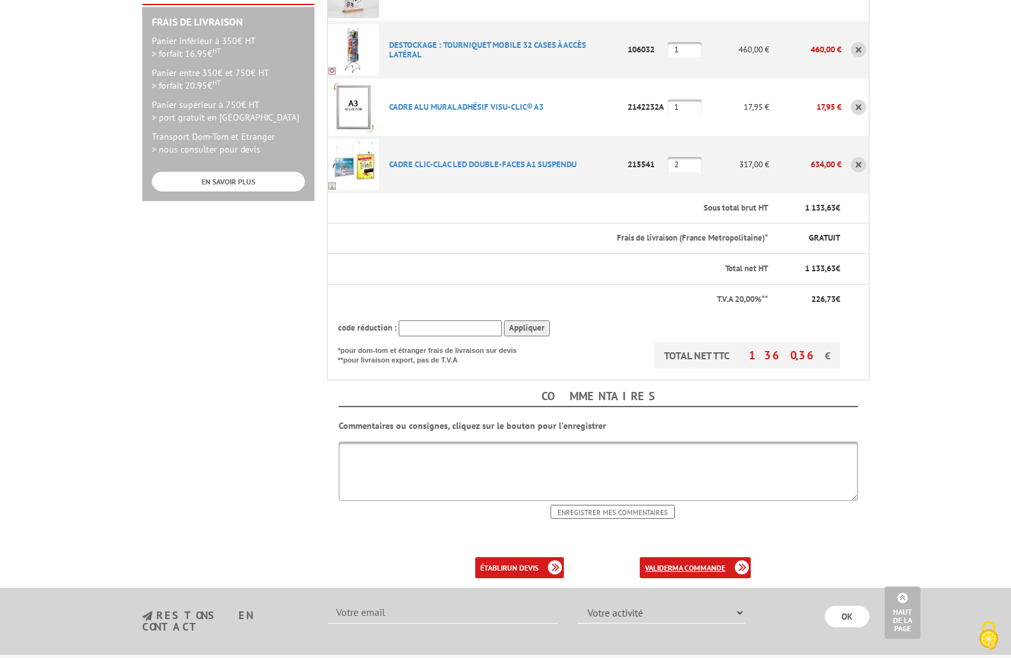
click at [682, 562] on b "ma commande" at bounding box center [698, 567] width 53 height 10
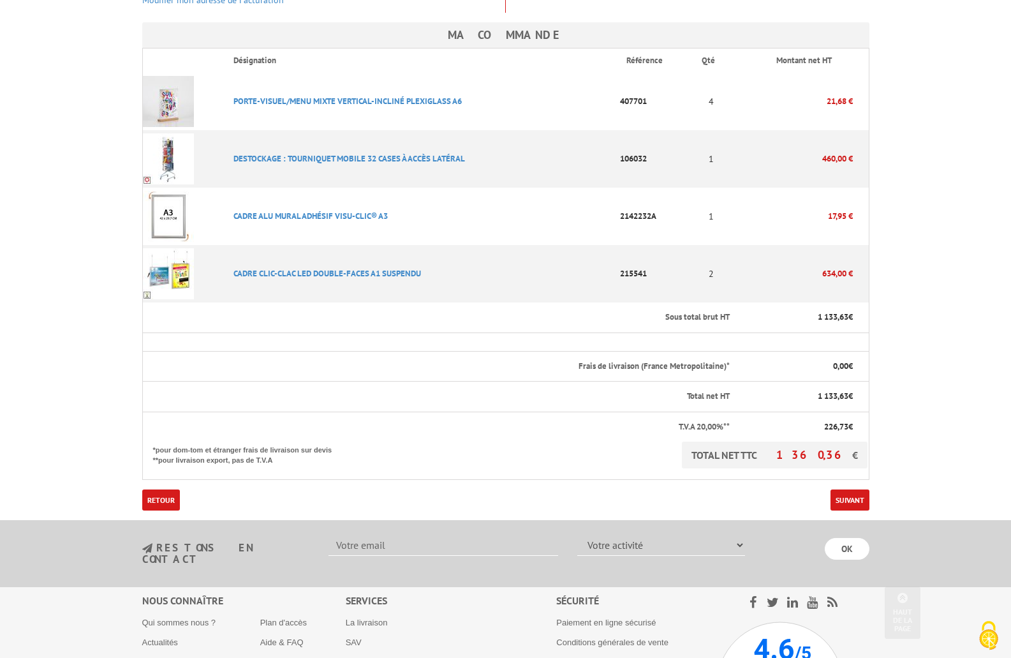
scroll to position [319, 0]
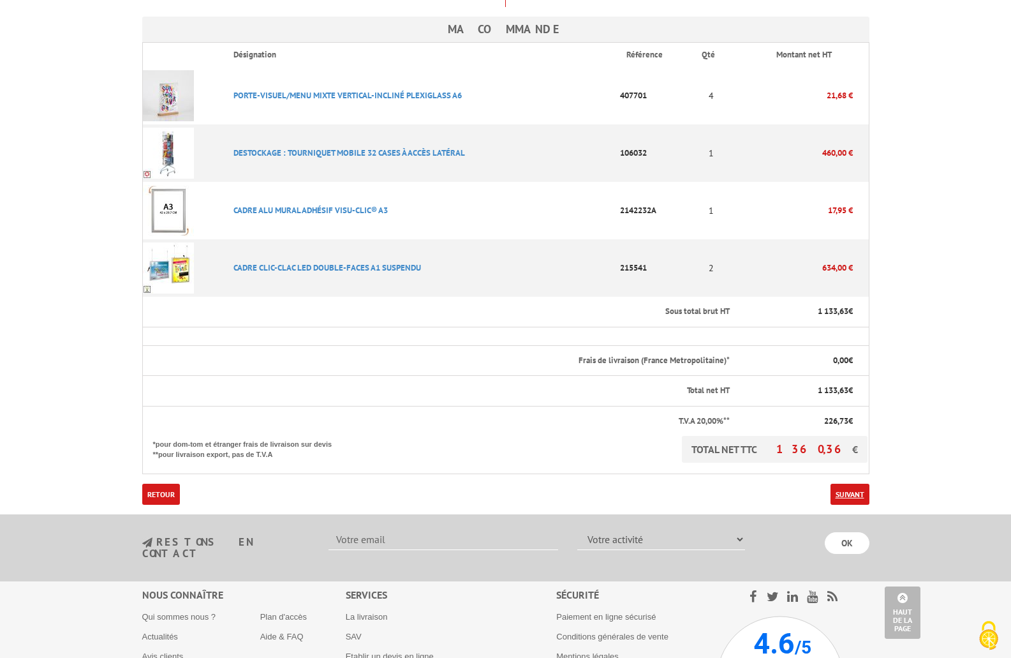
click at [854, 483] on link "Suivant" at bounding box center [849, 493] width 39 height 21
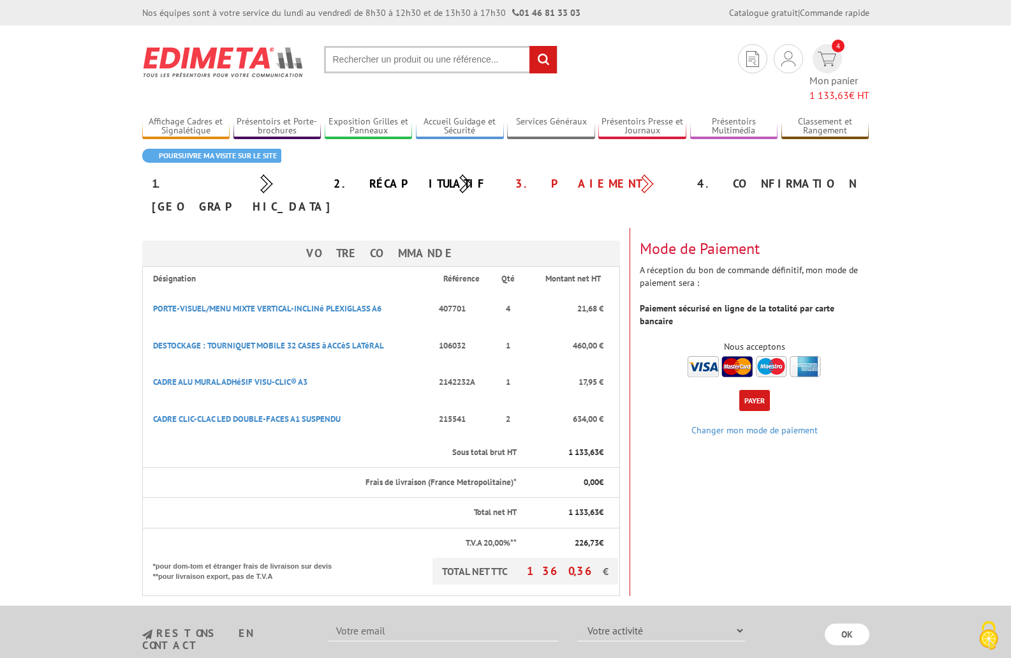
click at [754, 390] on button "Payer" at bounding box center [754, 400] width 31 height 21
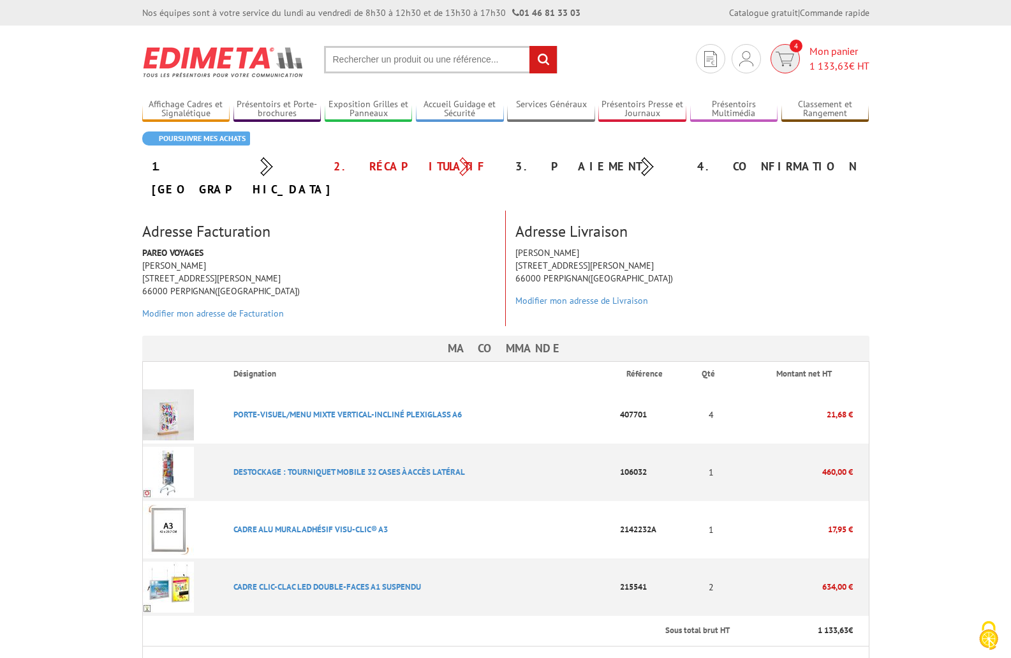
click at [788, 52] on img at bounding box center [785, 59] width 18 height 15
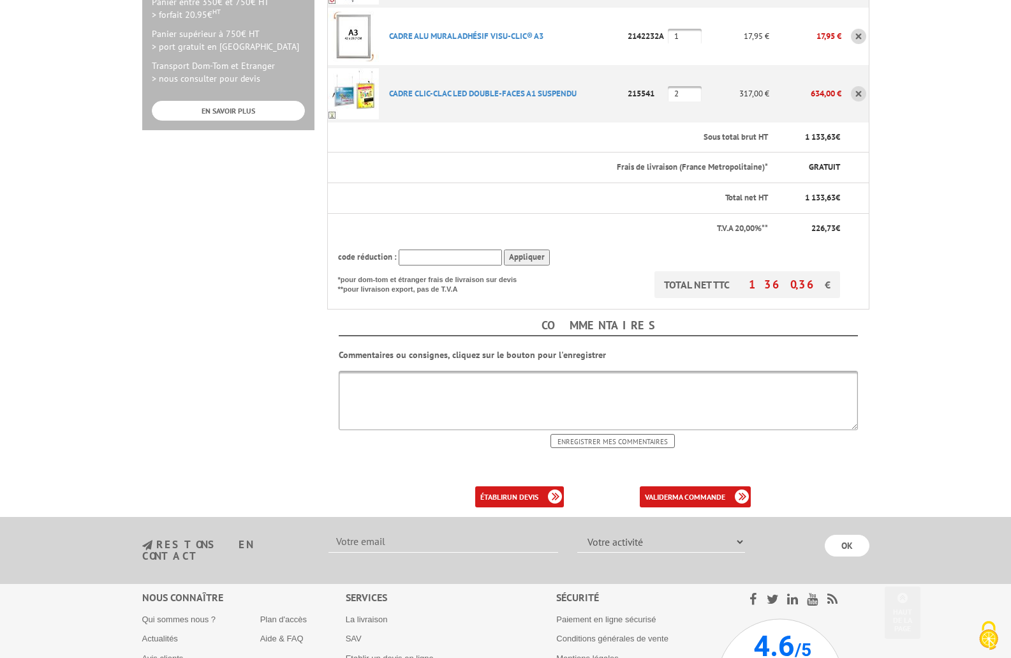
scroll to position [510, 0]
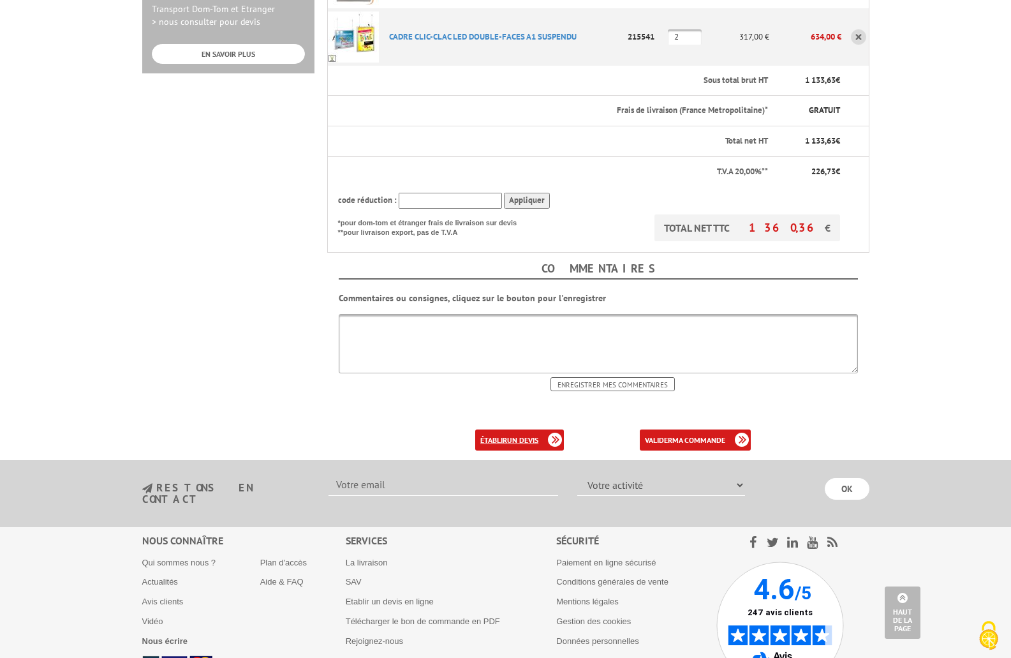
click at [507, 435] on b "un devis" at bounding box center [522, 440] width 31 height 10
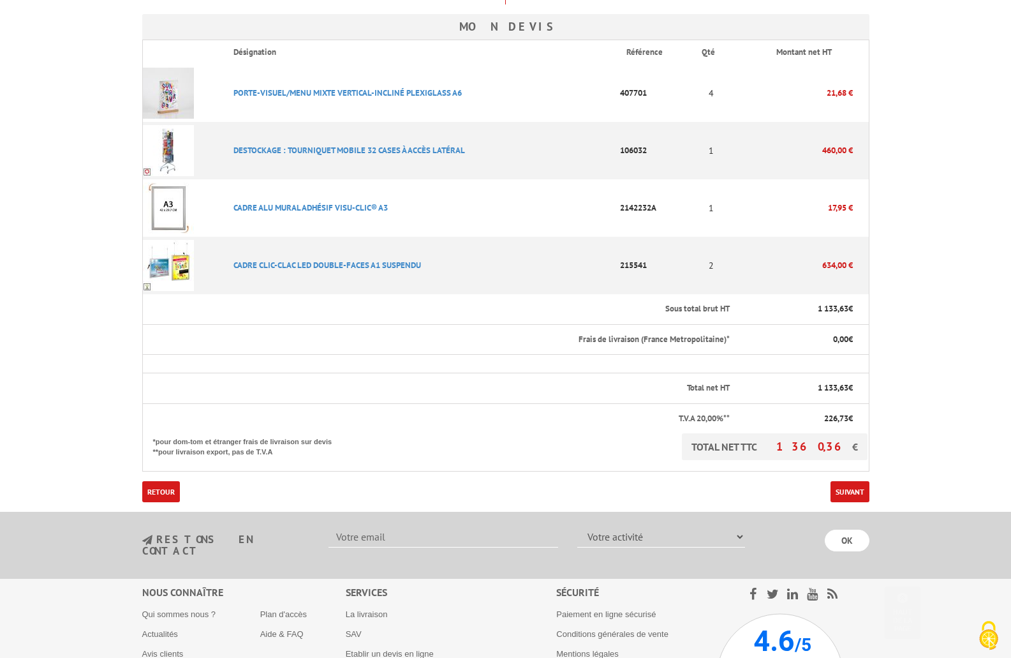
scroll to position [319, 0]
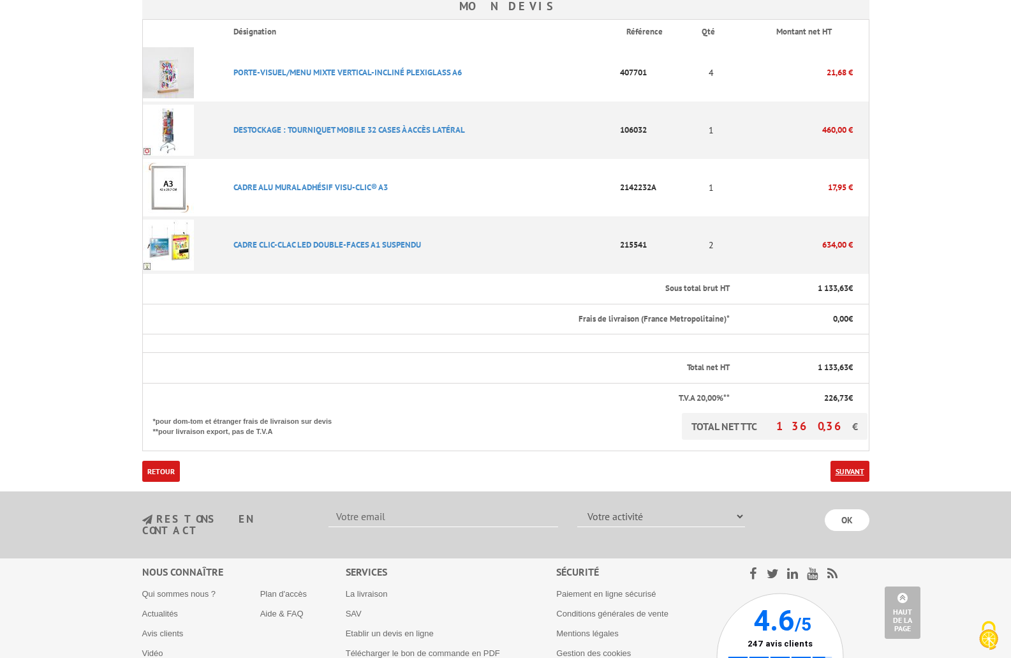
click at [852, 469] on link "Suivant" at bounding box center [849, 470] width 39 height 21
